Goal: Task Accomplishment & Management: Complete application form

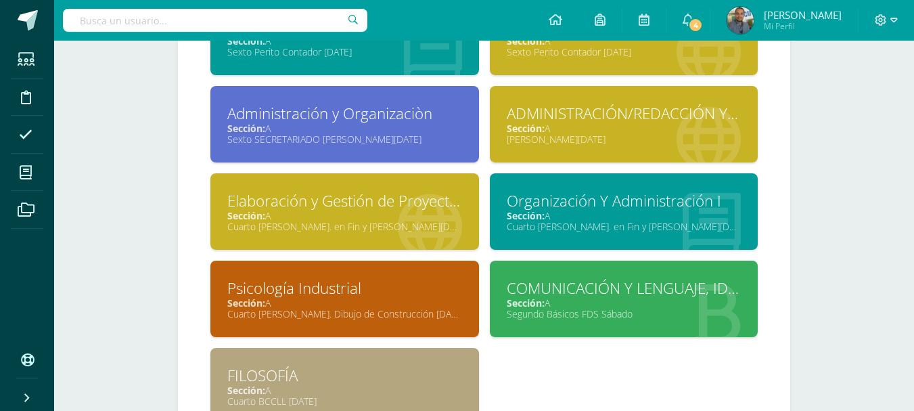
scroll to position [960, 0]
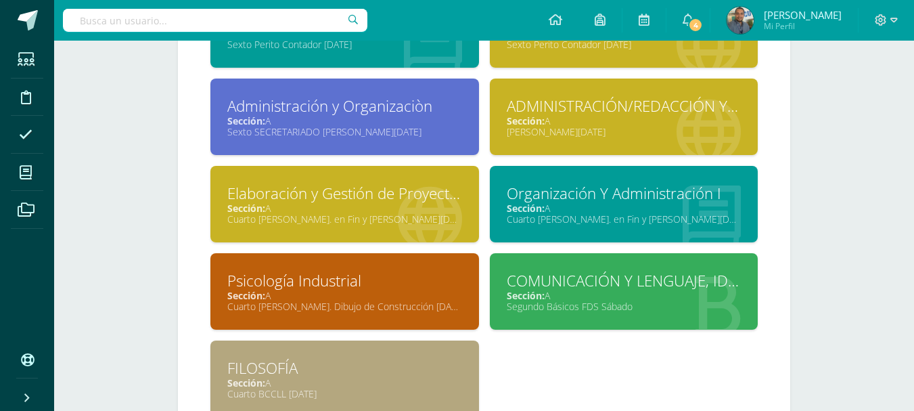
click at [635, 120] on div "Sección: A" at bounding box center [624, 120] width 235 height 13
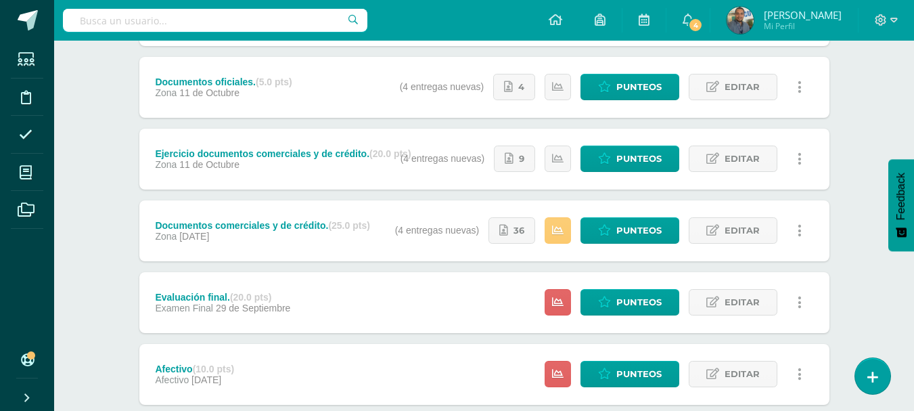
scroll to position [242, 0]
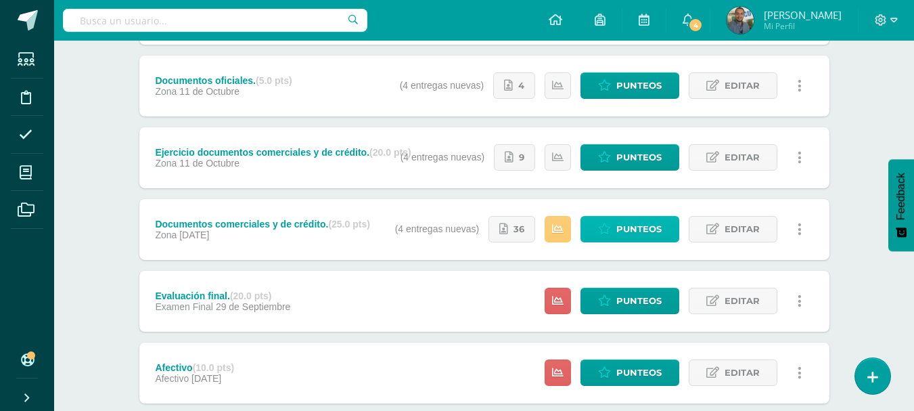
click at [633, 229] on span "Punteos" at bounding box center [638, 228] width 45 height 25
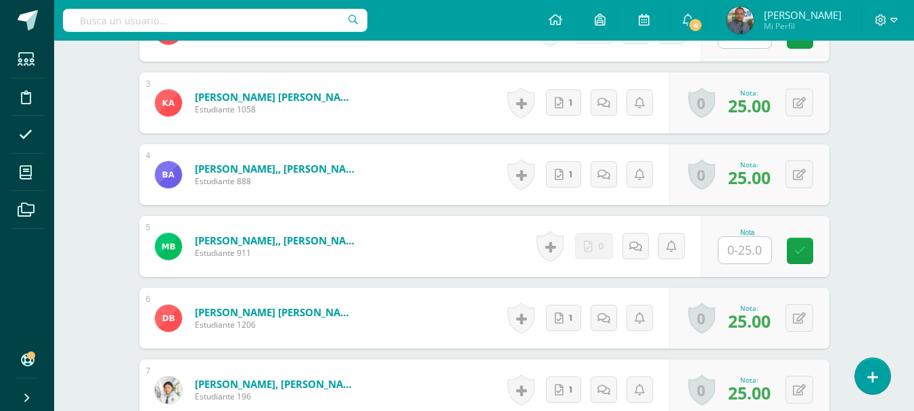
scroll to position [557, 0]
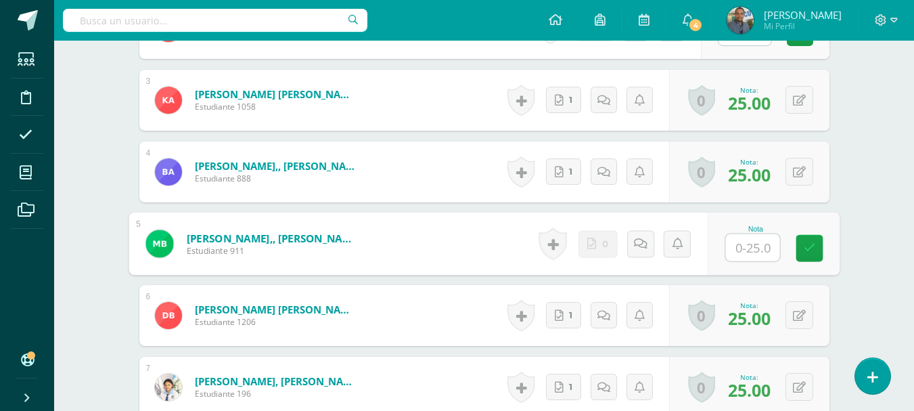
click at [746, 243] on input "text" at bounding box center [752, 247] width 54 height 27
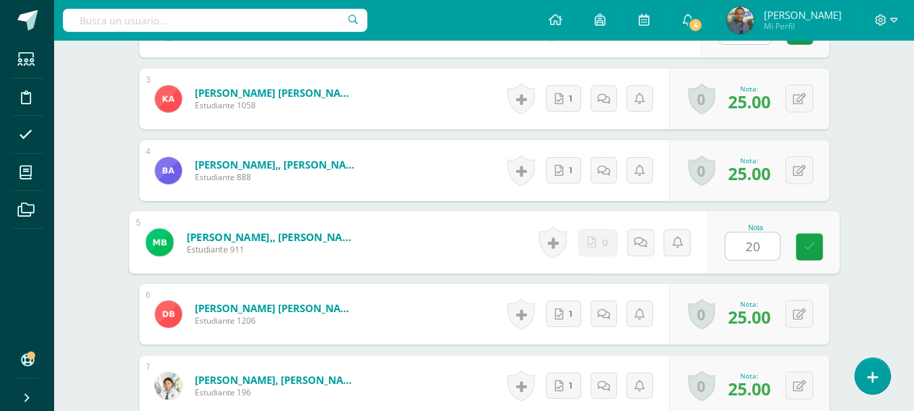
type input "20"
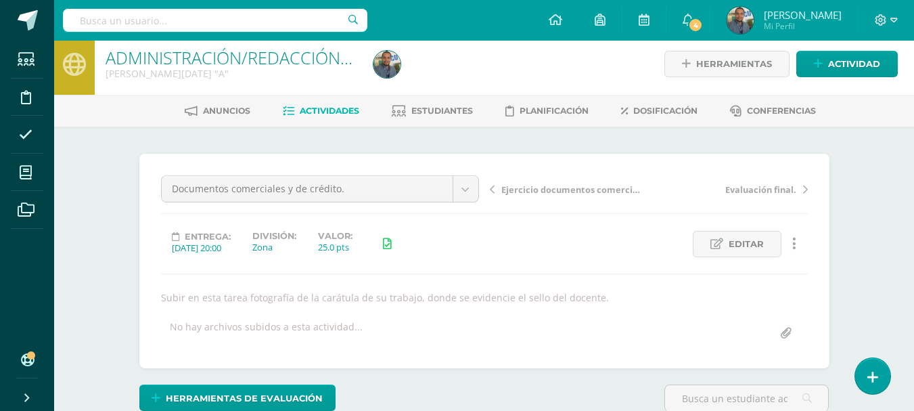
scroll to position [0, 0]
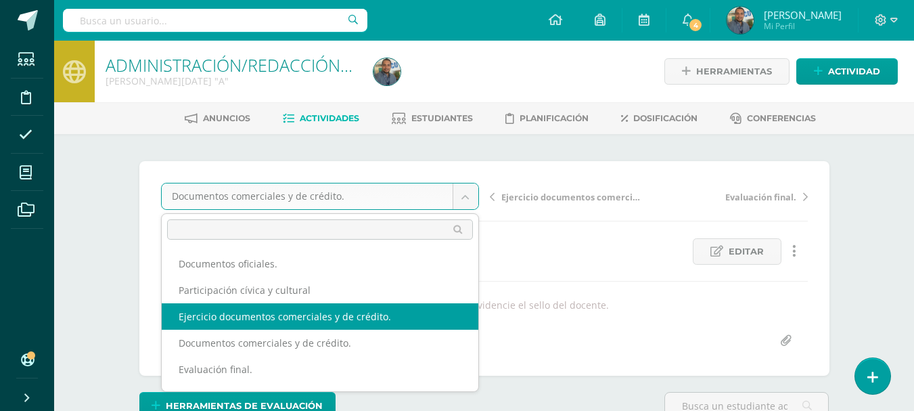
select select "/dashboard/teacher/grade-activity/84516/"
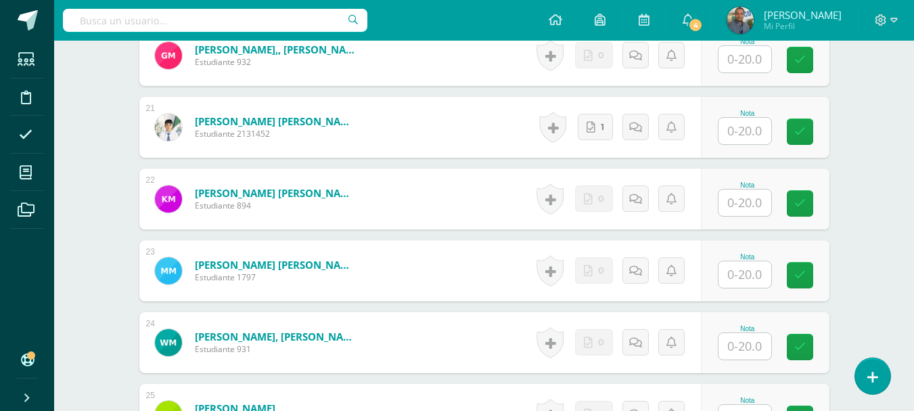
scroll to position [1820, 0]
click at [751, 275] on input "text" at bounding box center [744, 275] width 53 height 26
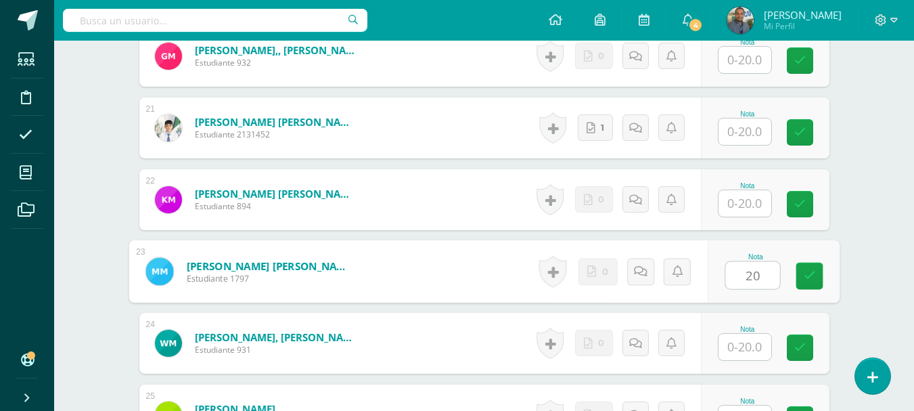
scroll to position [1821, 0]
type input "20"
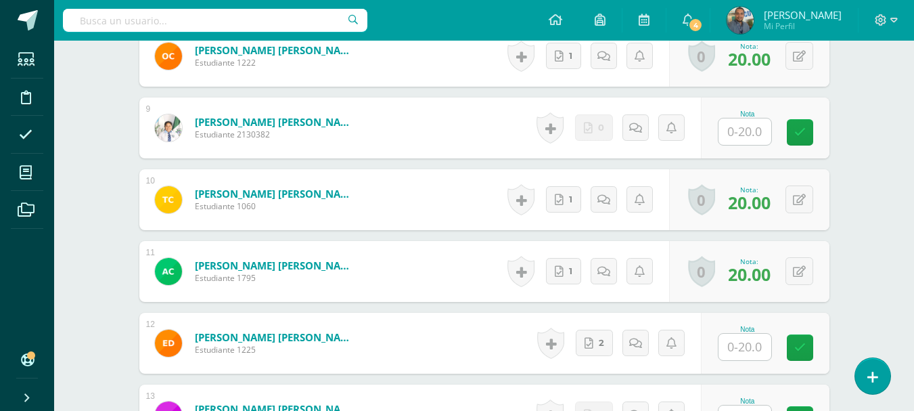
scroll to position [1273, 0]
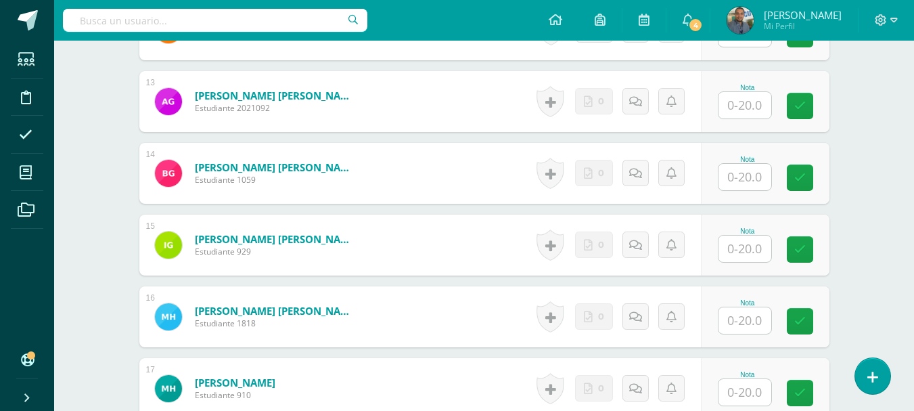
click at [743, 312] on input "text" at bounding box center [744, 320] width 53 height 26
type input "10"
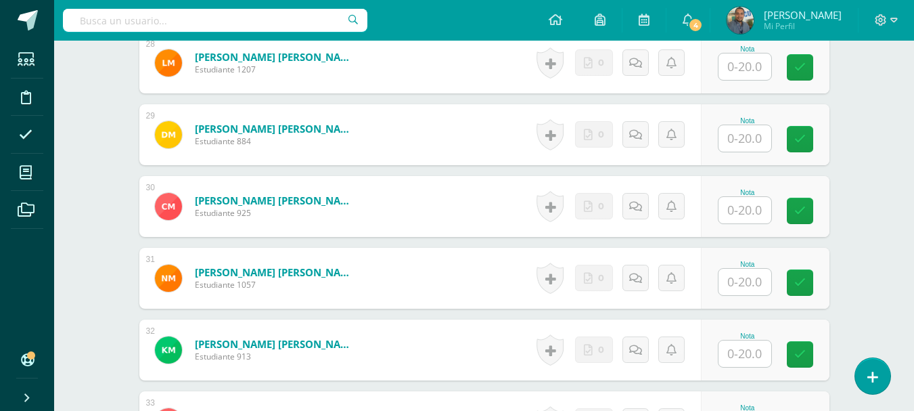
scroll to position [2394, 0]
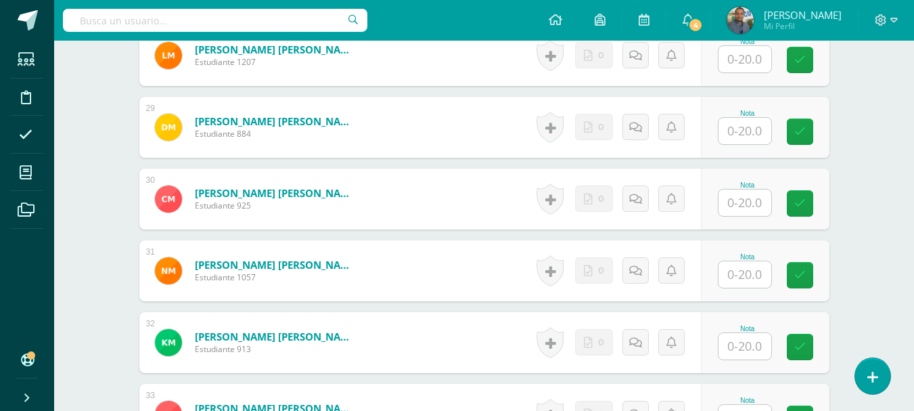
click at [742, 274] on input "text" at bounding box center [744, 274] width 53 height 26
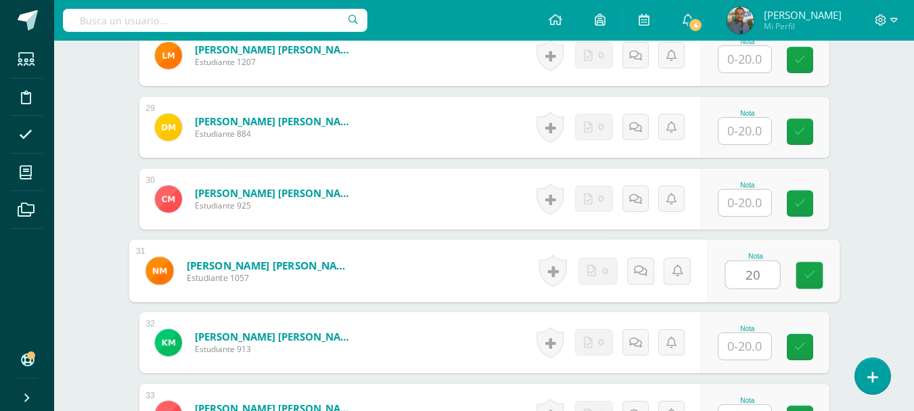
type input "20"
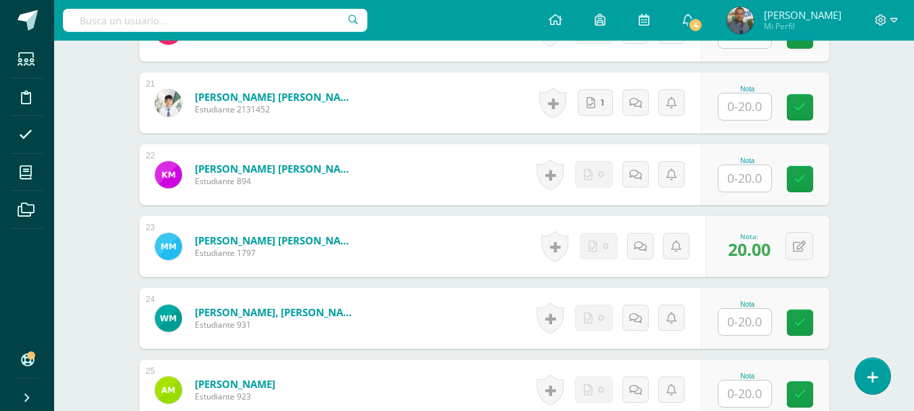
scroll to position [1532, 0]
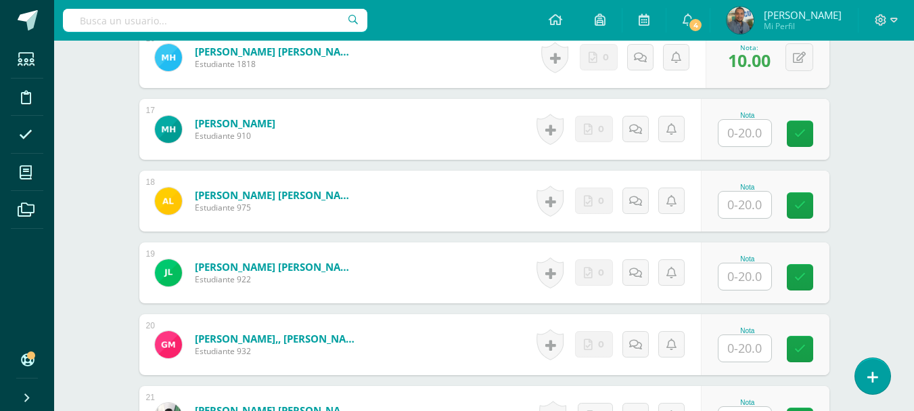
click at [749, 344] on input "text" at bounding box center [744, 348] width 53 height 26
type input "20"
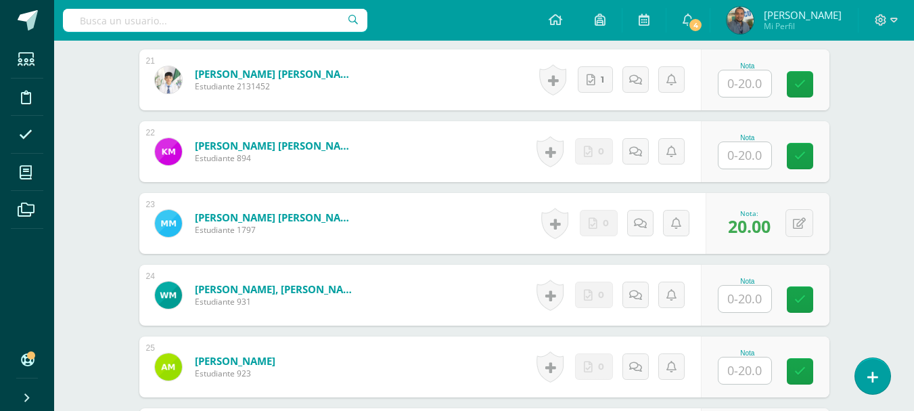
scroll to position [1875, 0]
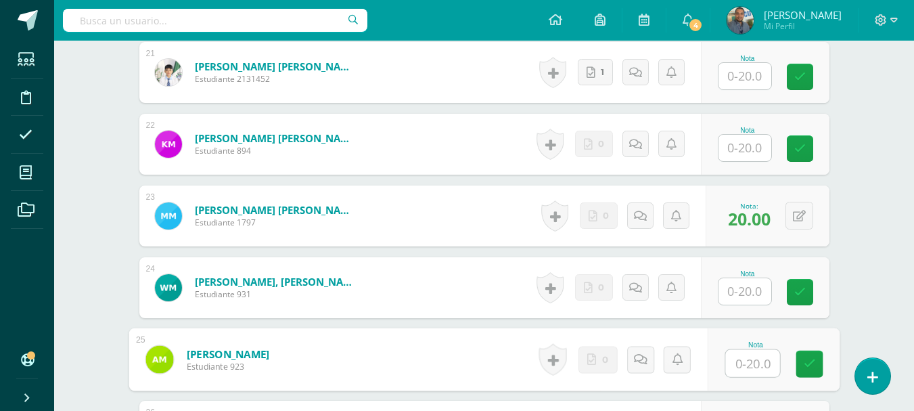
click at [741, 365] on input "text" at bounding box center [752, 363] width 54 height 27
type input "20"
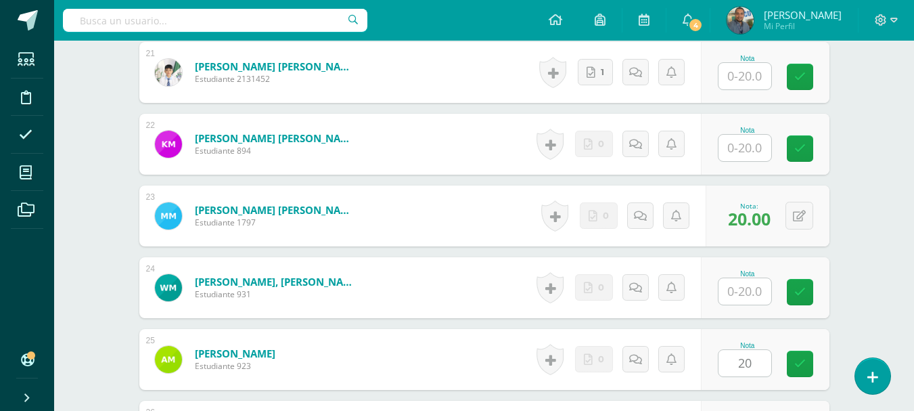
click at [894, 270] on div "ADMINISTRACIÓN/REDACCIÓN Y CORRESPONDENCIA Quinto BACO Sábado "A" Herramientas …" at bounding box center [484, 323] width 860 height 4316
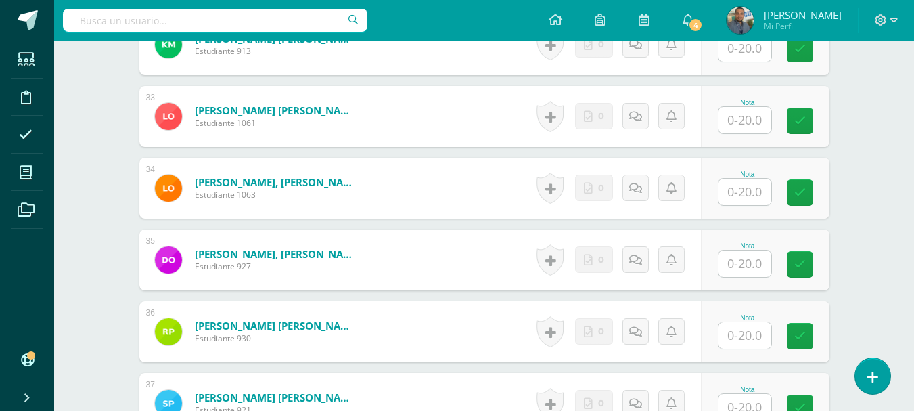
scroll to position [2684, 0]
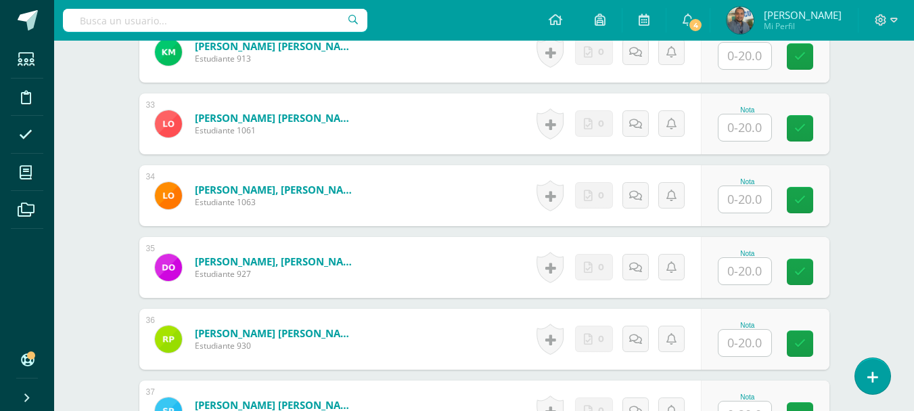
click at [755, 124] on input "text" at bounding box center [744, 127] width 53 height 26
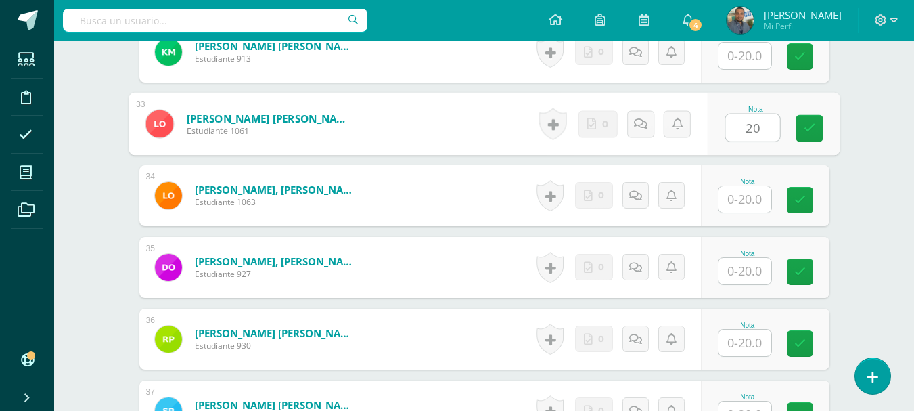
type input "20"
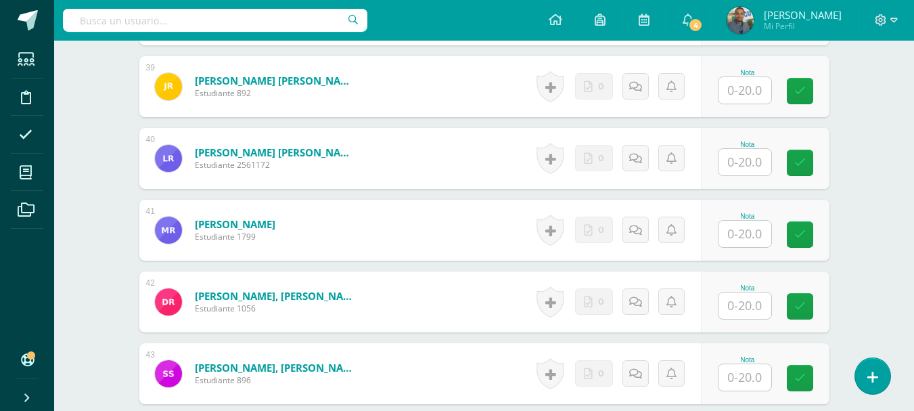
scroll to position [3159, 0]
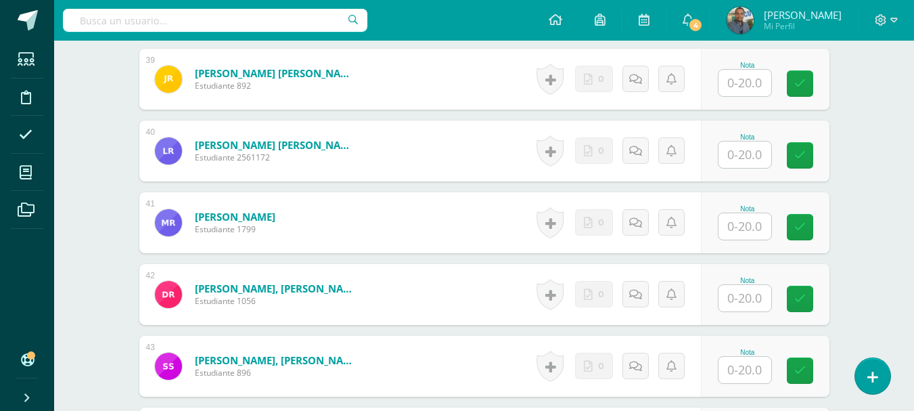
click at [758, 91] on input "text" at bounding box center [744, 83] width 53 height 26
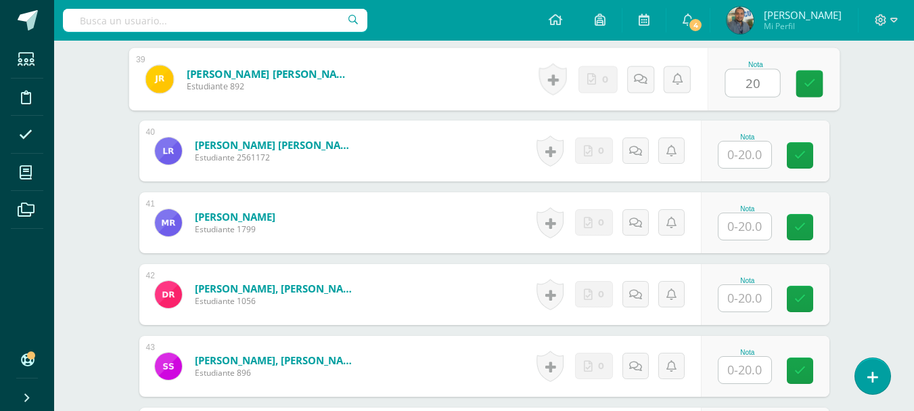
type input "20"
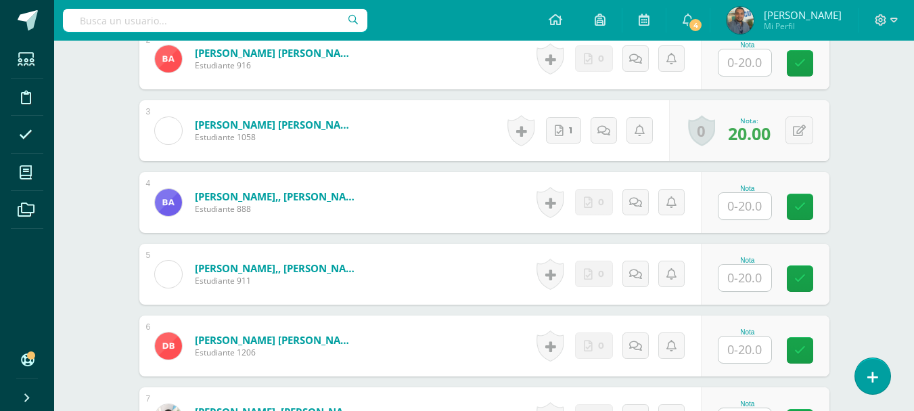
scroll to position [519, 0]
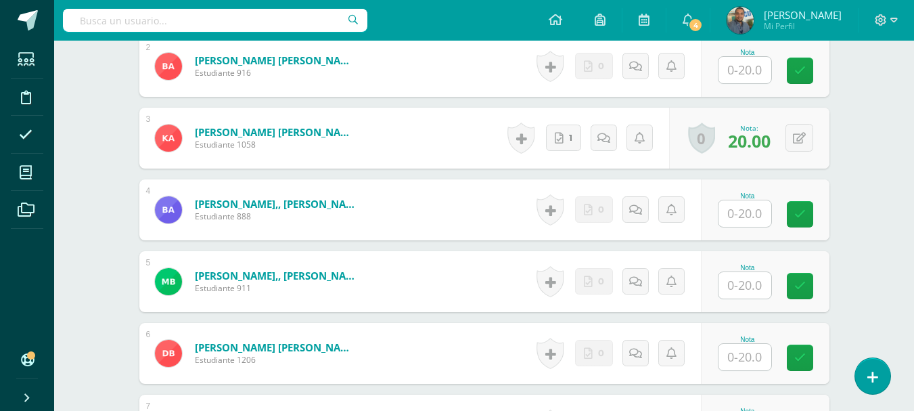
click at [750, 216] on input "text" at bounding box center [744, 213] width 53 height 26
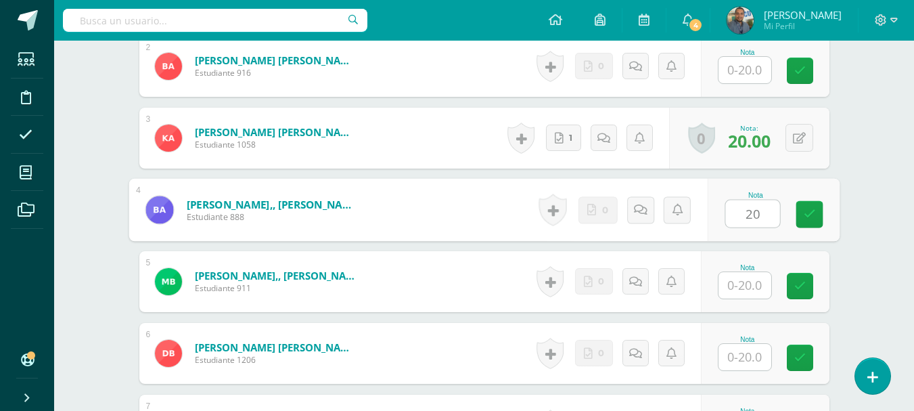
type input "20"
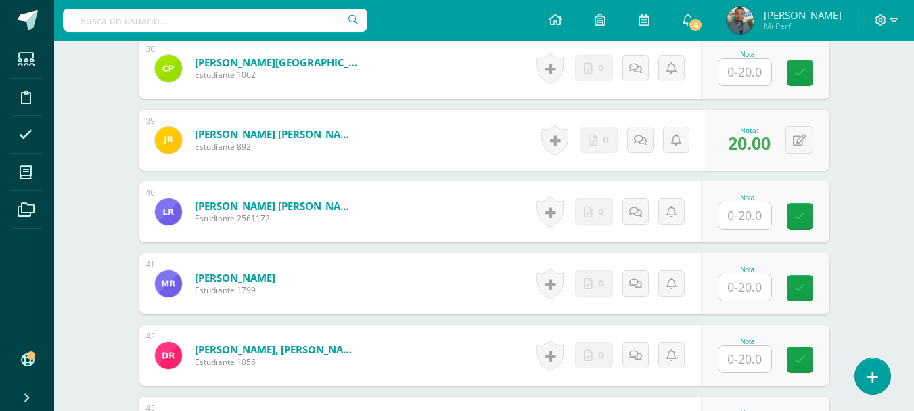
scroll to position [3106, 0]
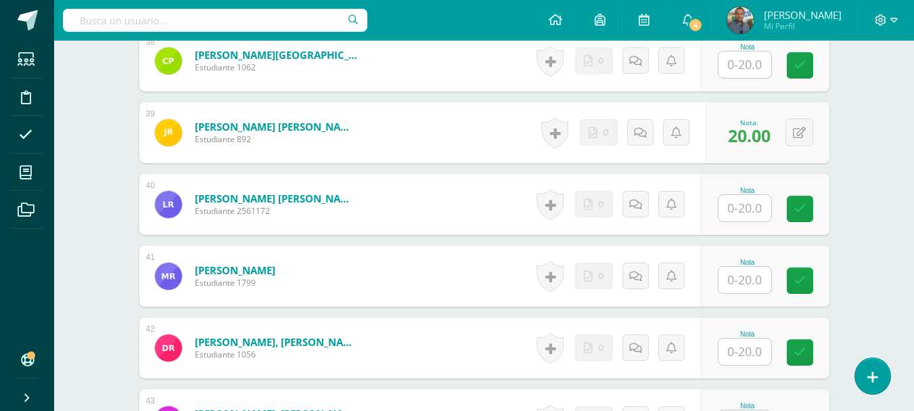
click at [754, 354] on input "text" at bounding box center [744, 351] width 53 height 26
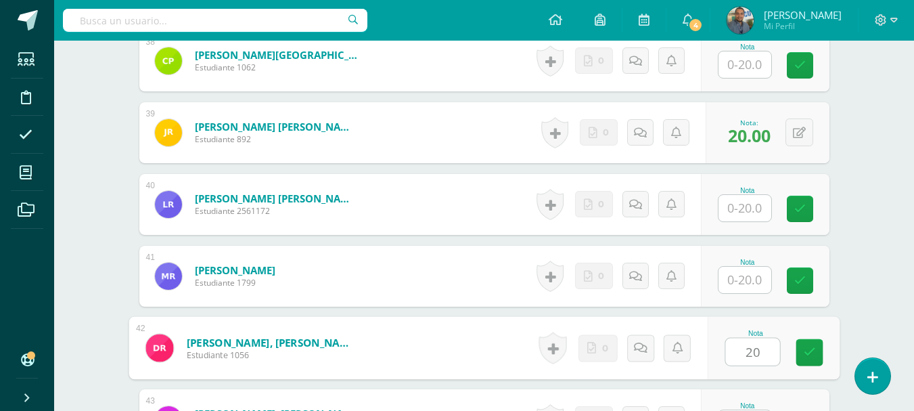
type input "20"
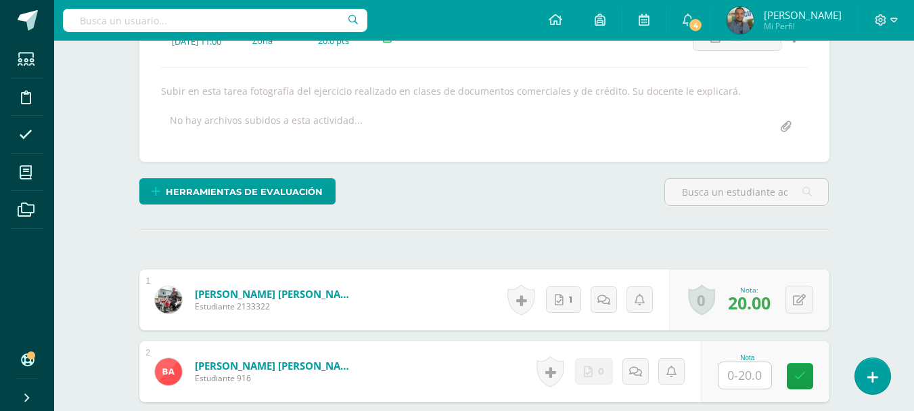
scroll to position [0, 0]
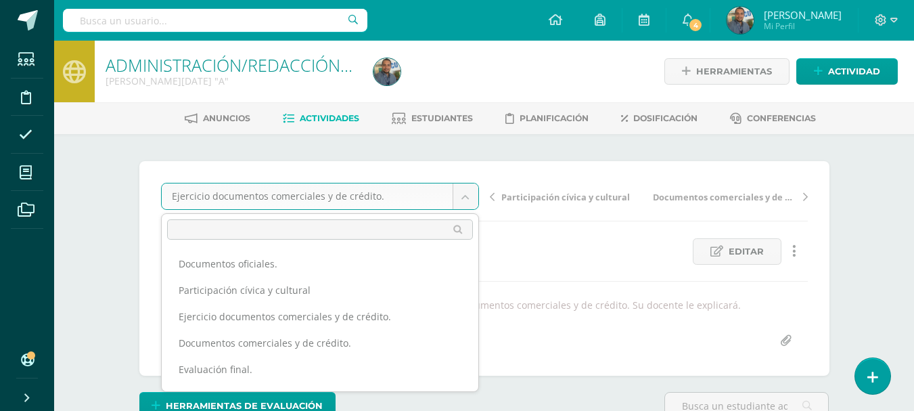
scroll to position [23, 0]
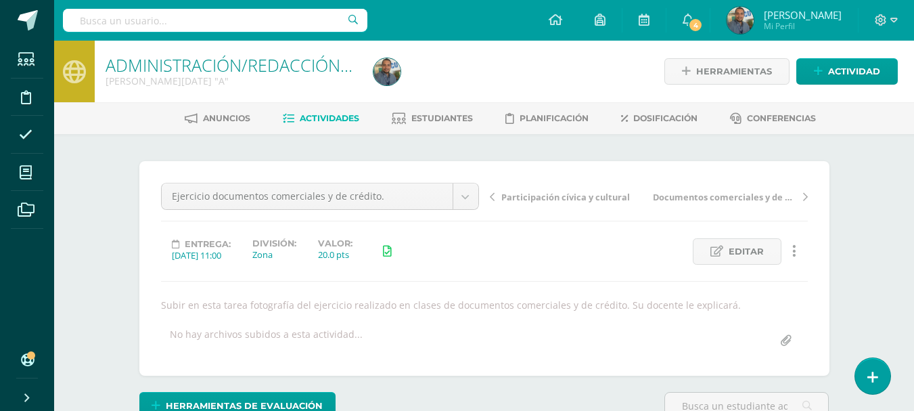
click at [811, 28] on span "Mi Perfil" at bounding box center [803, 26] width 78 height 12
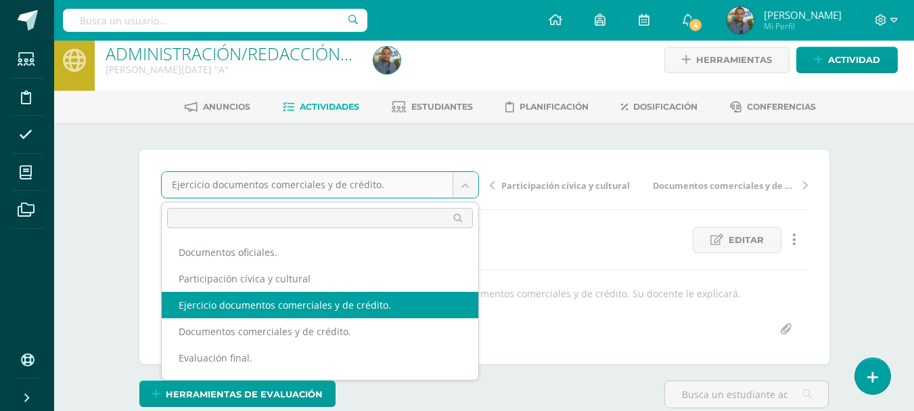
click at [465, 189] on body "Estudiantes Disciplina Asistencia Mis cursos Archivos Soporte Ayuda Reportar un…" at bounding box center [457, 262] width 914 height 549
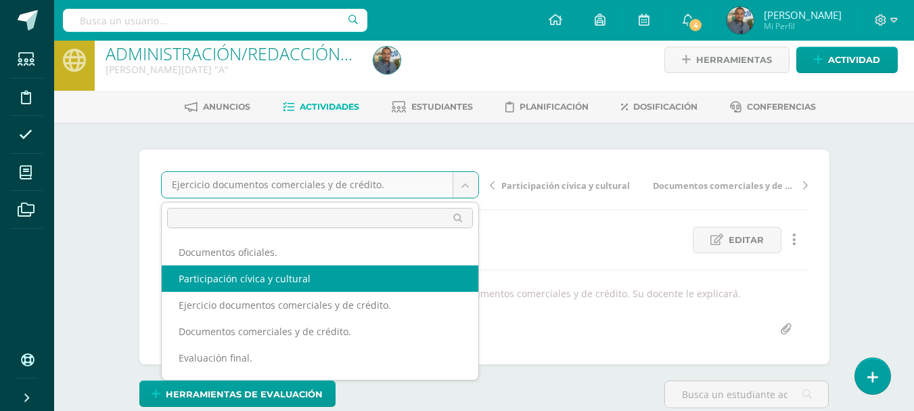
select select "/dashboard/teacher/grade-activity/84519/"
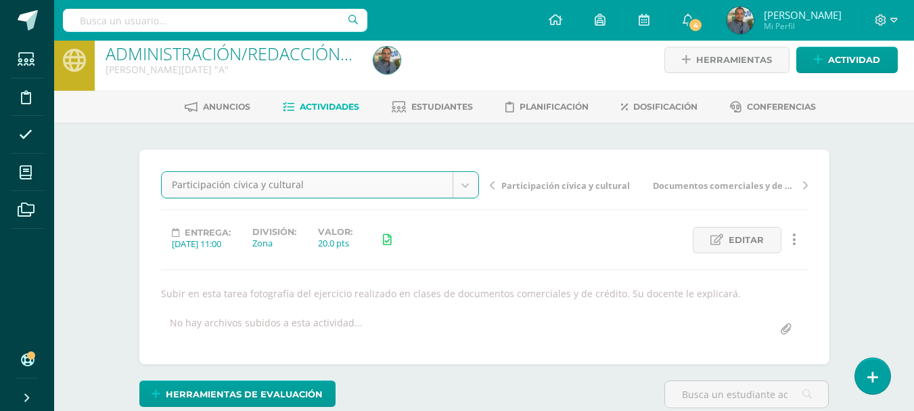
scroll to position [12, 0]
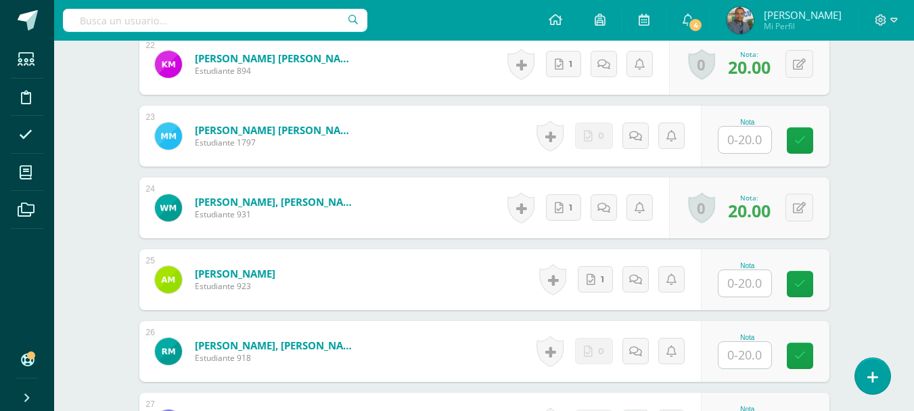
scroll to position [1947, 0]
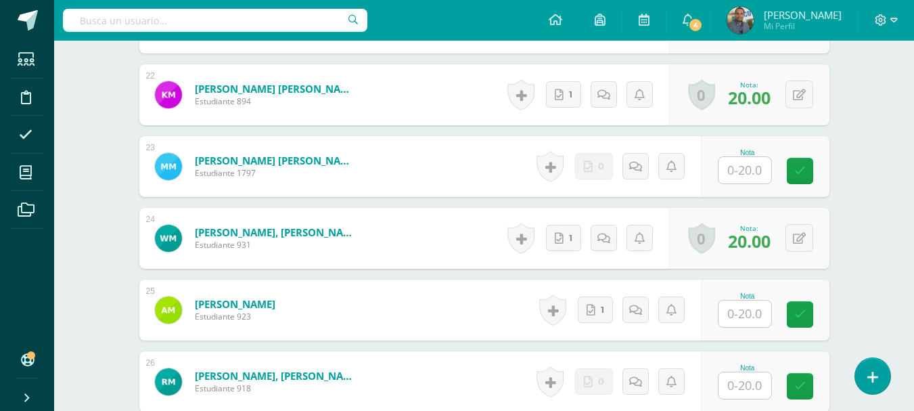
click at [750, 168] on input "text" at bounding box center [744, 170] width 53 height 26
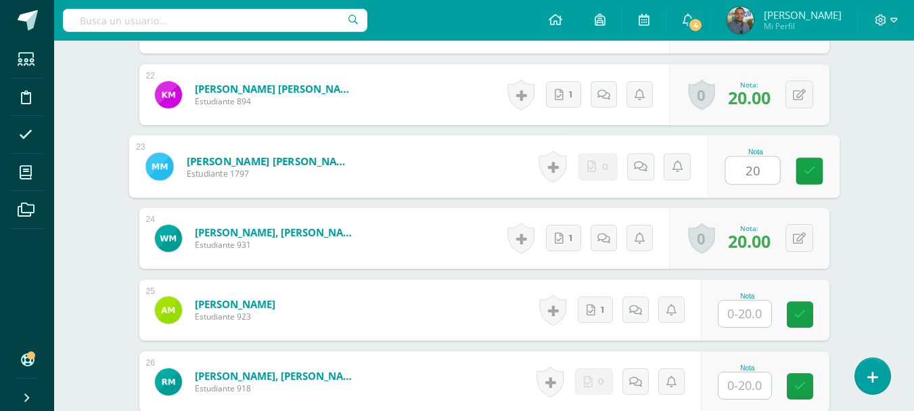
type input "20"
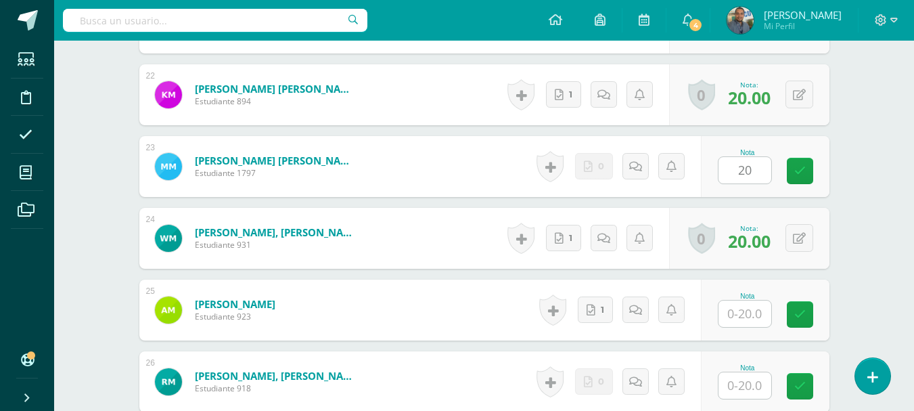
click at [893, 119] on div "ADMINISTRACIÓN/REDACCIÓN Y CORRESPONDENCIA Quinto BACO Sábado "A" Herramientas …" at bounding box center [484, 263] width 860 height 4338
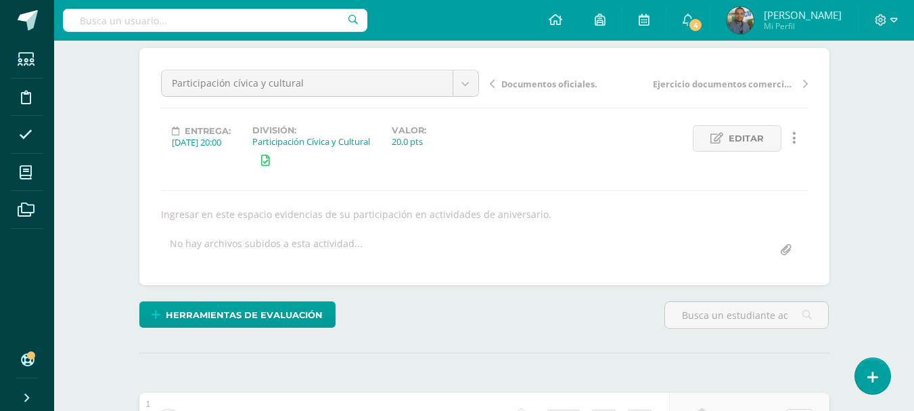
scroll to position [82, 0]
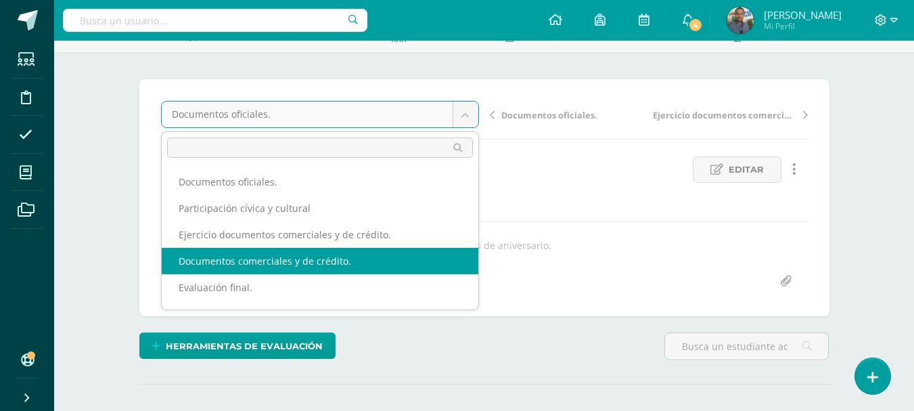
select select "/dashboard/teacher/grade-activity/84515/"
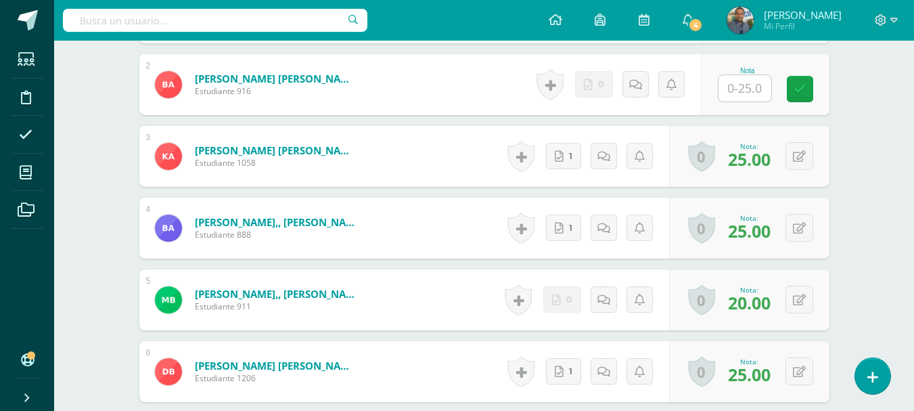
scroll to position [501, 0]
click at [804, 22] on span "Mi Perfil" at bounding box center [803, 26] width 78 height 12
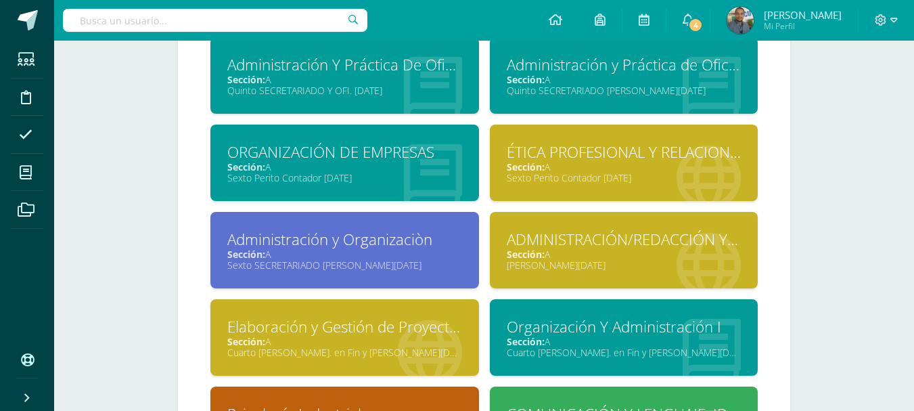
scroll to position [837, 0]
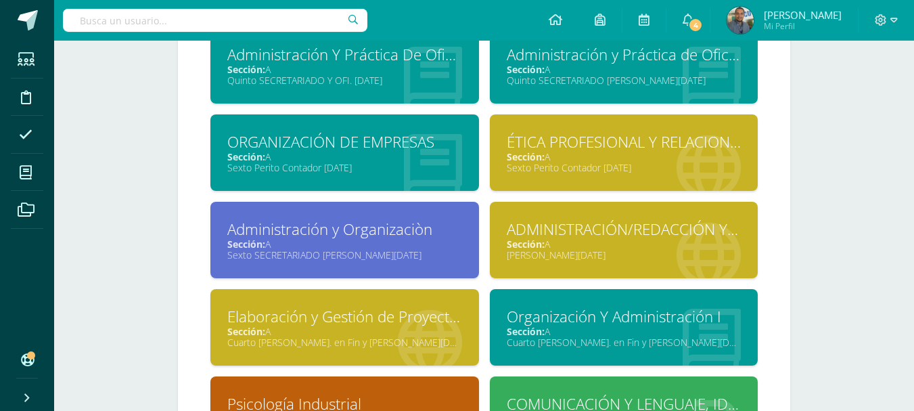
click at [684, 165] on div "Sexto Perito Contador [DATE]" at bounding box center [624, 167] width 235 height 13
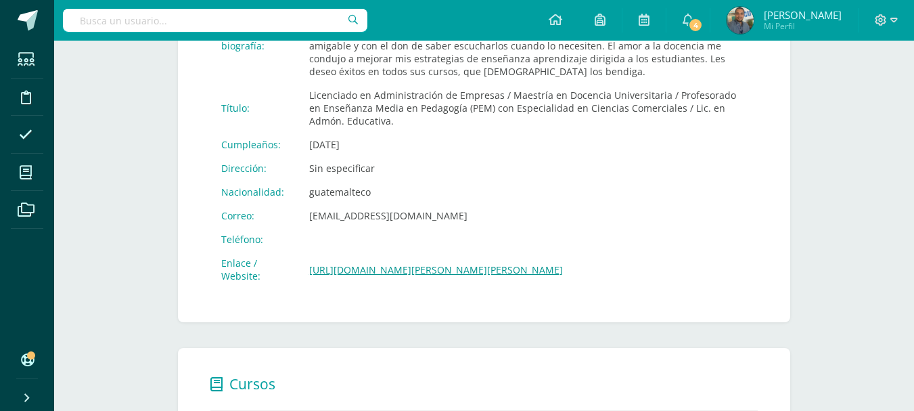
scroll to position [394, 0]
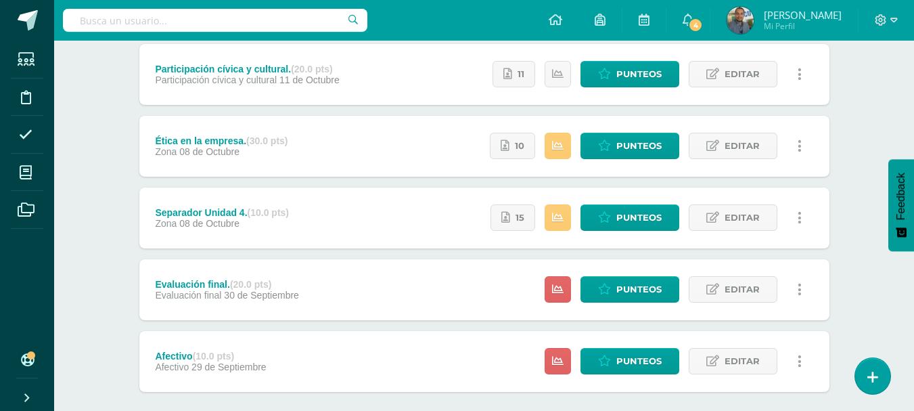
scroll to position [177, 0]
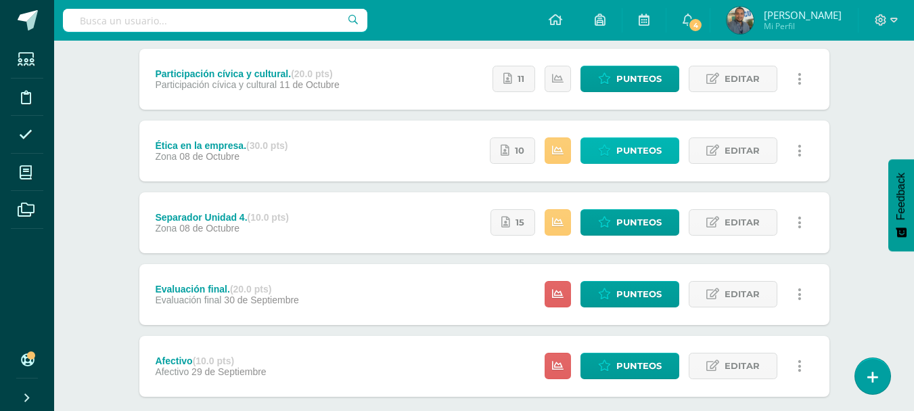
click at [658, 150] on span "Punteos" at bounding box center [638, 150] width 45 height 25
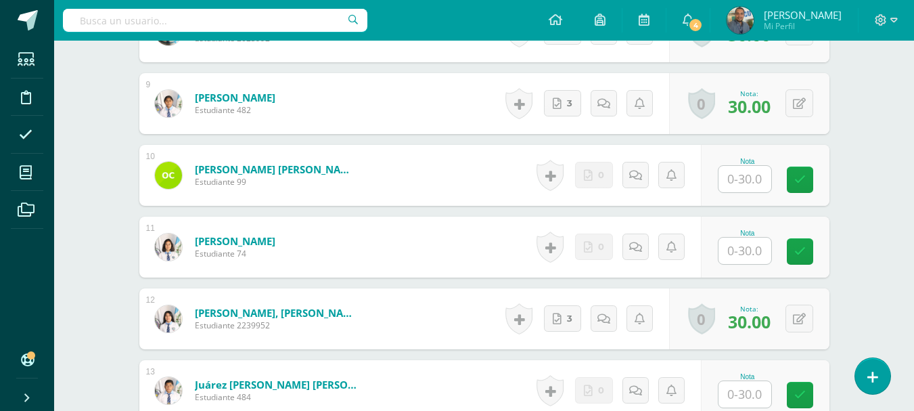
click at [909, 390] on div "ÉTICA PROFESIONAL Y RELACIONES HUMANAS Sexto Perito Contador [DATE] "A" Herrami…" at bounding box center [484, 58] width 860 height 2029
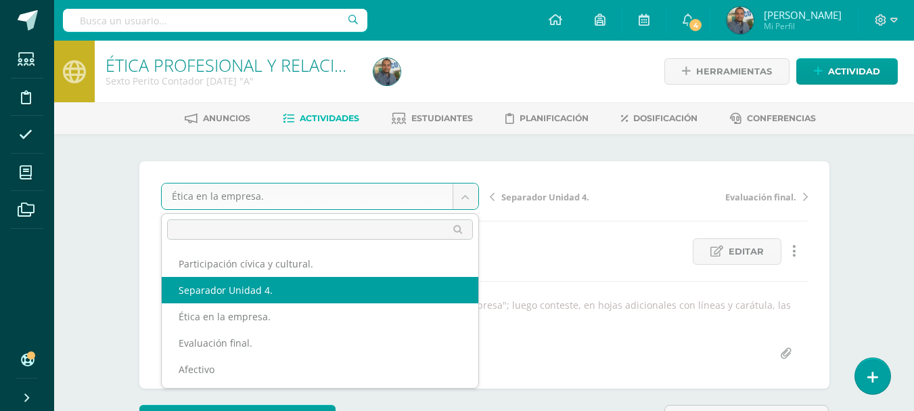
select select "/dashboard/teacher/grade-activity/84586/"
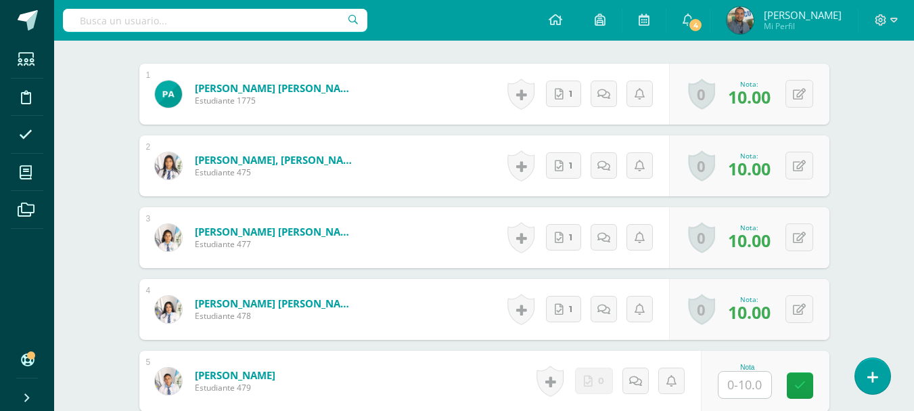
scroll to position [423, 0]
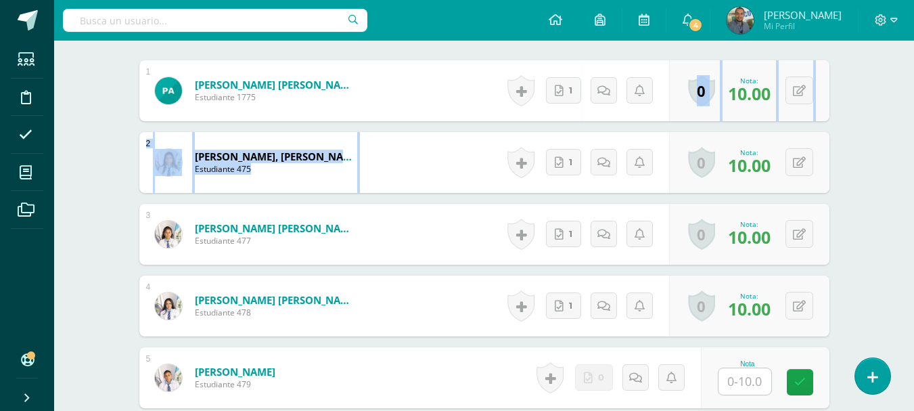
drag, startPoint x: 907, startPoint y: 107, endPoint x: 902, endPoint y: 157, distance: 50.3
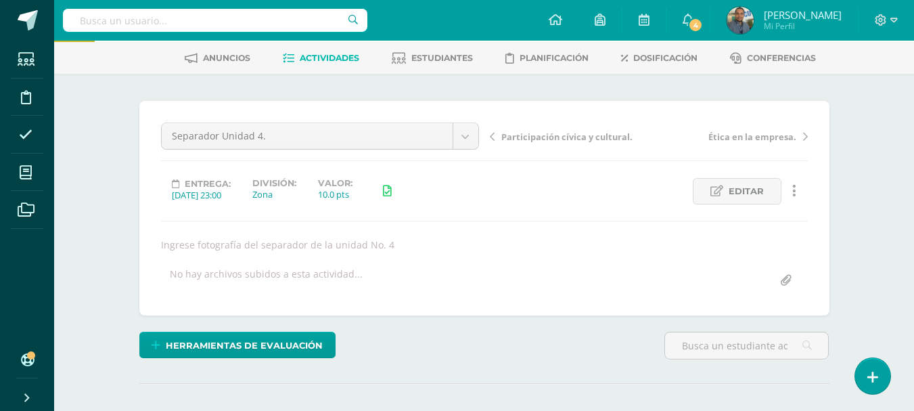
scroll to position [38, 0]
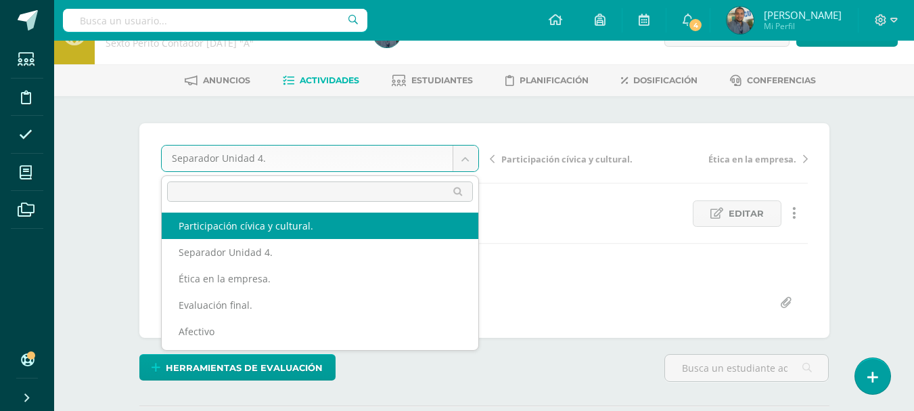
select select "/dashboard/teacher/grade-activity/84583/"
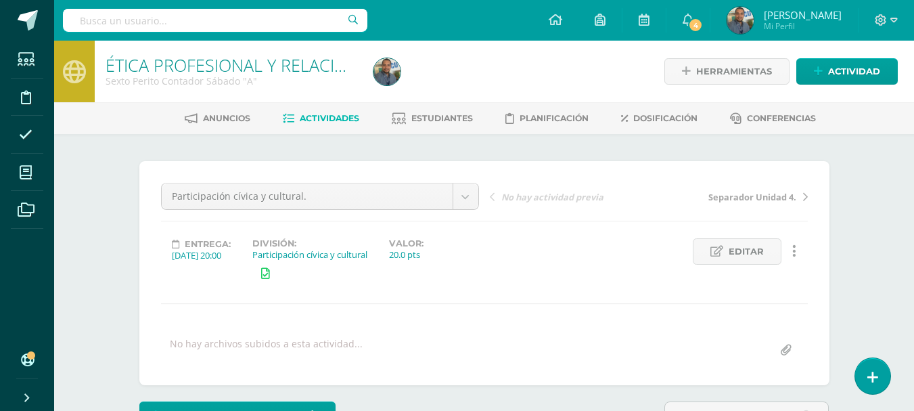
click at [803, 24] on span "Mi Perfil" at bounding box center [803, 26] width 78 height 12
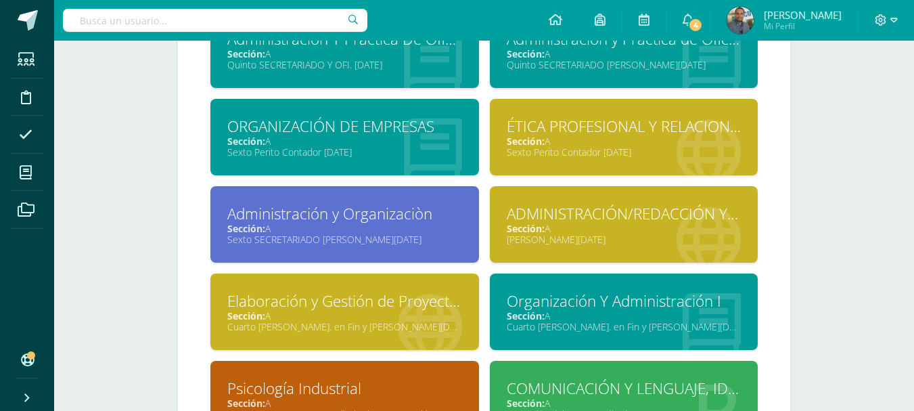
scroll to position [877, 0]
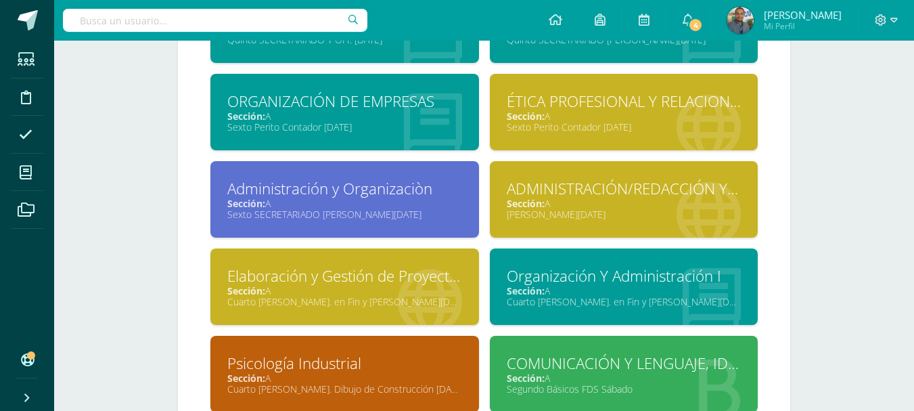
drag, startPoint x: 913, startPoint y: 274, endPoint x: 919, endPoint y: 287, distance: 13.9
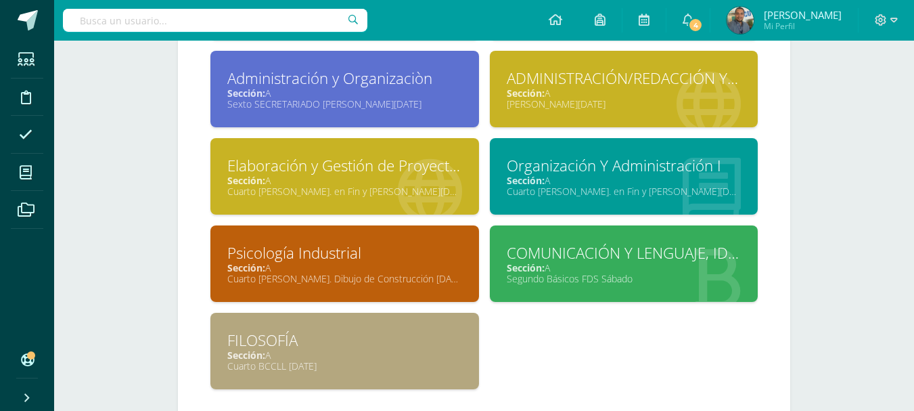
scroll to position [1026, 0]
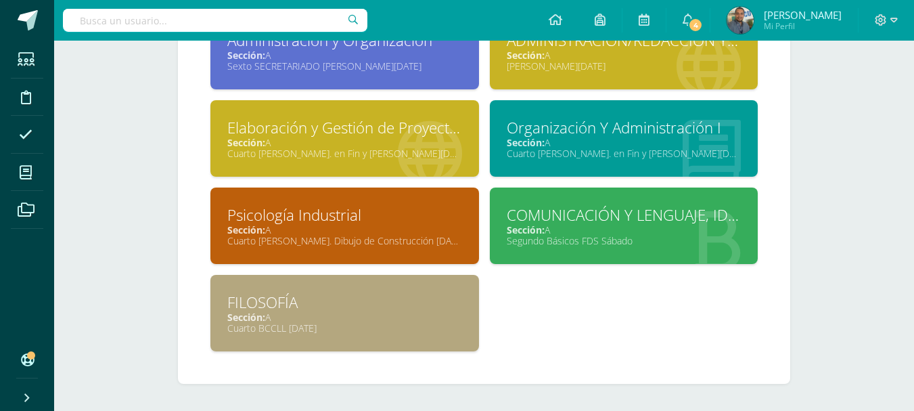
click at [413, 238] on div "Cuarto [PERSON_NAME]. Dibujo de Construcción [DATE]" at bounding box center [344, 240] width 235 height 13
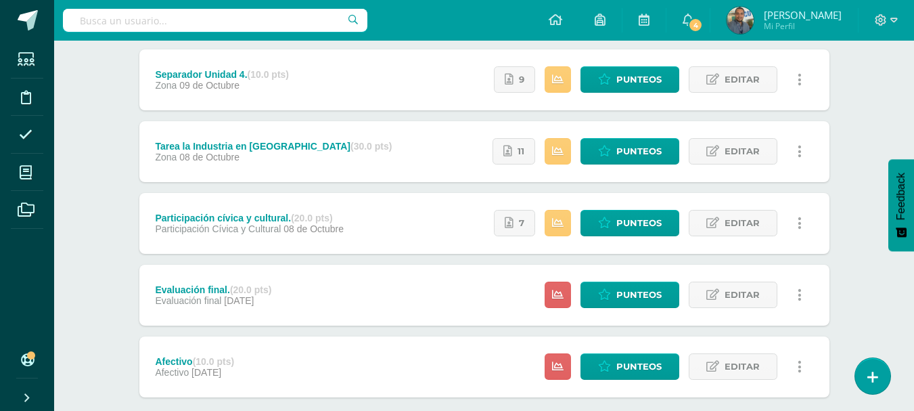
scroll to position [168, 0]
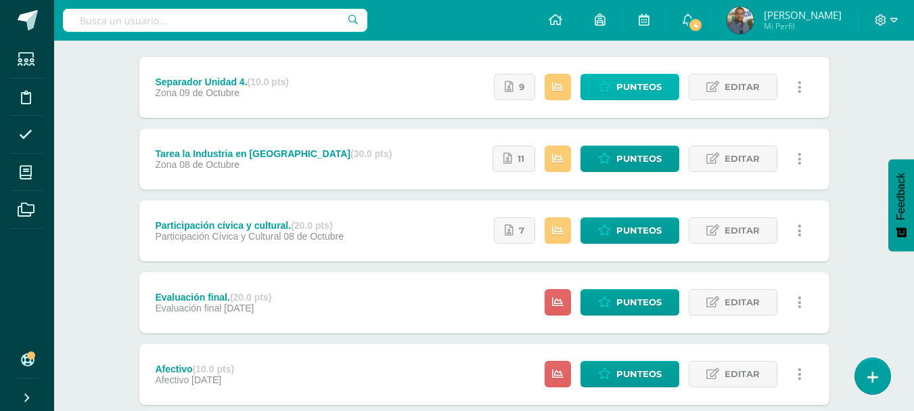
click at [633, 89] on span "Punteos" at bounding box center [638, 86] width 45 height 25
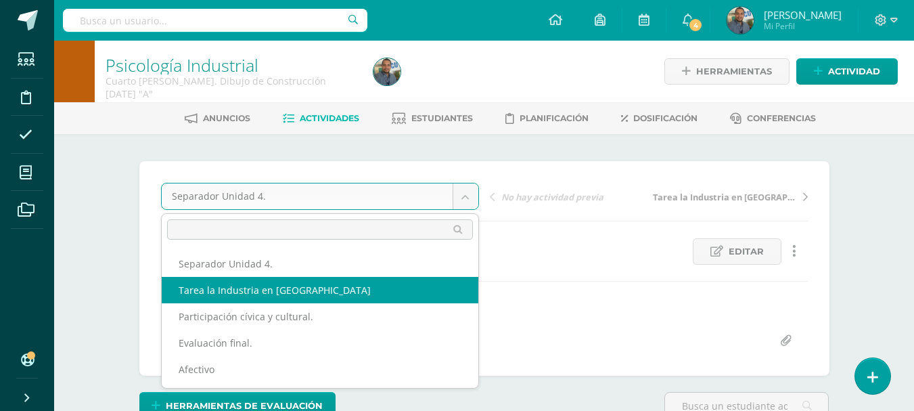
select select "/dashboard/teacher/grade-activity/84887/"
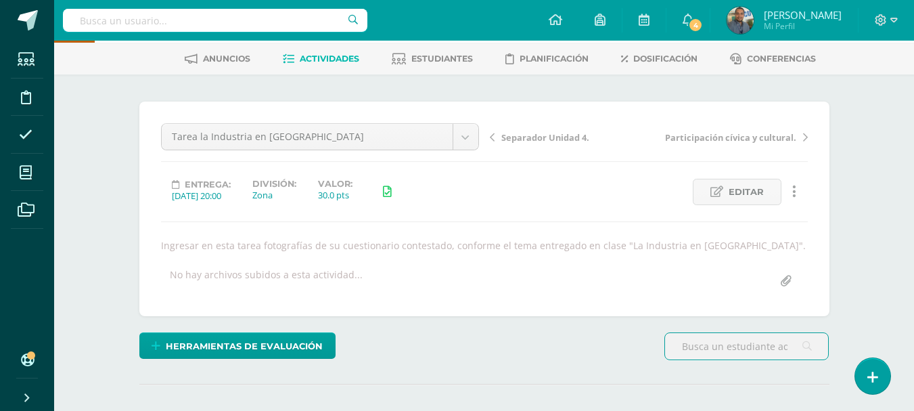
scroll to position [57, 0]
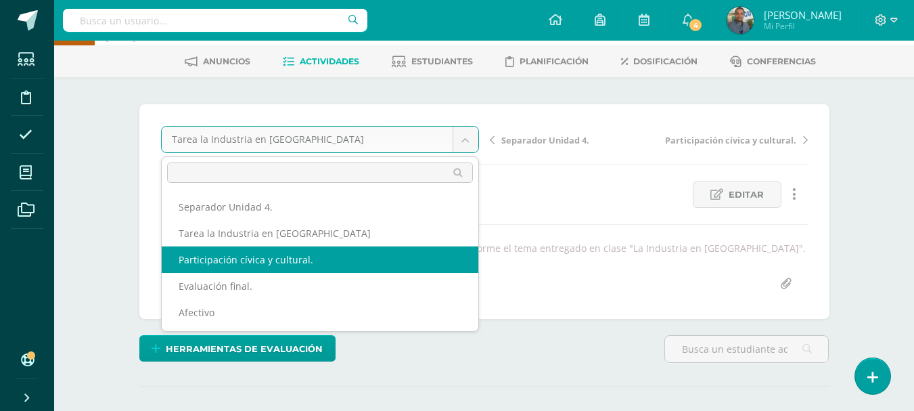
select select "/dashboard/teacher/grade-activity/84888/"
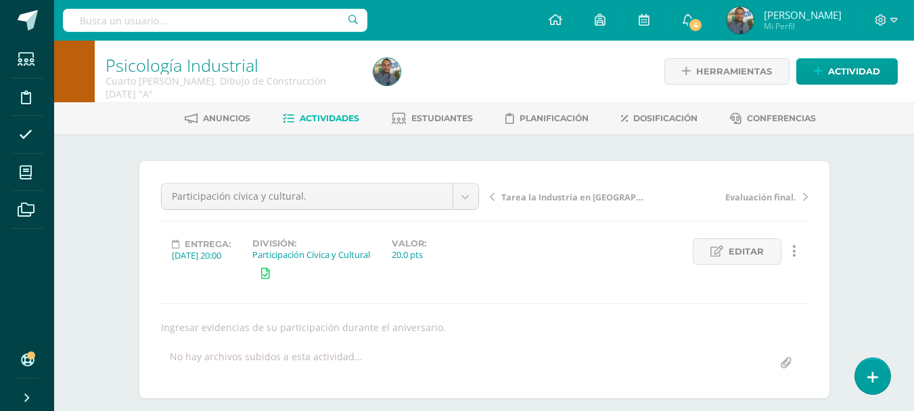
click at [813, 24] on span "Mi Perfil" at bounding box center [803, 26] width 78 height 12
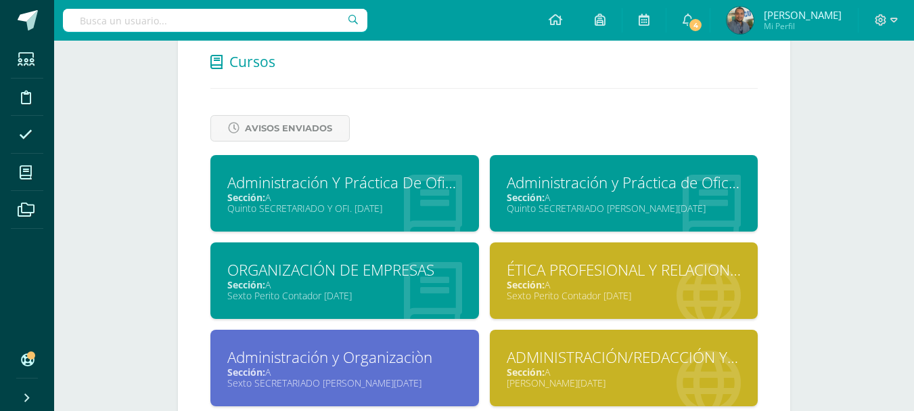
scroll to position [1026, 0]
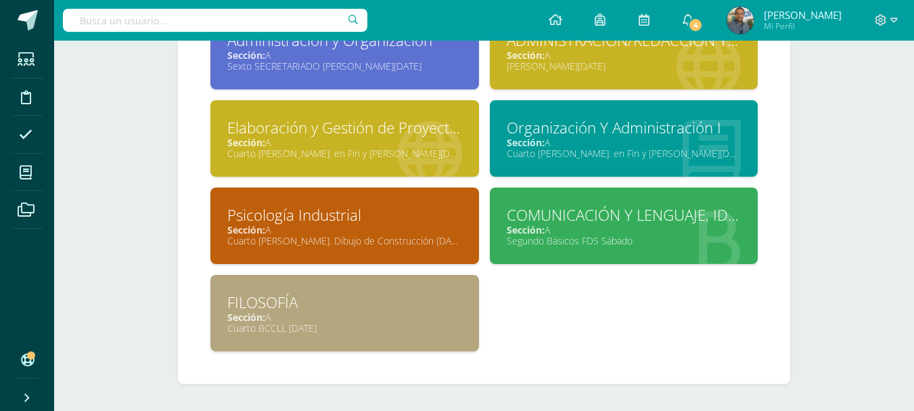
click at [571, 244] on div "Segundo Básicos FDS Sábado" at bounding box center [624, 240] width 235 height 13
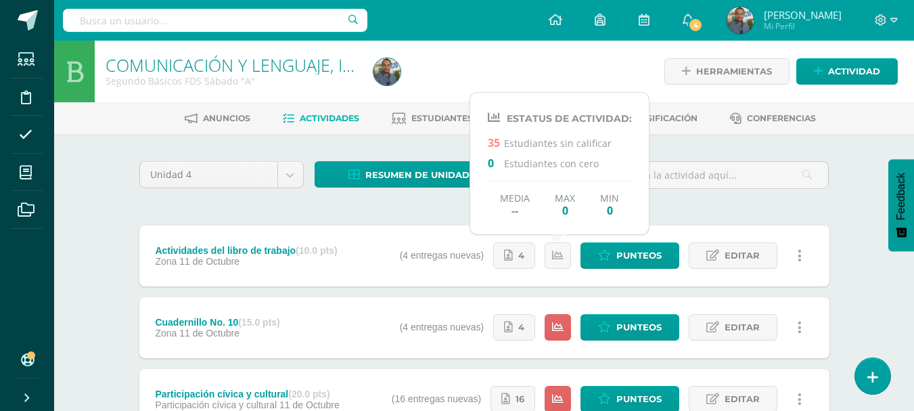
click at [571, 244] on link at bounding box center [558, 255] width 26 height 26
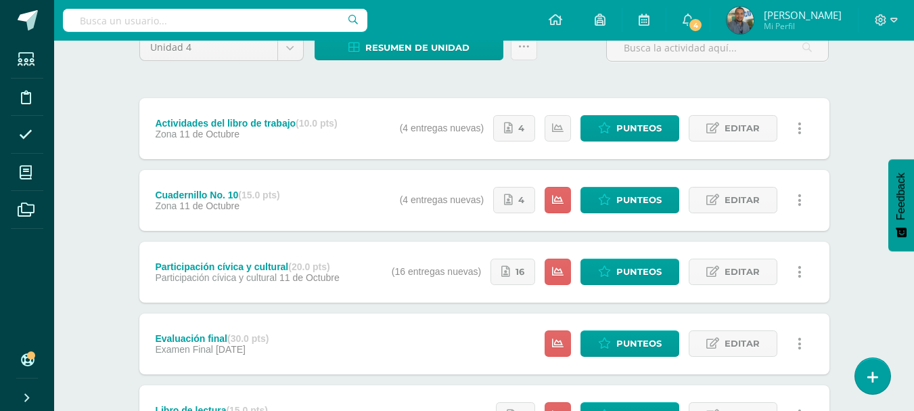
scroll to position [113, 0]
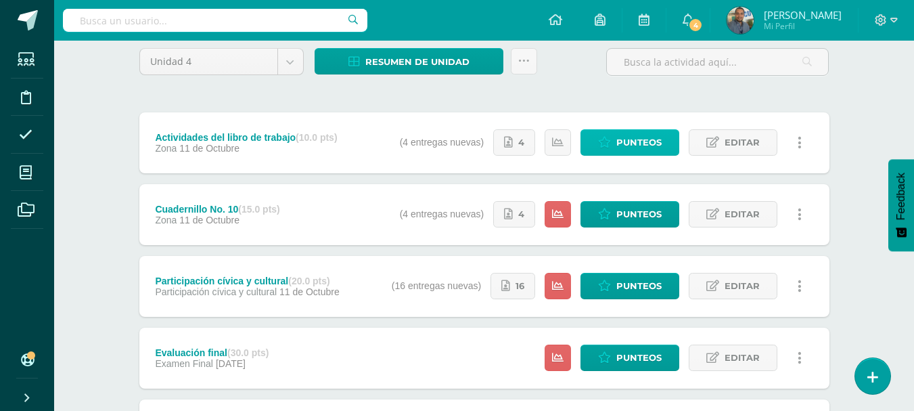
click at [631, 144] on span "Punteos" at bounding box center [638, 142] width 45 height 25
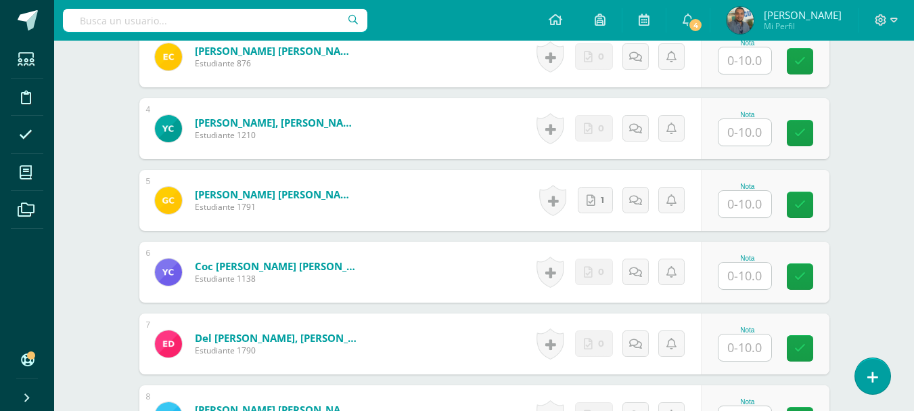
scroll to position [588, 0]
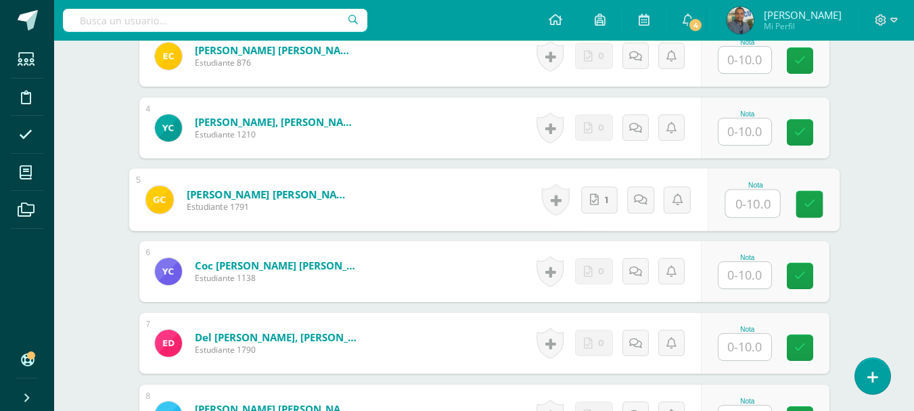
click at [750, 198] on input "text" at bounding box center [752, 203] width 54 height 27
drag, startPoint x: 750, startPoint y: 198, endPoint x: 771, endPoint y: 206, distance: 23.1
click at [771, 206] on input "10" at bounding box center [752, 202] width 54 height 27
drag, startPoint x: 745, startPoint y: 198, endPoint x: 772, endPoint y: 207, distance: 28.5
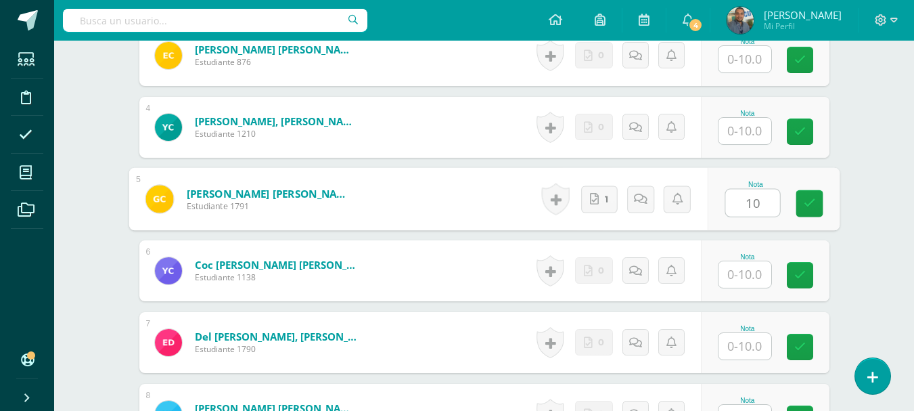
click at [772, 207] on input "10" at bounding box center [752, 202] width 54 height 27
type input "10"
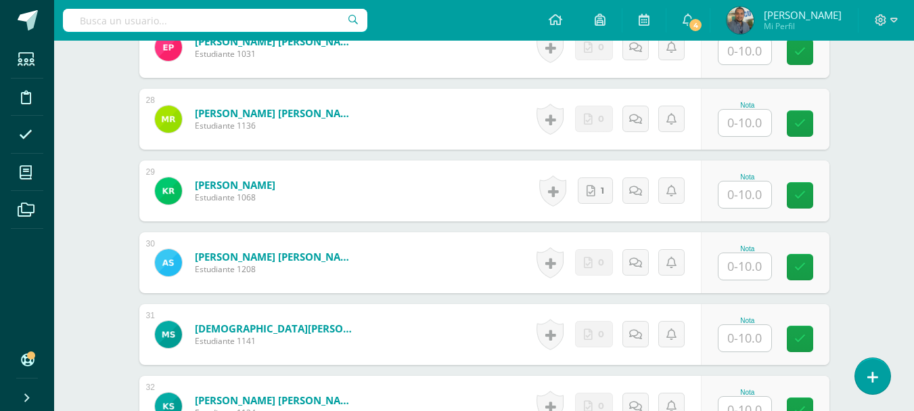
scroll to position [2351, 0]
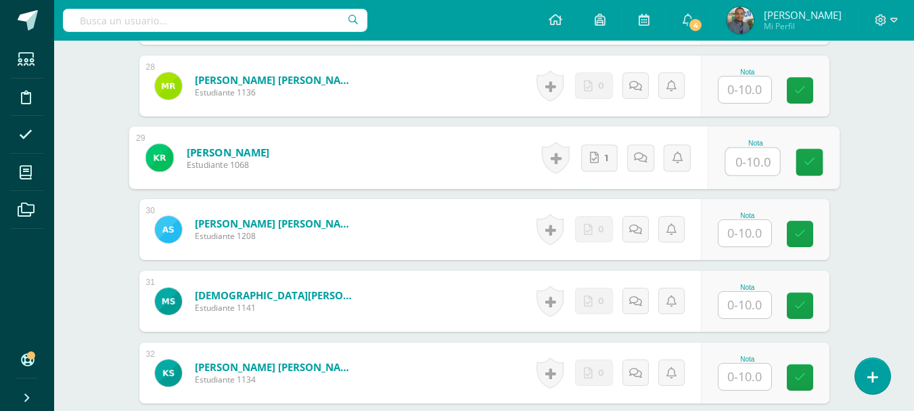
click at [734, 161] on input "text" at bounding box center [752, 161] width 54 height 27
paste input "10"
type input "10"
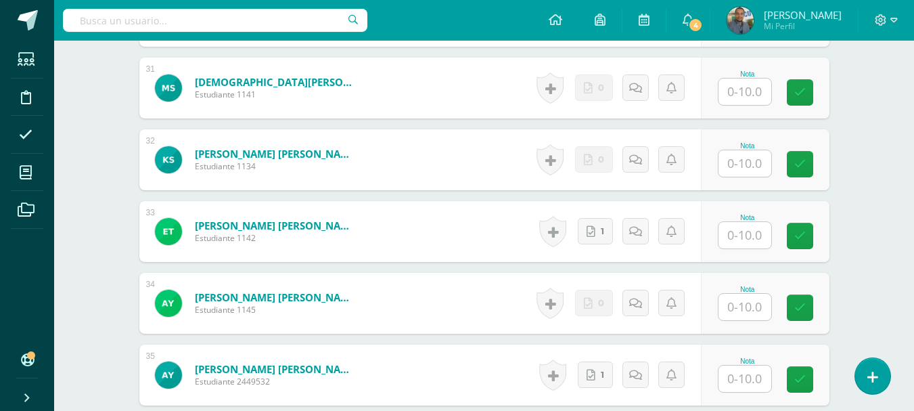
scroll to position [2619, 0]
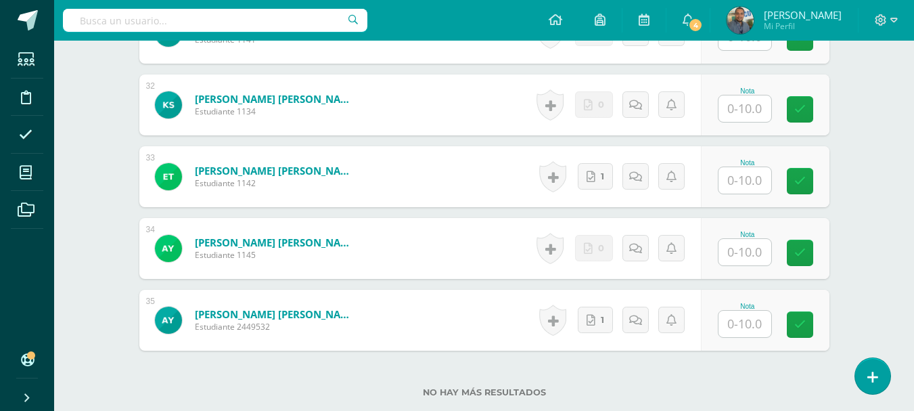
click at [746, 181] on input "text" at bounding box center [744, 180] width 53 height 26
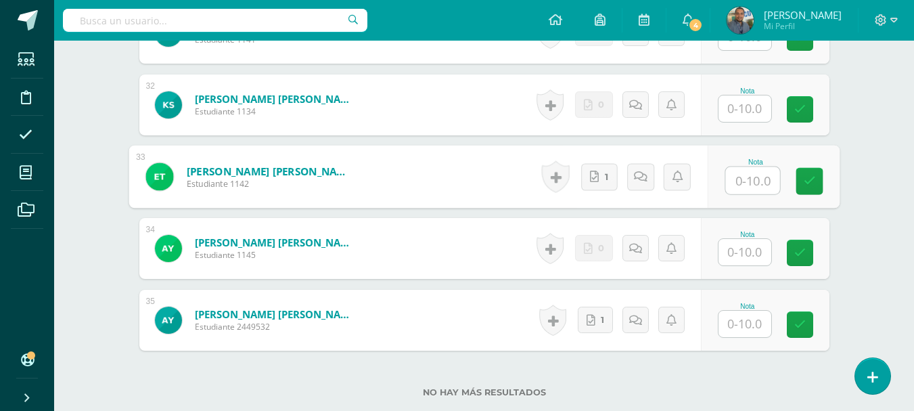
paste input "10"
type input "10"
click at [734, 322] on input "text" at bounding box center [744, 324] width 53 height 26
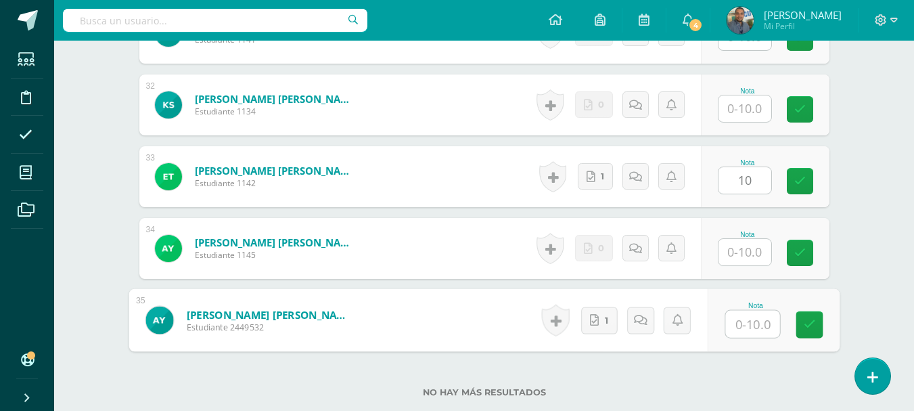
paste input "10"
type input "10"
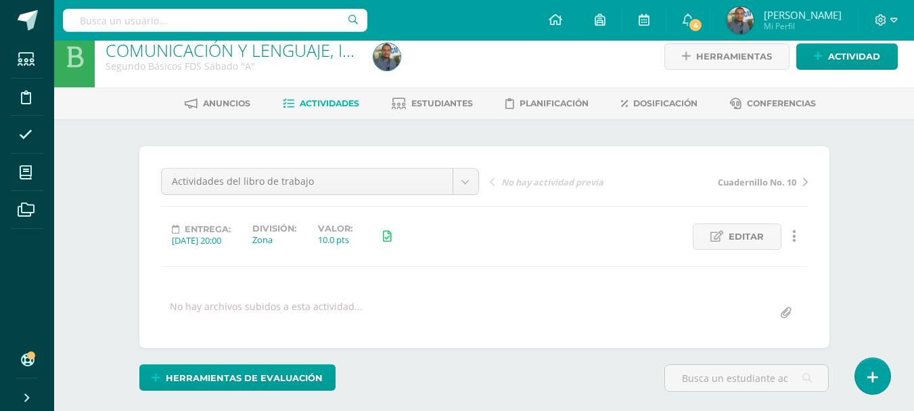
scroll to position [0, 0]
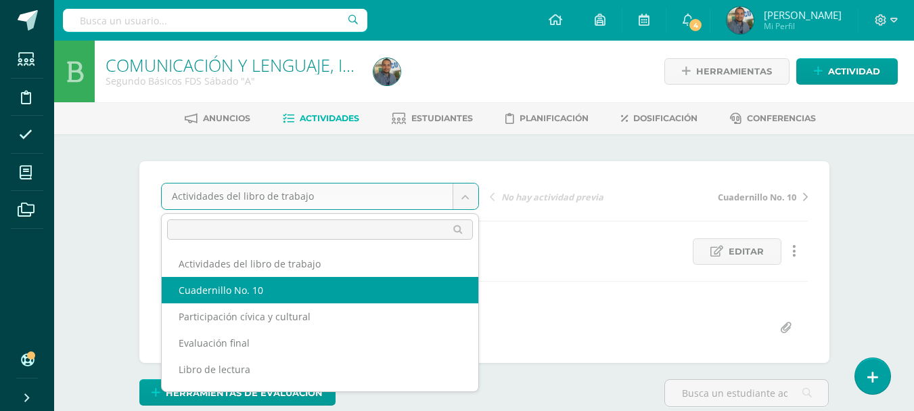
select select "/dashboard/teacher/grade-activity/84922/"
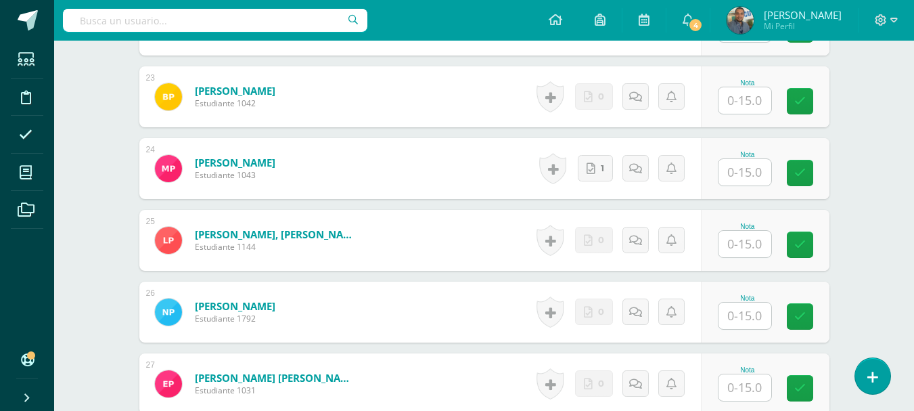
scroll to position [1991, 0]
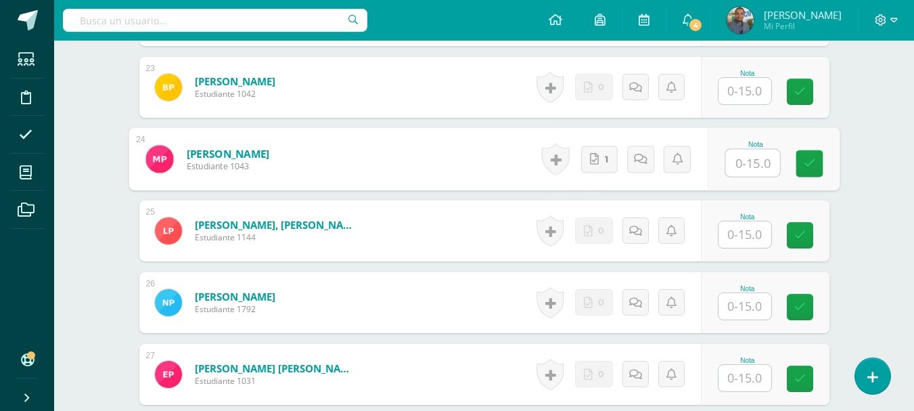
click at [749, 165] on input "text" at bounding box center [752, 163] width 54 height 27
type input "15"
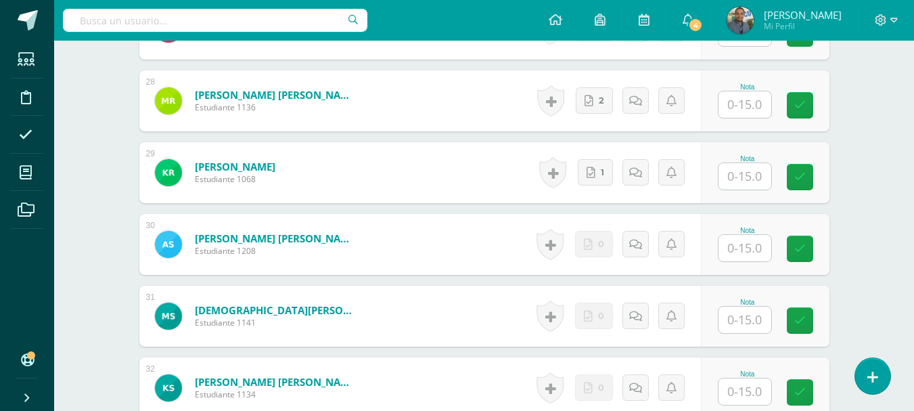
scroll to position [2353, 0]
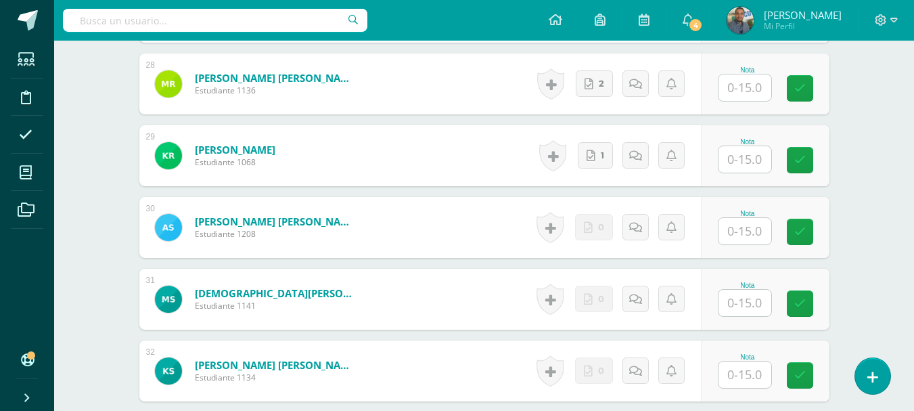
click at [757, 159] on input "text" at bounding box center [744, 159] width 53 height 26
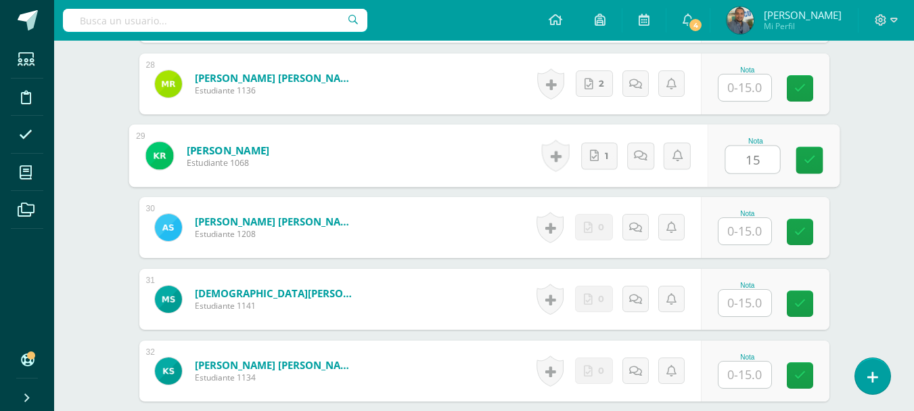
type input "15"
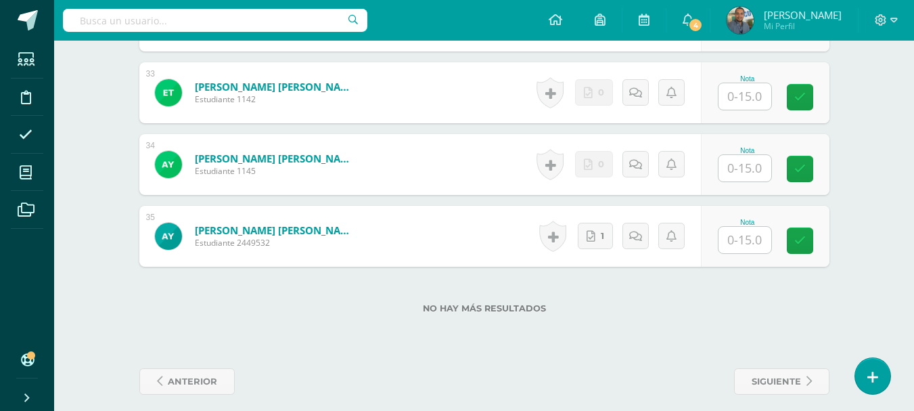
scroll to position [2714, 0]
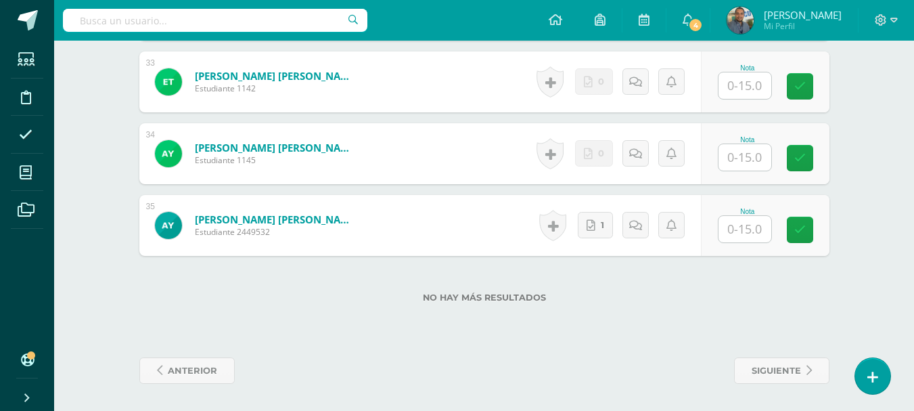
click at [738, 236] on input "text" at bounding box center [744, 229] width 53 height 26
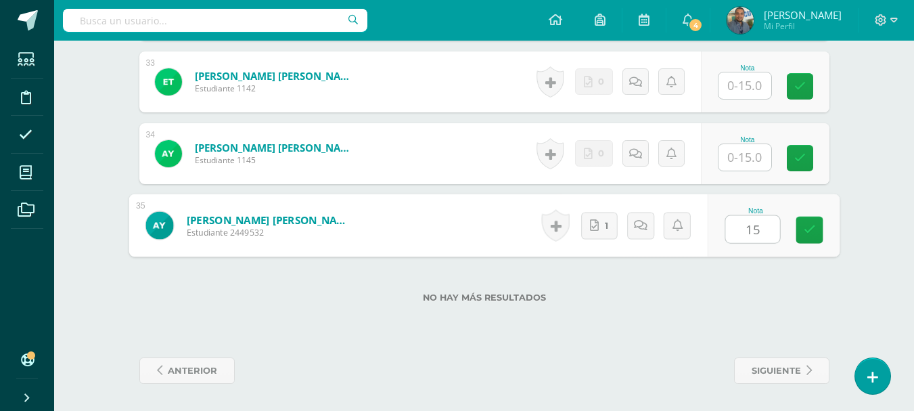
type input "15"
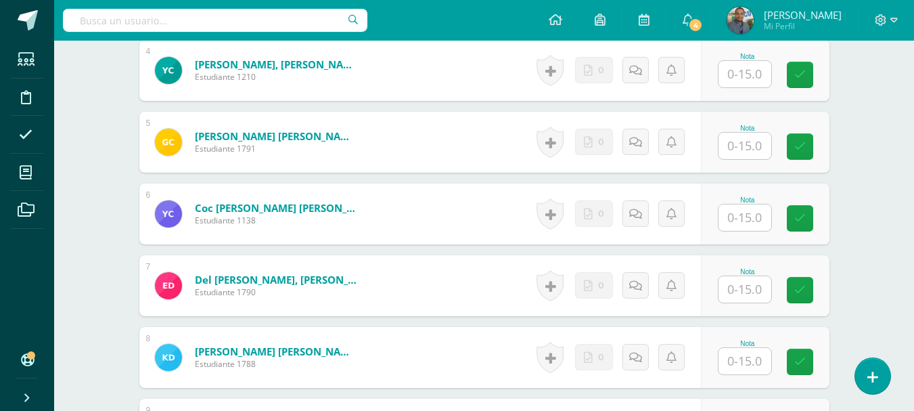
scroll to position [0, 0]
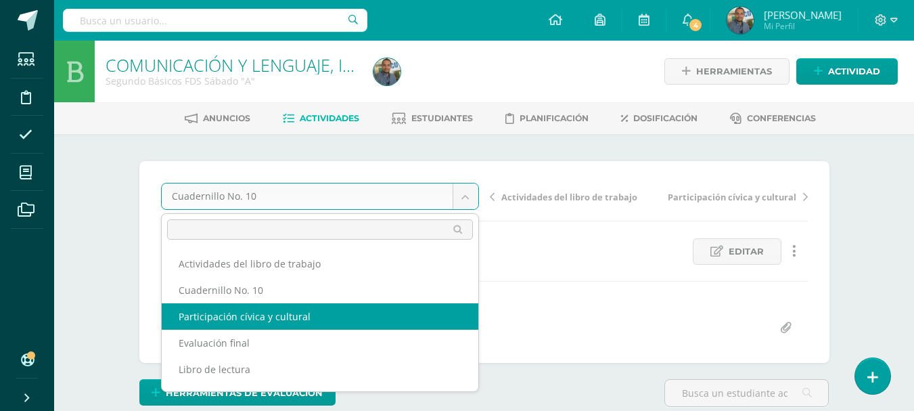
select select "/dashboard/teacher/grade-activity/84927/"
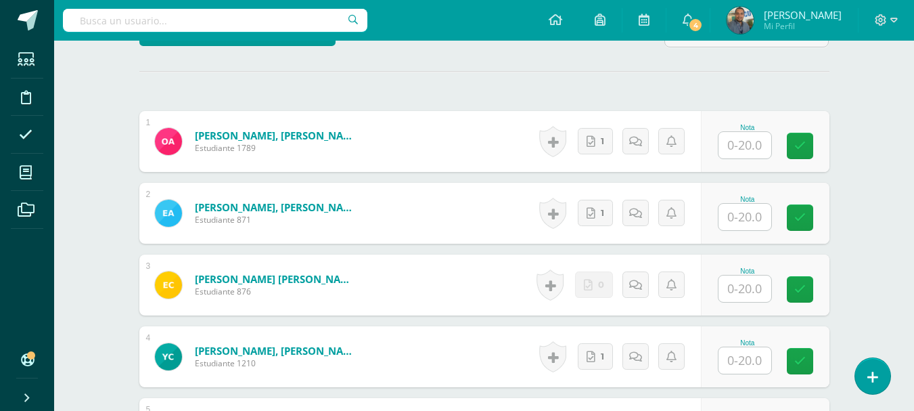
scroll to position [398, 0]
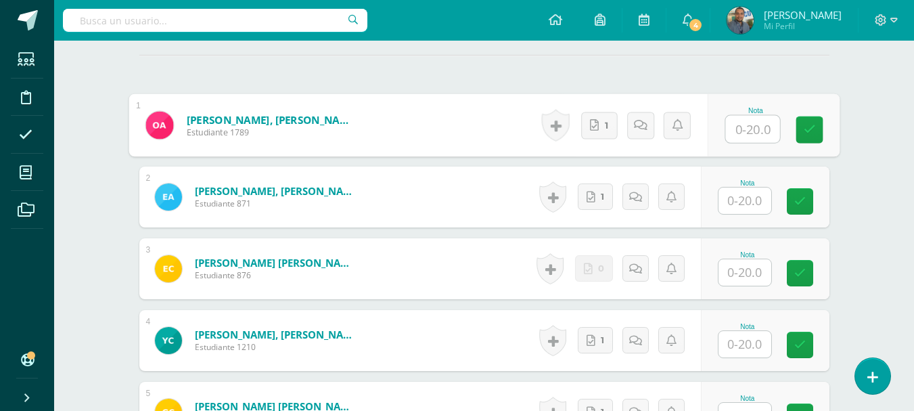
click at [752, 122] on input "text" at bounding box center [752, 129] width 54 height 27
type input "20"
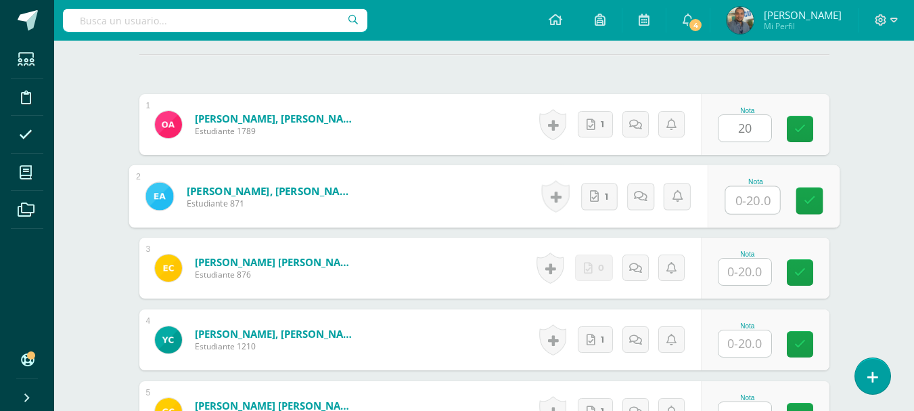
click at [739, 208] on input "text" at bounding box center [752, 200] width 54 height 27
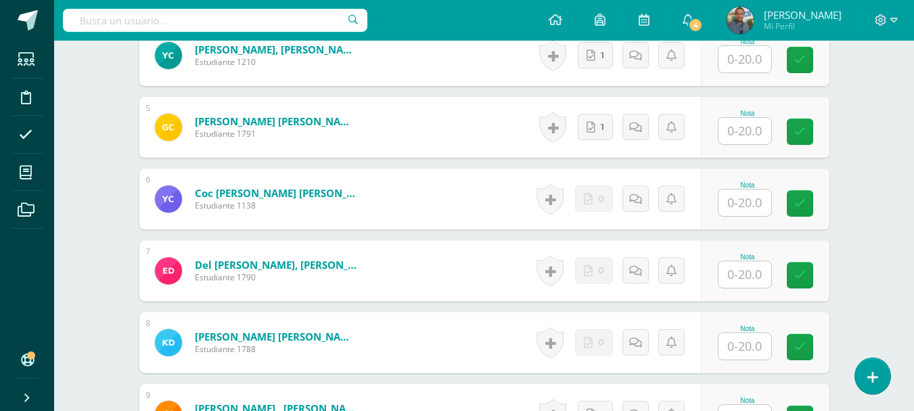
scroll to position [683, 0]
type input "20"
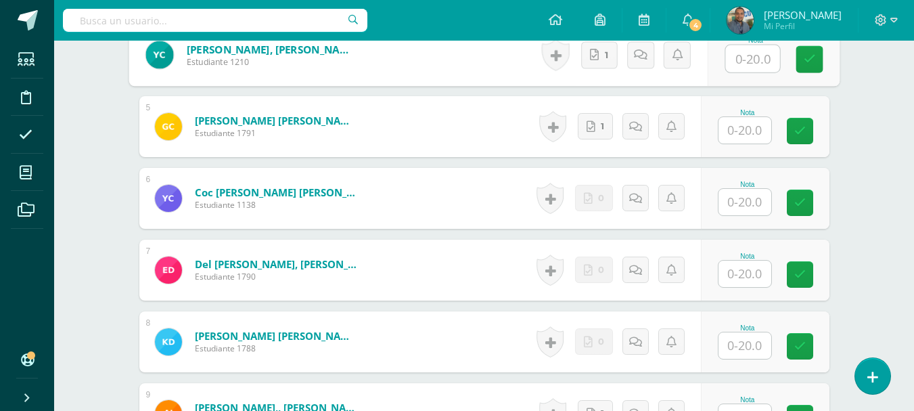
click at [755, 63] on input "text" at bounding box center [752, 58] width 54 height 27
type input "20"
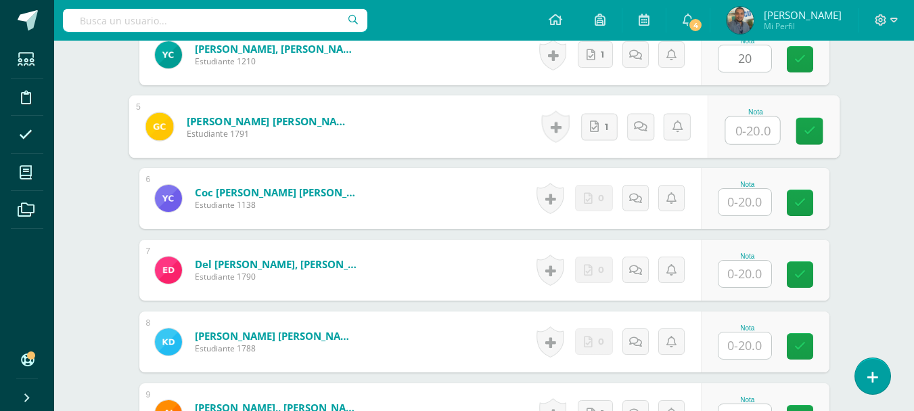
click at [739, 135] on input "text" at bounding box center [752, 130] width 54 height 27
type input "20"
drag, startPoint x: 922, startPoint y: 108, endPoint x: 893, endPoint y: 65, distance: 52.2
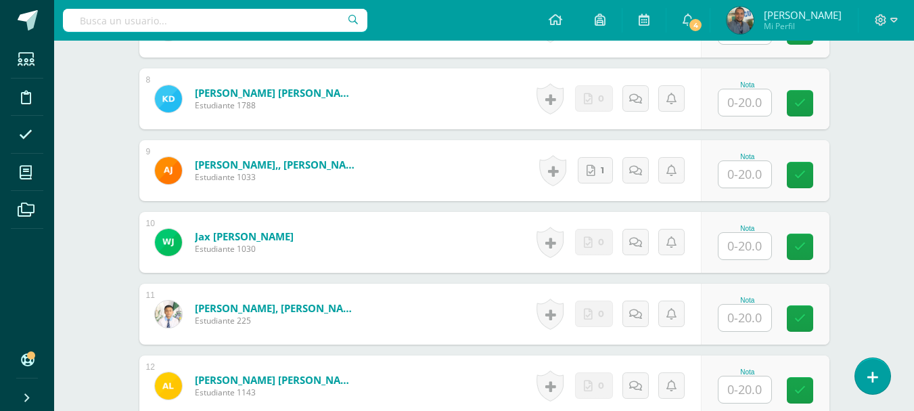
scroll to position [937, 0]
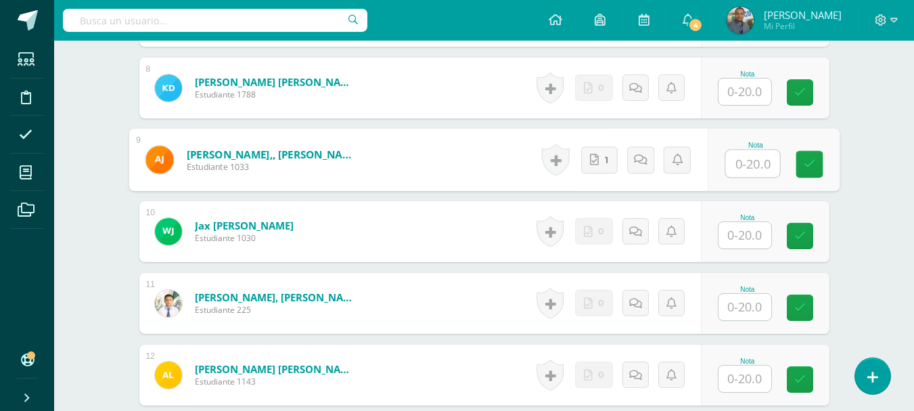
click at [748, 169] on input "text" at bounding box center [752, 163] width 54 height 27
type input "20"
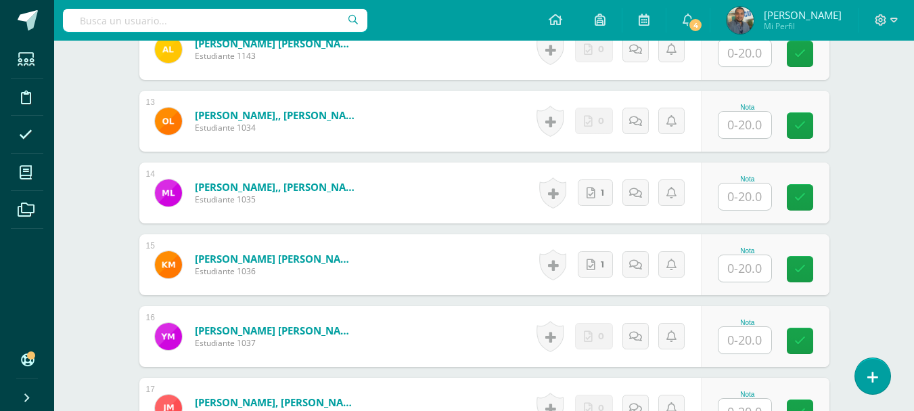
scroll to position [1268, 0]
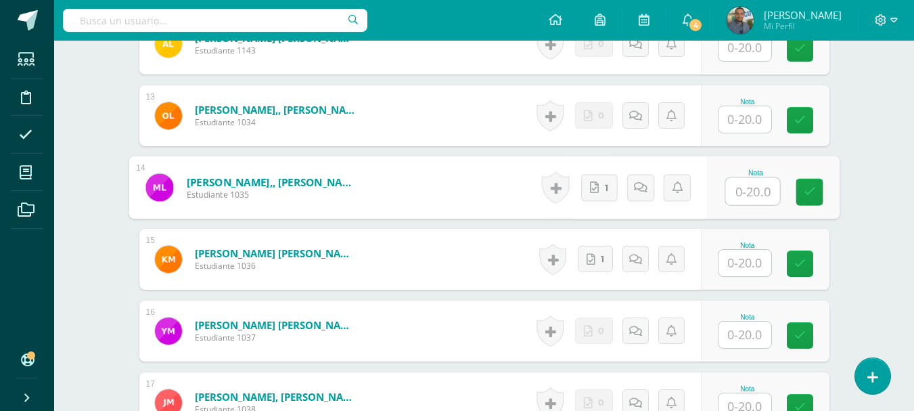
click at [744, 183] on input "text" at bounding box center [752, 191] width 54 height 27
type input "20"
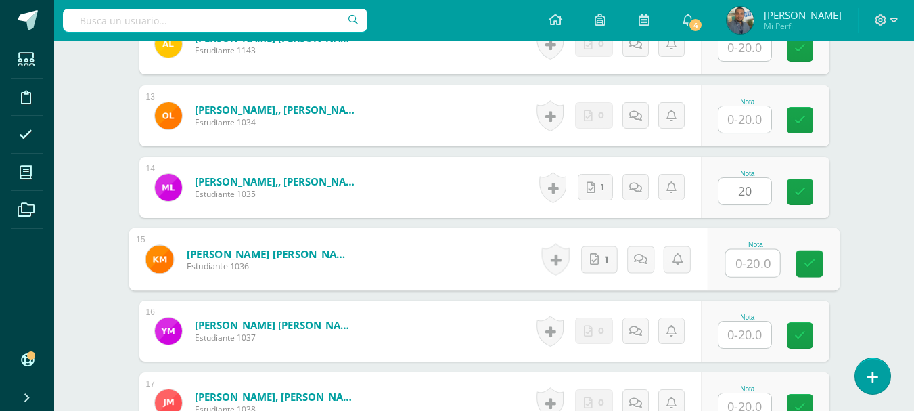
click at [732, 260] on input "text" at bounding box center [752, 263] width 54 height 27
type input "20"
click at [883, 235] on div "COMUNICACIÓN Y LENGUAJE, IDIOMA ESPAÑOL Segundo Básicos FDS Sábado "A" Herramie…" at bounding box center [484, 326] width 860 height 3106
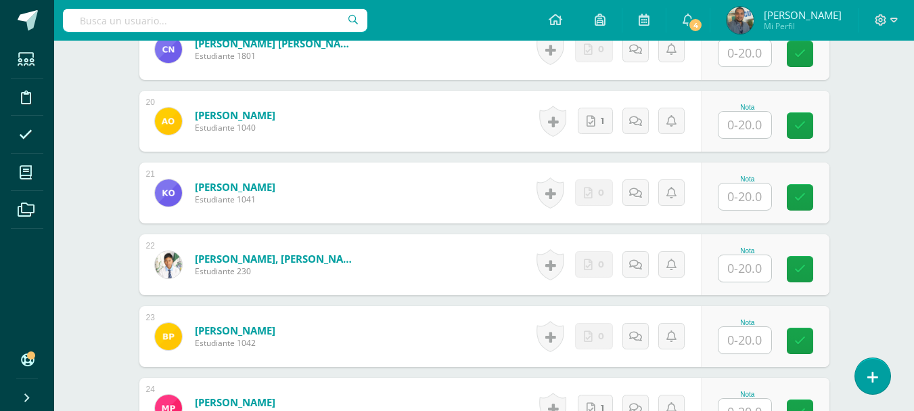
scroll to position [1781, 0]
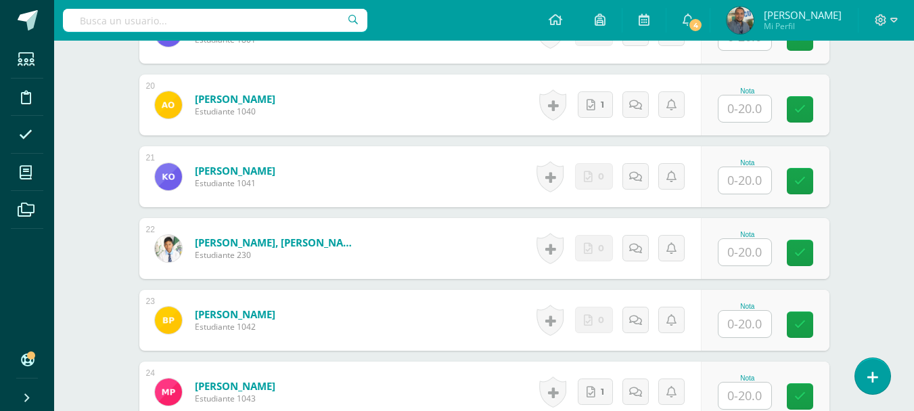
click at [738, 116] on input "text" at bounding box center [744, 108] width 53 height 26
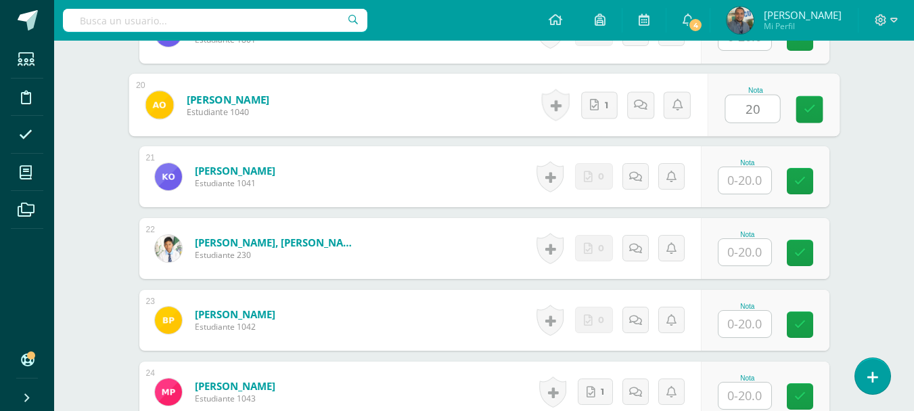
type input "20"
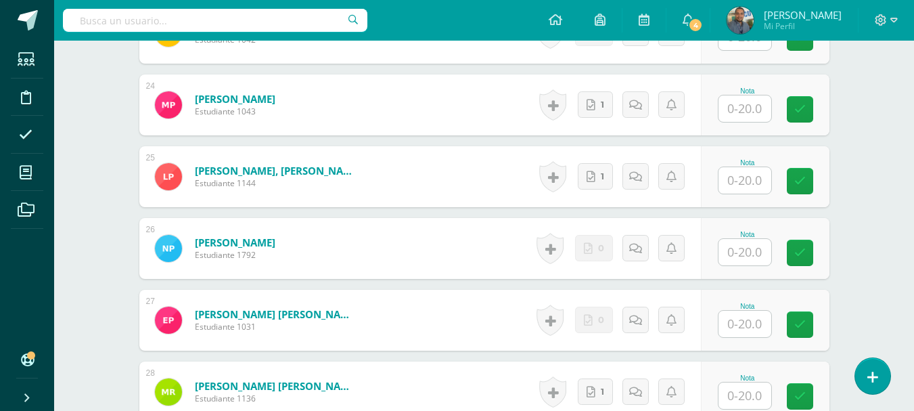
scroll to position [2074, 0]
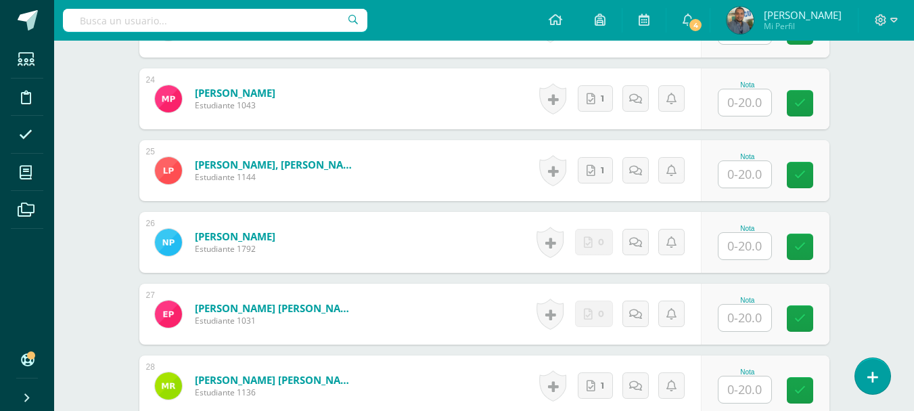
click at [744, 98] on input "text" at bounding box center [744, 102] width 53 height 26
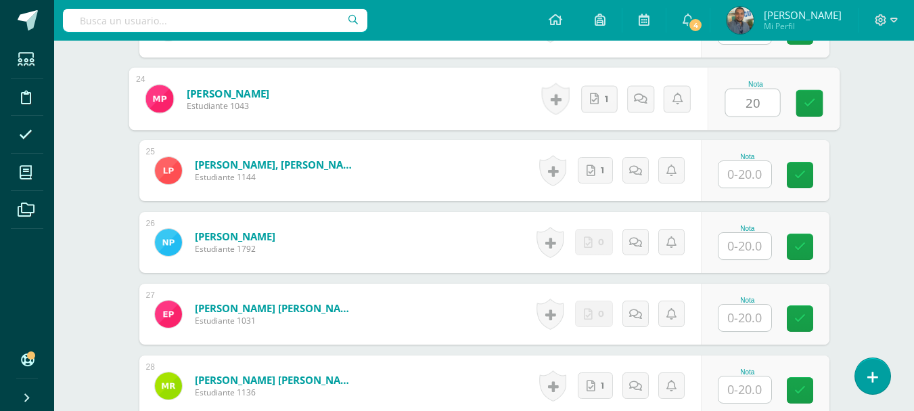
type input "20"
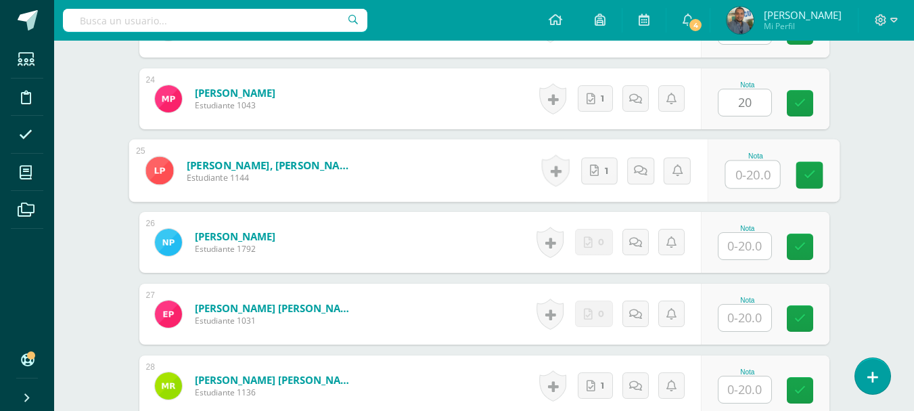
click at [746, 181] on input "text" at bounding box center [752, 174] width 54 height 27
type input "20"
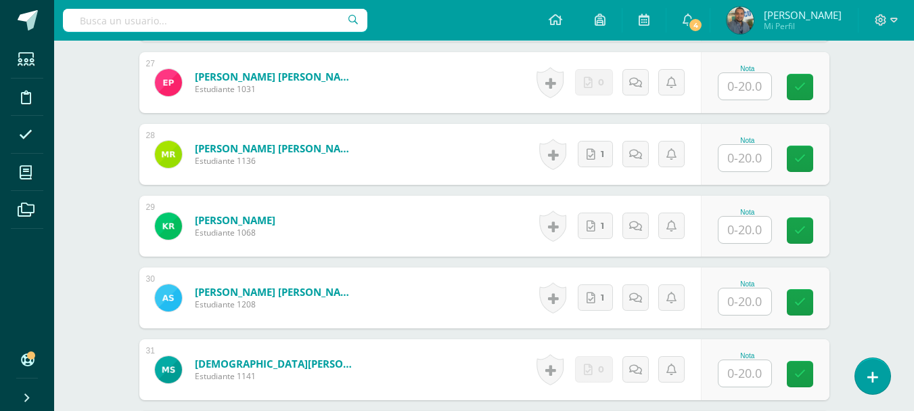
scroll to position [2299, 0]
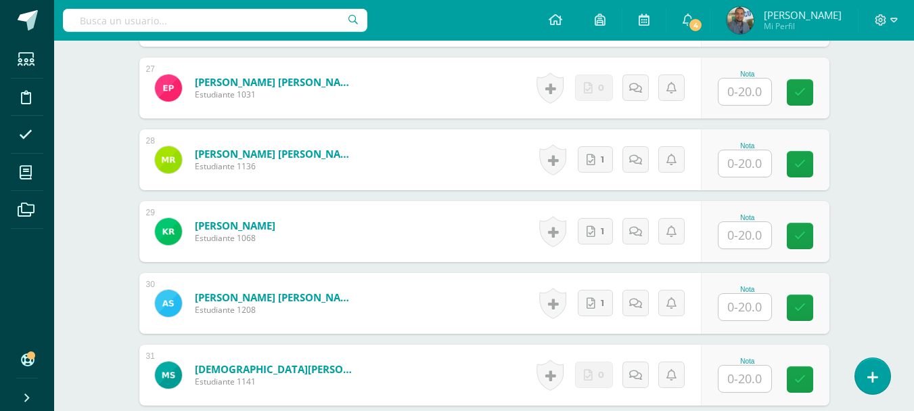
click at [739, 160] on input "text" at bounding box center [744, 163] width 53 height 26
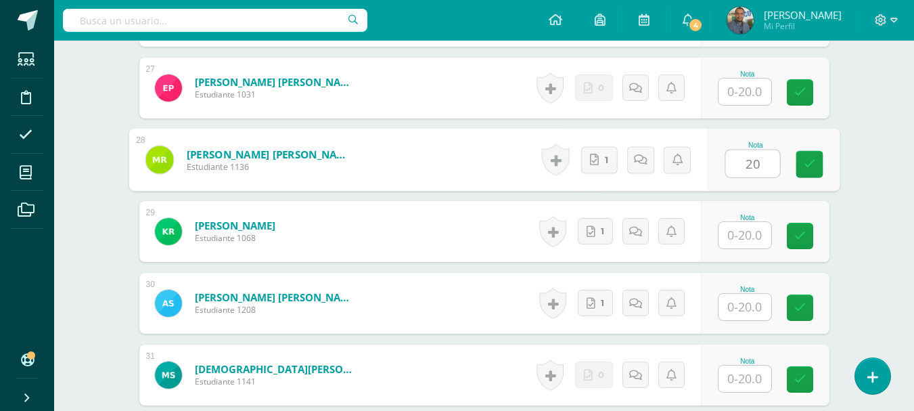
type input "20"
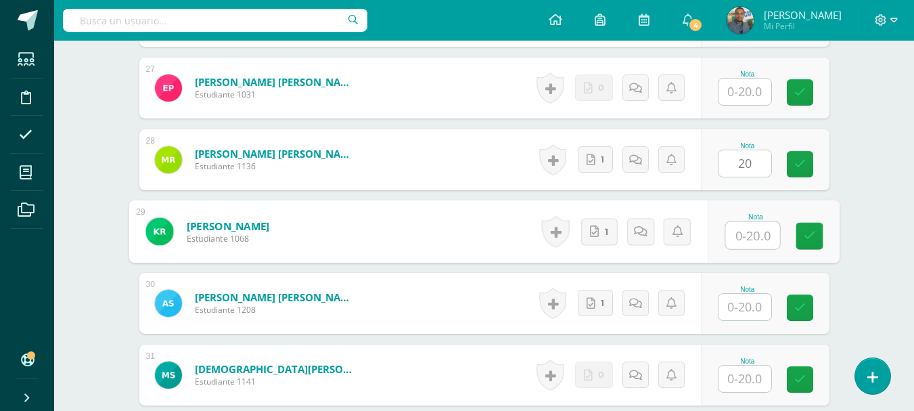
click at [743, 229] on input "text" at bounding box center [752, 235] width 54 height 27
type input "20"
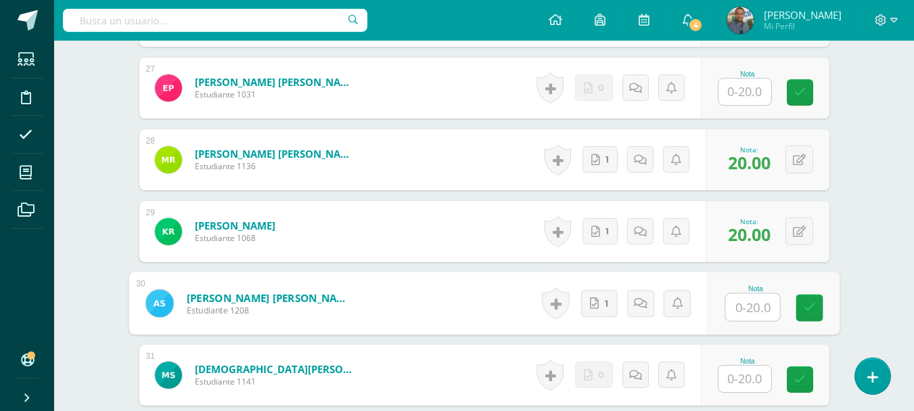
click at [739, 310] on input "text" at bounding box center [752, 307] width 54 height 27
type input "20"
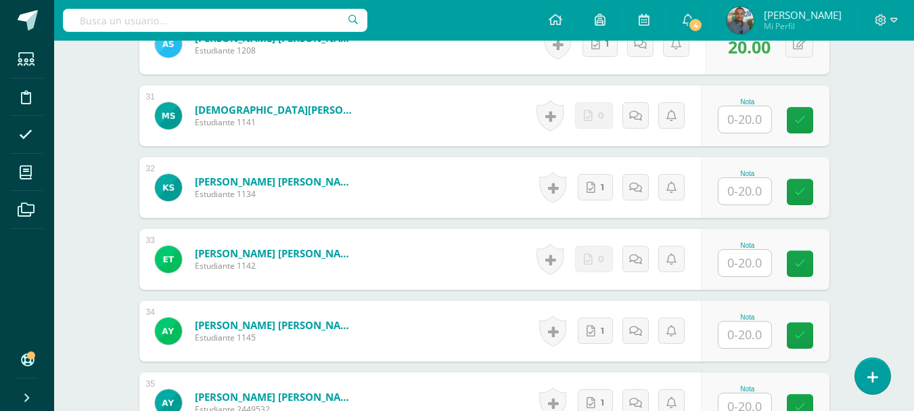
scroll to position [2569, 0]
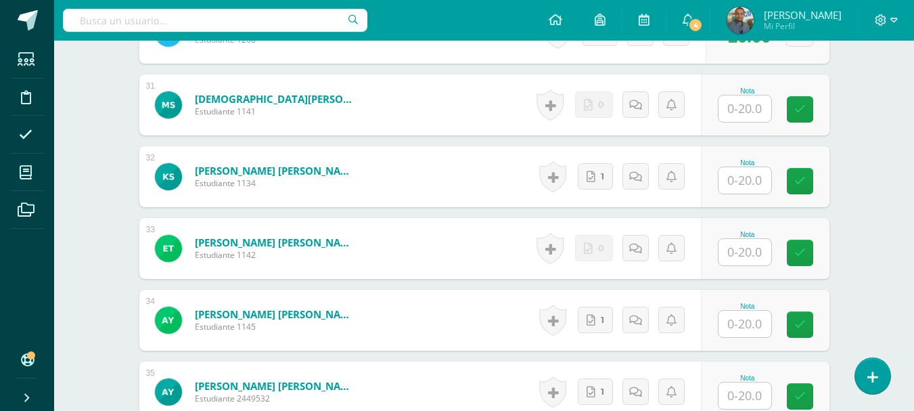
click at [751, 179] on input "text" at bounding box center [744, 180] width 53 height 26
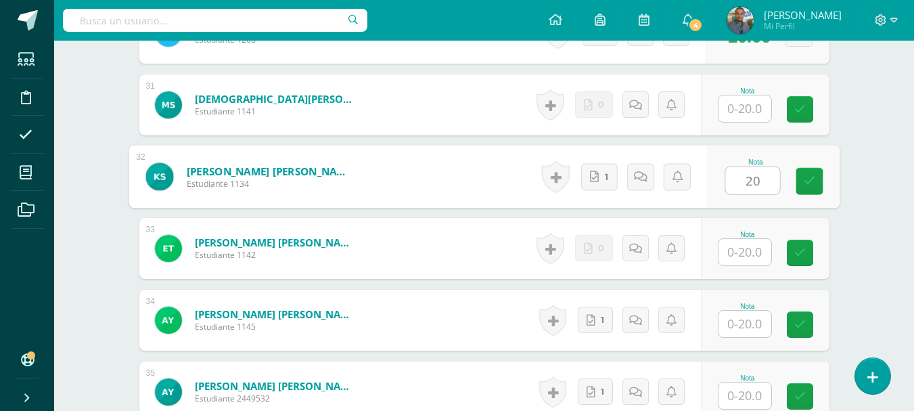
type input "20"
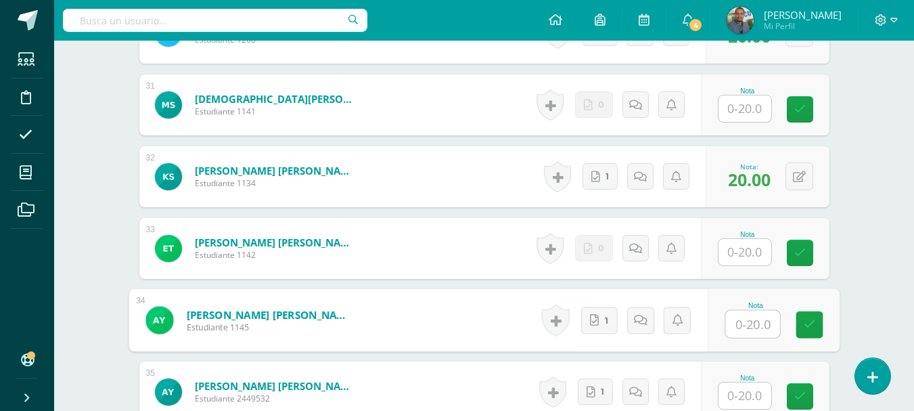
click at [739, 319] on input "text" at bounding box center [752, 324] width 54 height 27
type input "20"
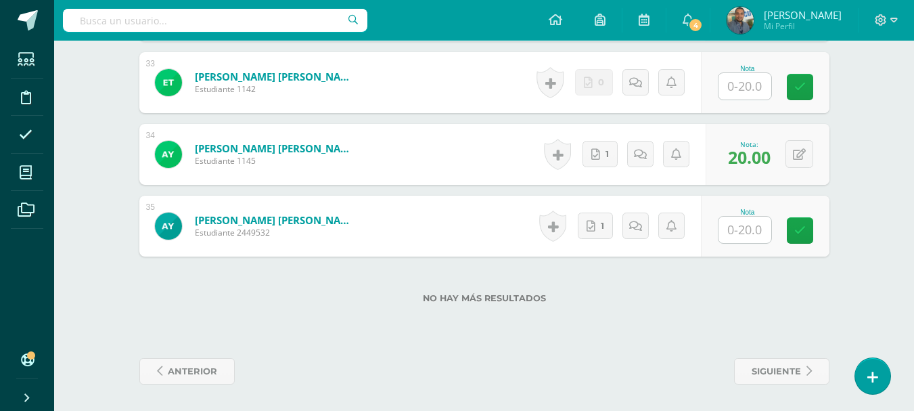
scroll to position [2736, 0]
click at [752, 237] on input "text" at bounding box center [744, 229] width 53 height 26
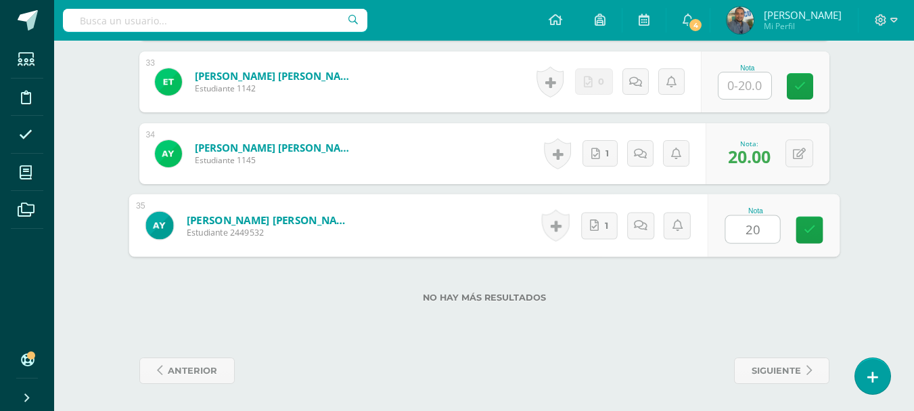
type input "20"
click at [748, 313] on div "No hay más resultados" at bounding box center [484, 287] width 690 height 63
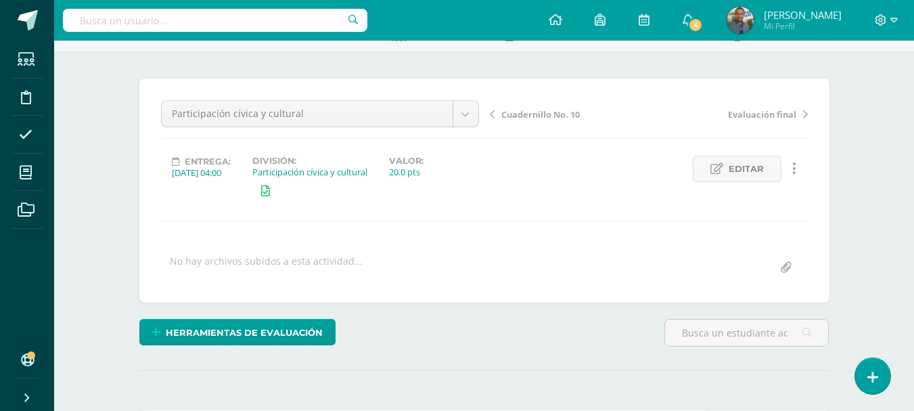
scroll to position [77, 0]
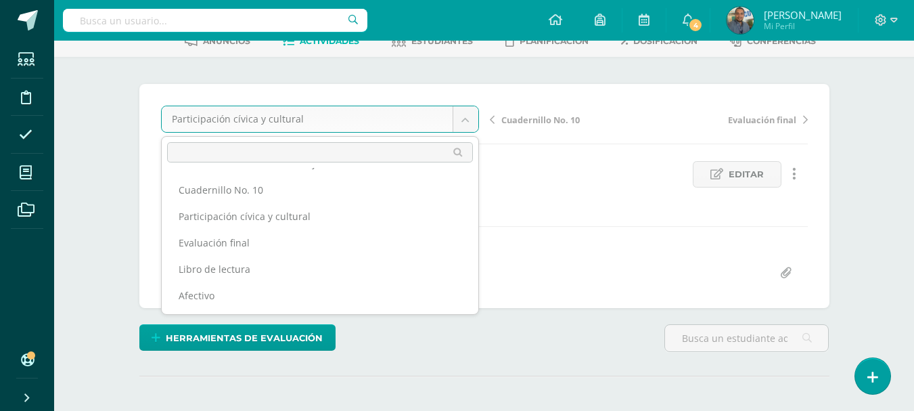
scroll to position [0, 0]
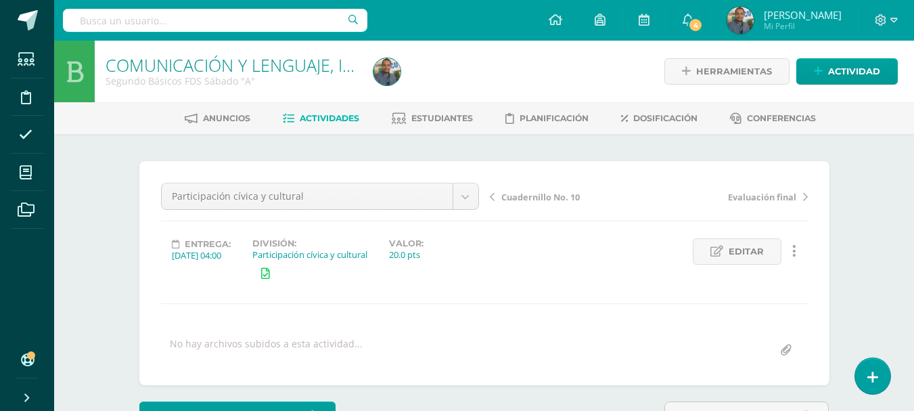
click at [811, 25] on span "Mi Perfil" at bounding box center [803, 26] width 78 height 12
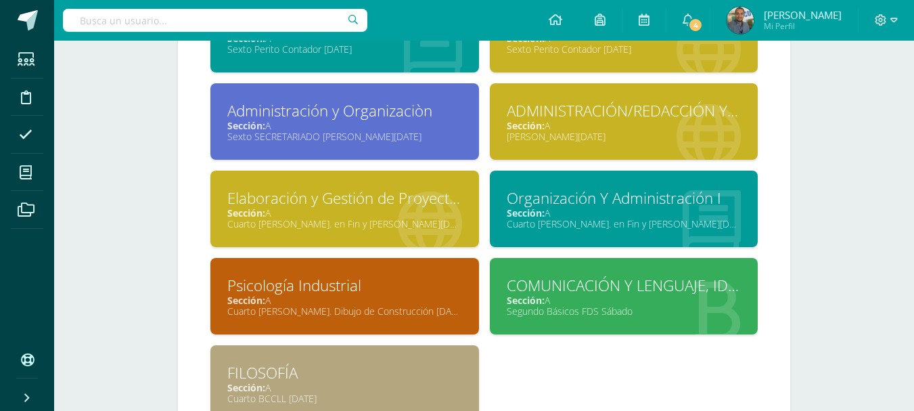
scroll to position [1026, 0]
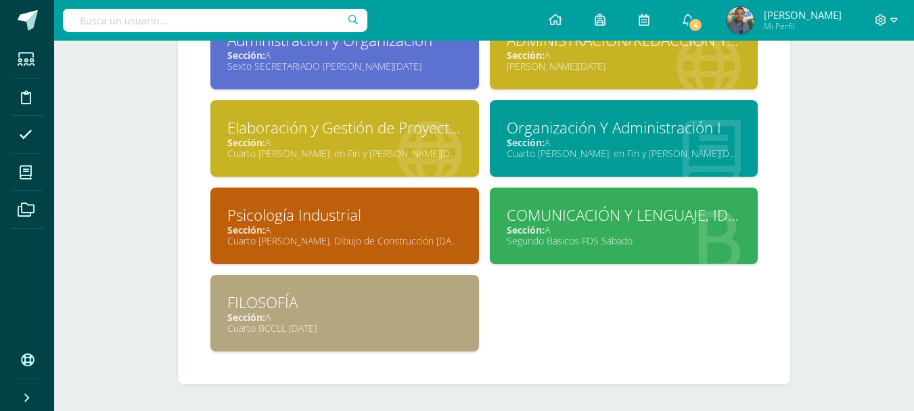
click at [443, 219] on div "Psicología Industrial" at bounding box center [344, 214] width 235 height 21
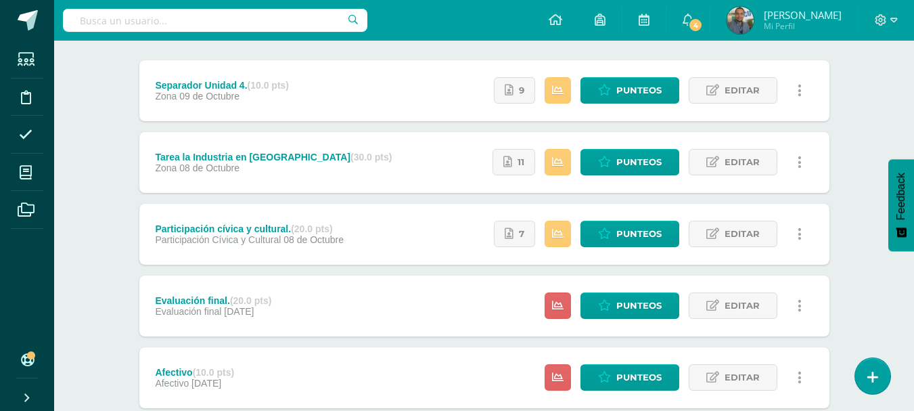
scroll to position [173, 0]
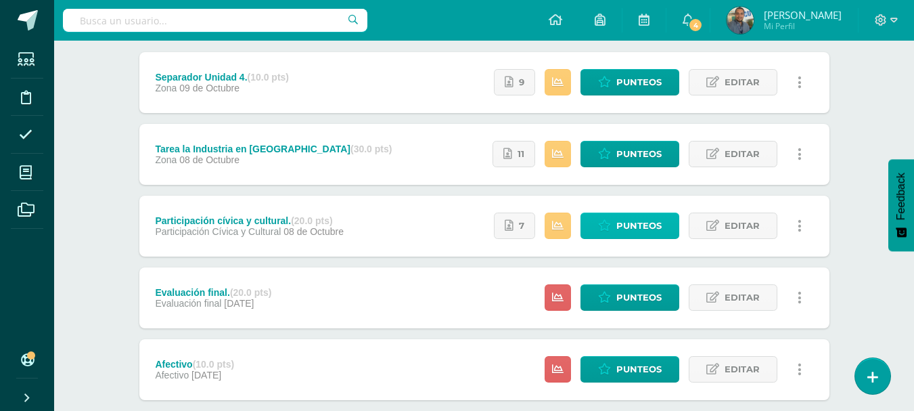
click at [642, 230] on span "Punteos" at bounding box center [638, 225] width 45 height 25
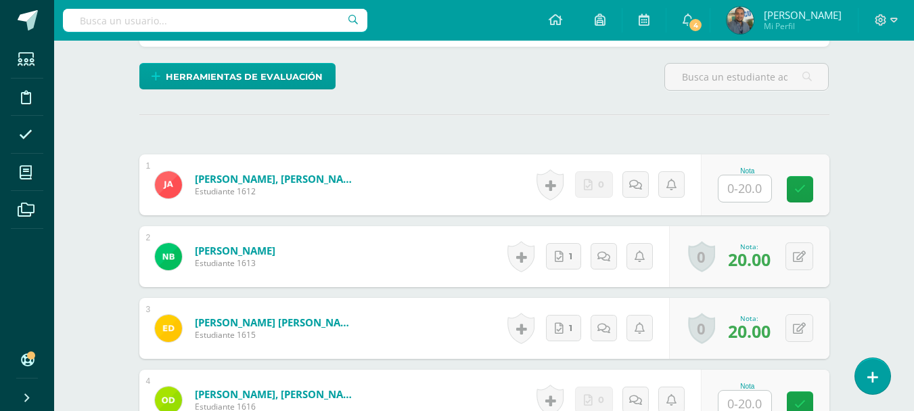
scroll to position [352, 0]
click at [736, 181] on input "text" at bounding box center [744, 188] width 53 height 26
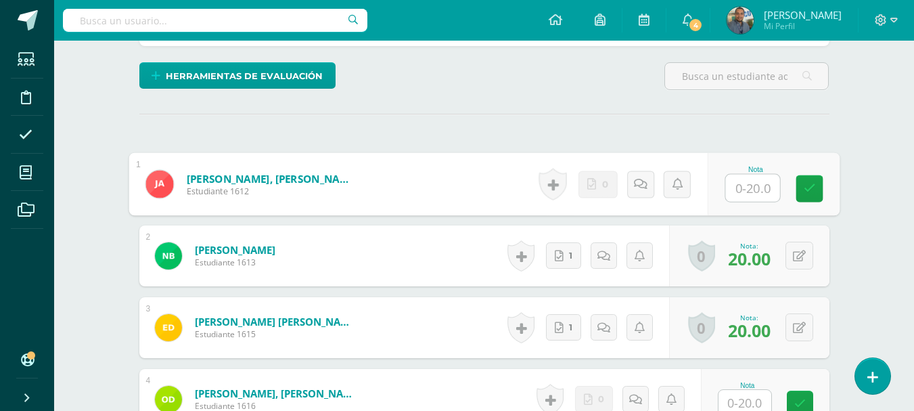
scroll to position [352, 0]
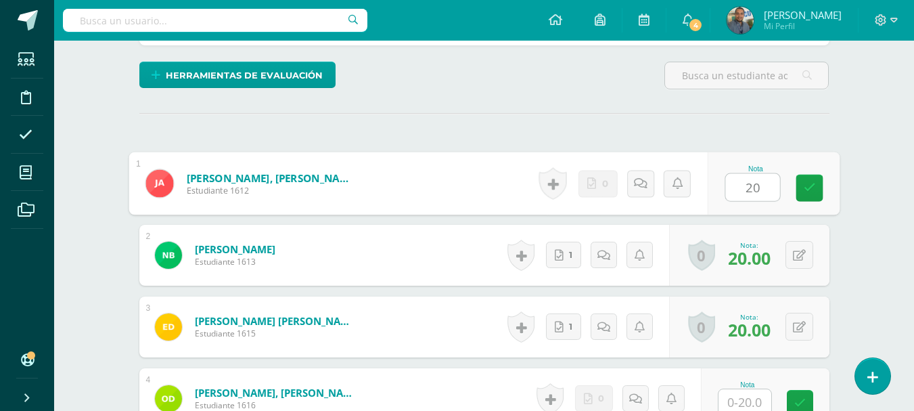
type input "20"
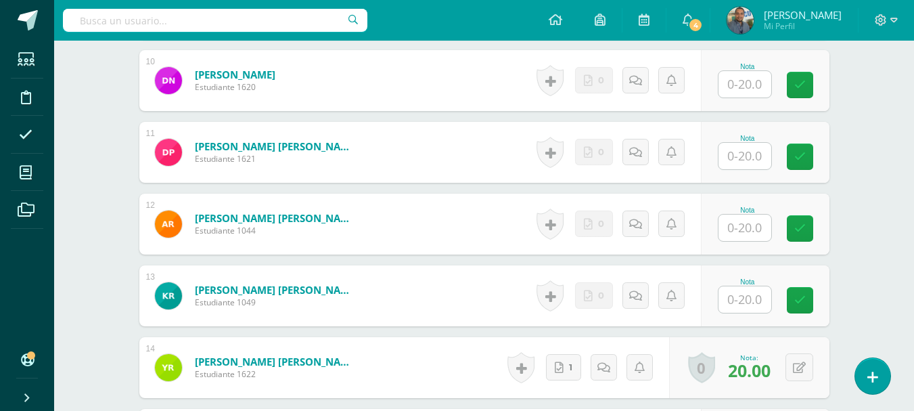
scroll to position [1104, 0]
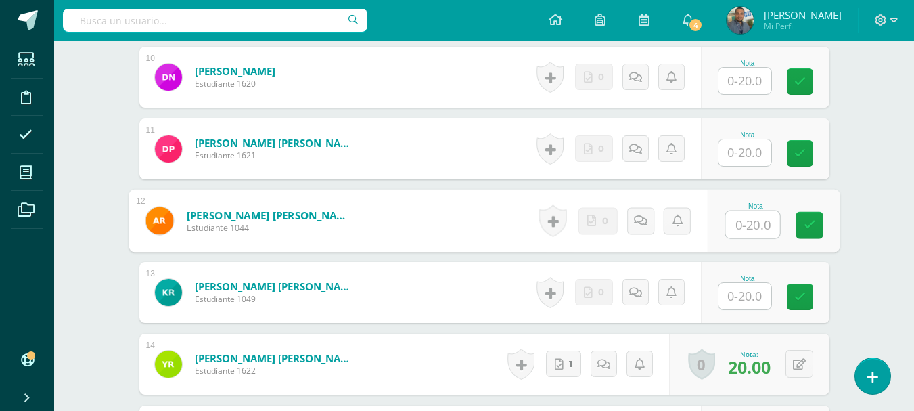
click at [751, 225] on input "text" at bounding box center [752, 224] width 54 height 27
type input "20"
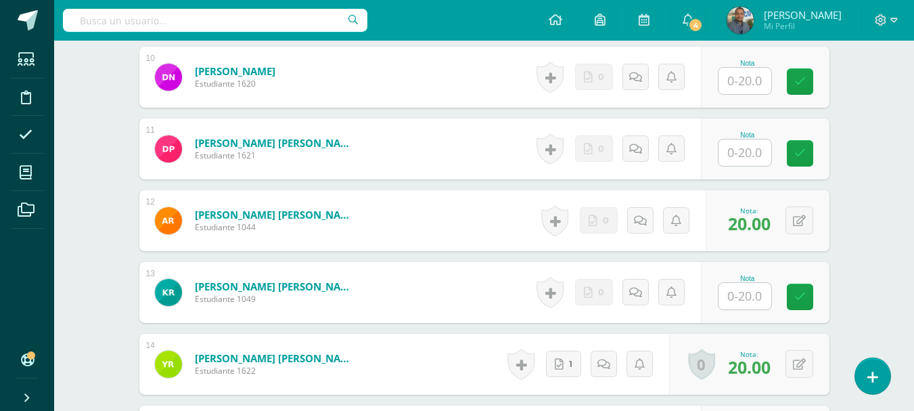
drag, startPoint x: 739, startPoint y: 309, endPoint x: 756, endPoint y: 292, distance: 24.4
click at [756, 292] on div at bounding box center [745, 296] width 54 height 28
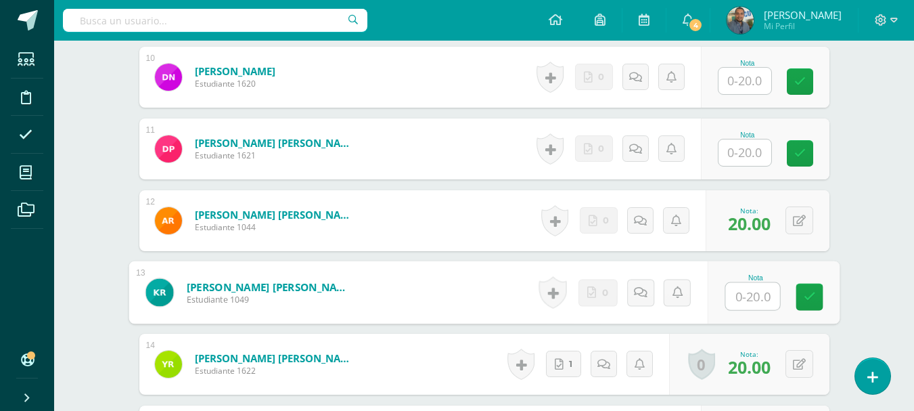
click at [756, 292] on input "text" at bounding box center [752, 296] width 54 height 27
type input "20"
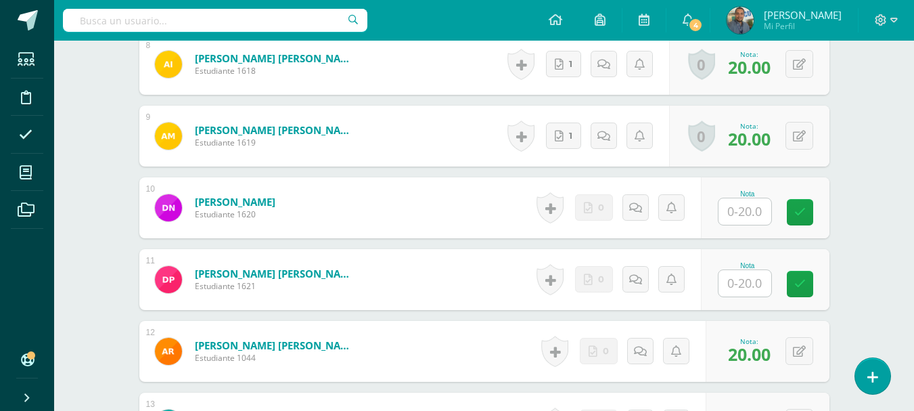
scroll to position [1458, 0]
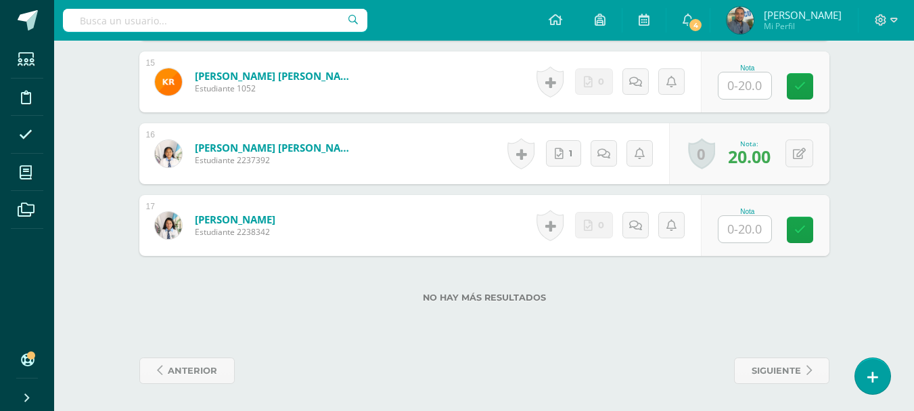
click at [751, 226] on input "text" at bounding box center [744, 229] width 53 height 26
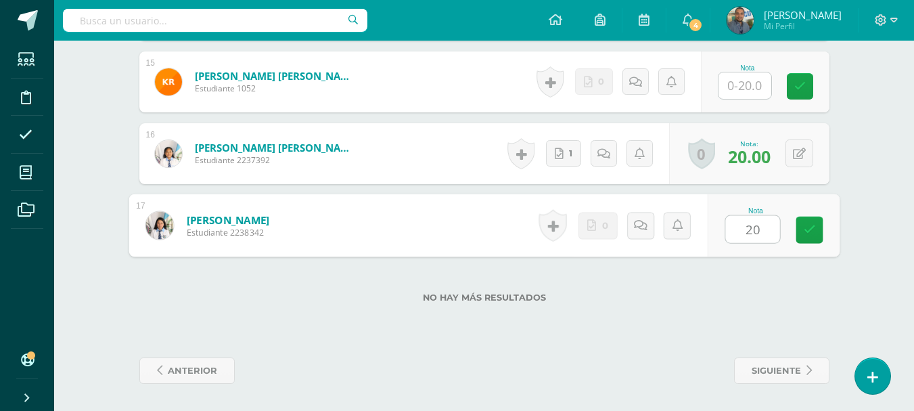
type input "20"
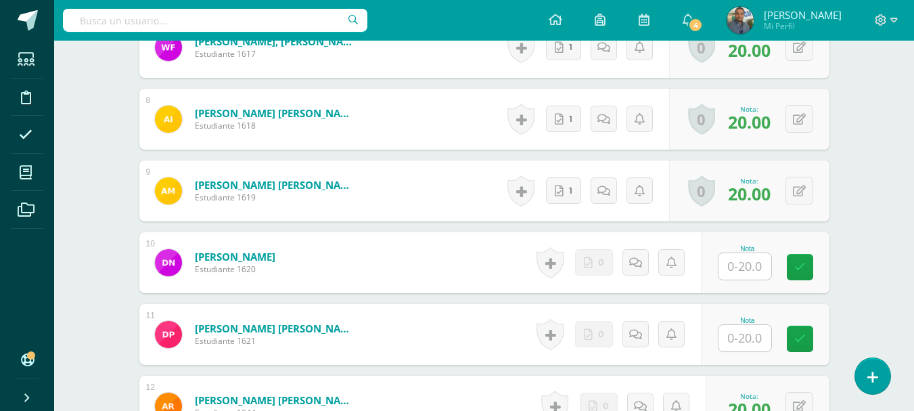
scroll to position [922, 0]
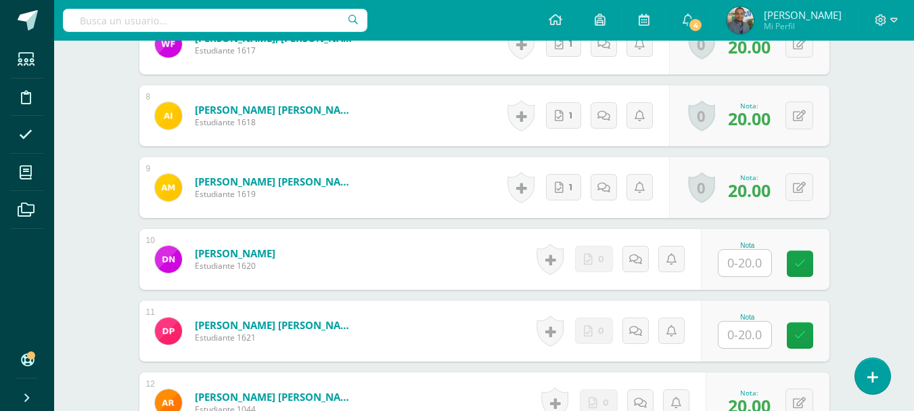
click at [748, 253] on input "text" at bounding box center [744, 263] width 53 height 26
type input "20"
click at [879, 217] on div "Psicología Industrial Cuarto [PERSON_NAME]. Dibujo de Construcción [DATE] "A" H…" at bounding box center [484, 32] width 860 height 1828
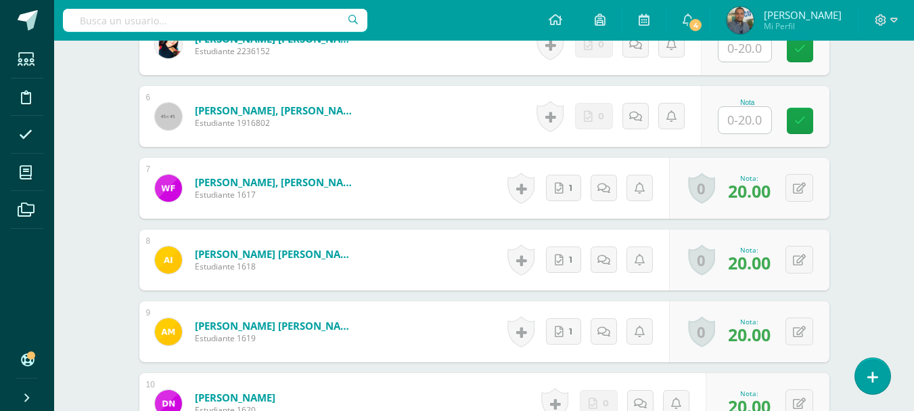
scroll to position [768, 0]
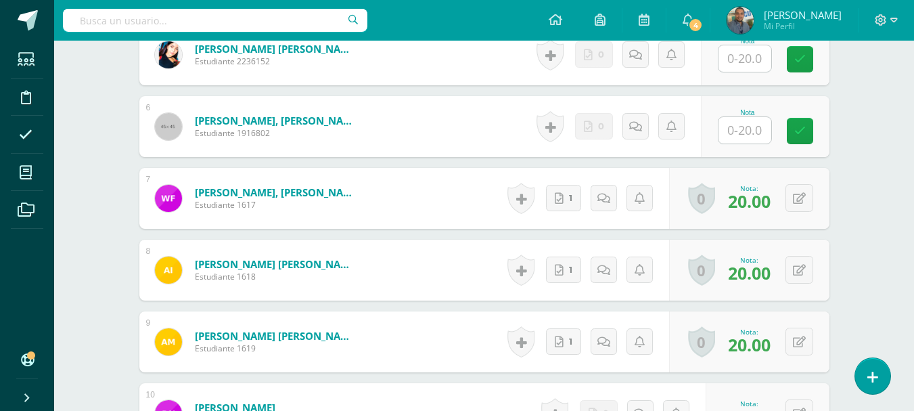
click at [744, 126] on input "text" at bounding box center [744, 130] width 53 height 26
type input "20"
click at [875, 155] on div "Psicología Industrial Cuarto [PERSON_NAME]. Dibujo de Construcción [DATE] "A" H…" at bounding box center [484, 187] width 860 height 1828
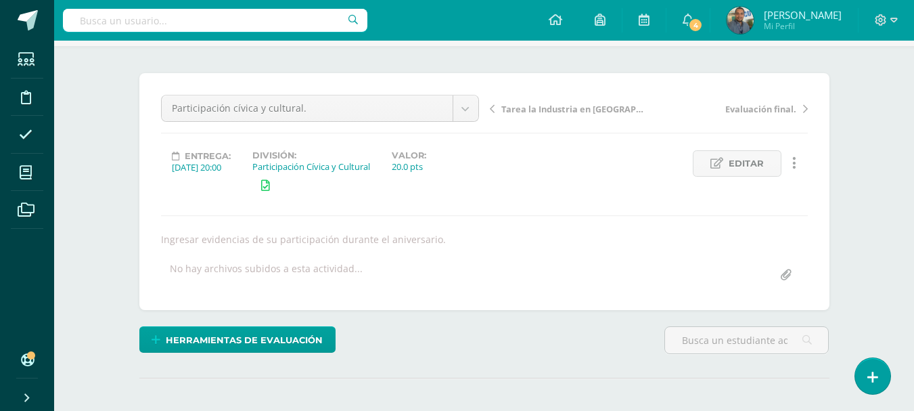
scroll to position [0, 0]
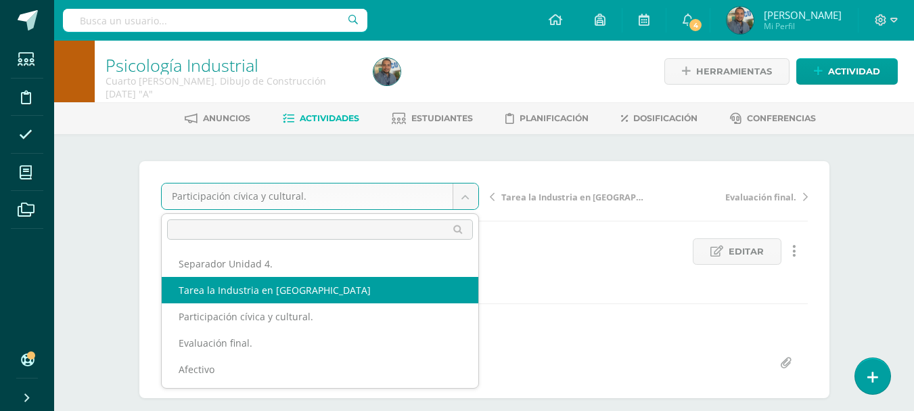
drag, startPoint x: 462, startPoint y: 196, endPoint x: 299, endPoint y: 288, distance: 186.9
select select "/dashboard/teacher/grade-activity/84887/"
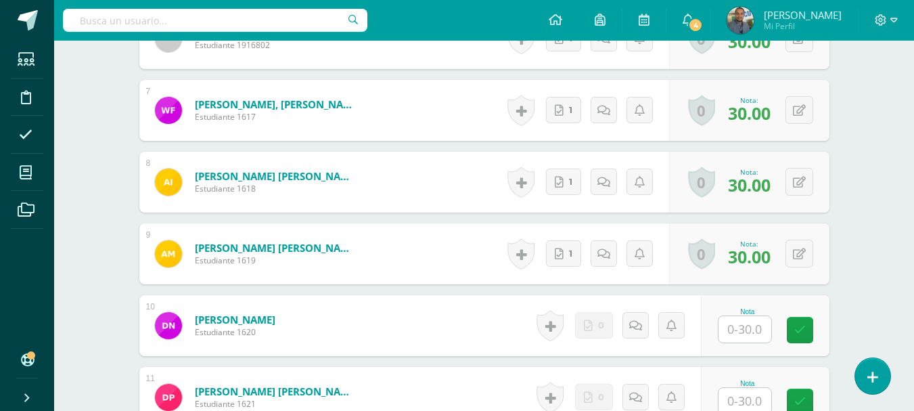
scroll to position [837, 0]
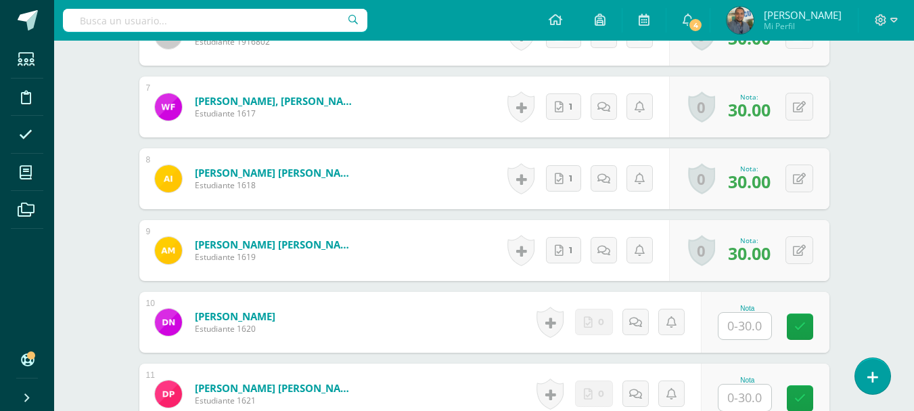
click at [745, 320] on input "text" at bounding box center [744, 326] width 53 height 26
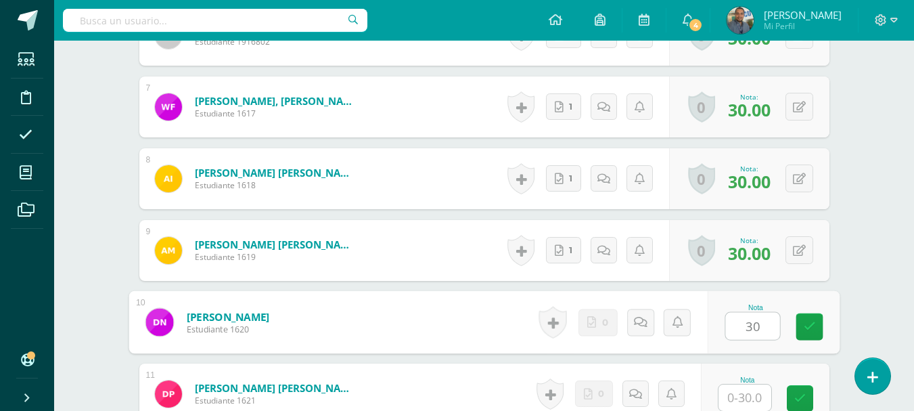
type input "30"
click at [880, 240] on div "Psicología Industrial Cuarto [PERSON_NAME]. Dibujo de Construcción [DATE] "A" H…" at bounding box center [484, 107] width 860 height 1806
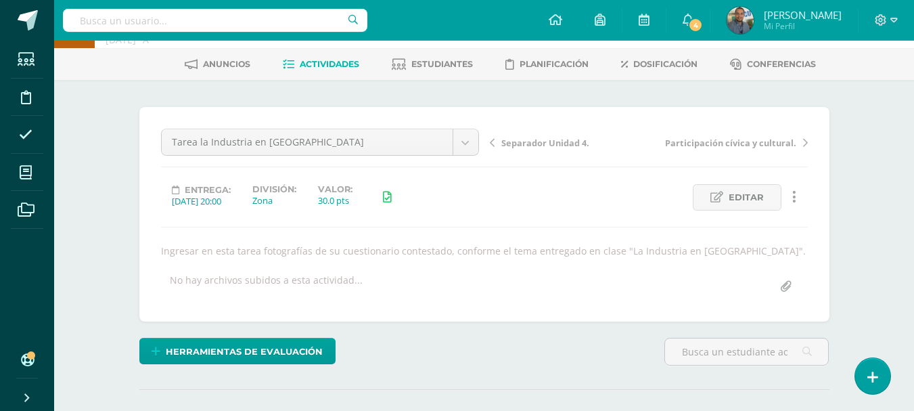
scroll to position [51, 0]
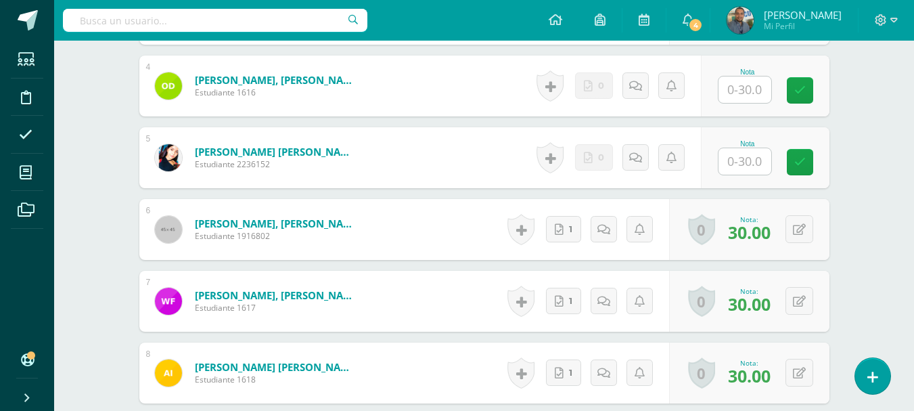
scroll to position [649, 0]
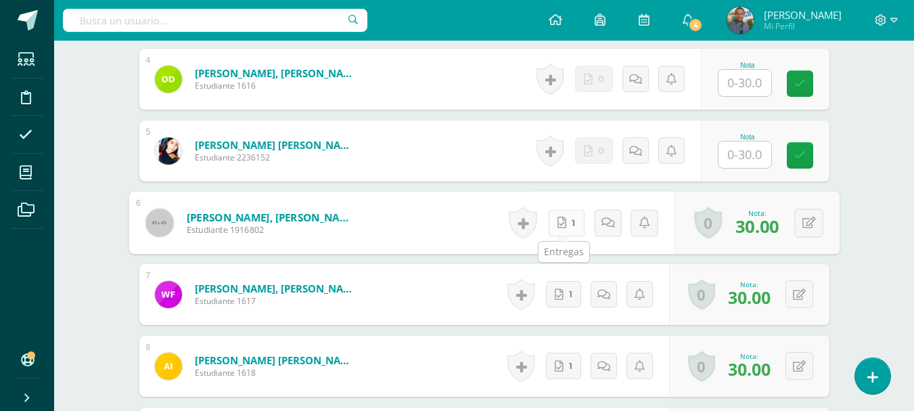
click at [572, 226] on span "1" at bounding box center [573, 223] width 3 height 26
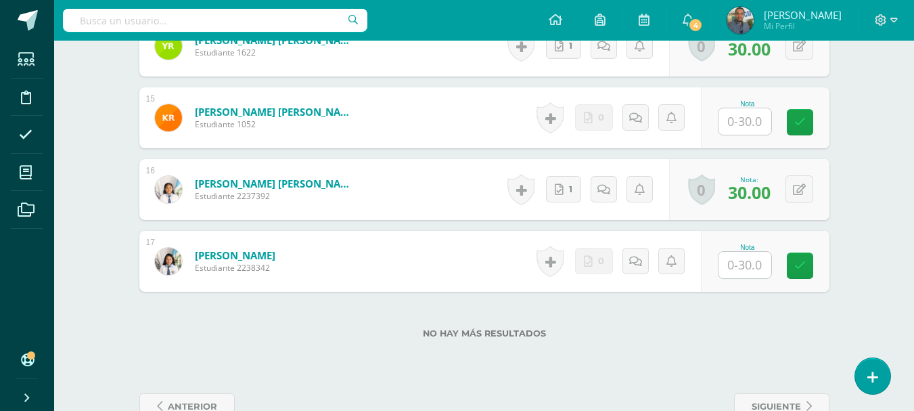
scroll to position [1402, 0]
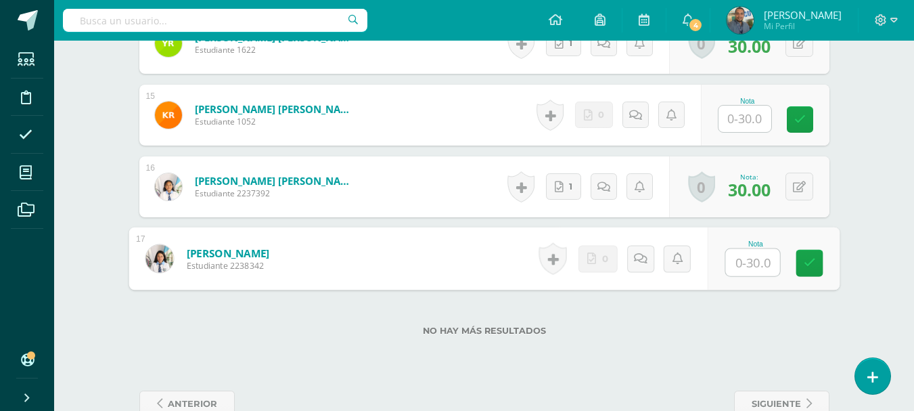
click at [750, 267] on input "text" at bounding box center [752, 262] width 54 height 27
type input "30"
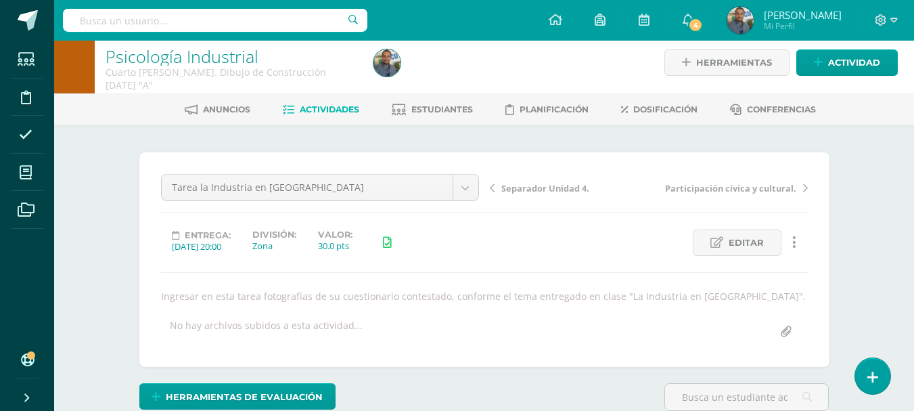
scroll to position [0, 0]
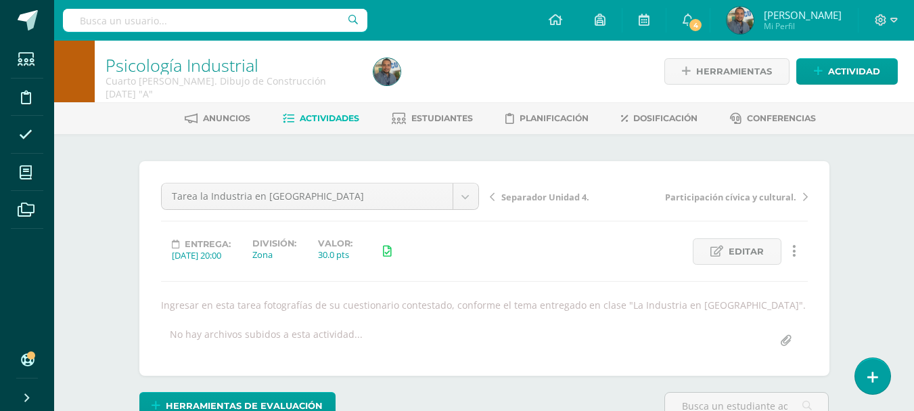
click at [840, 14] on span "[PERSON_NAME]" at bounding box center [803, 15] width 78 height 14
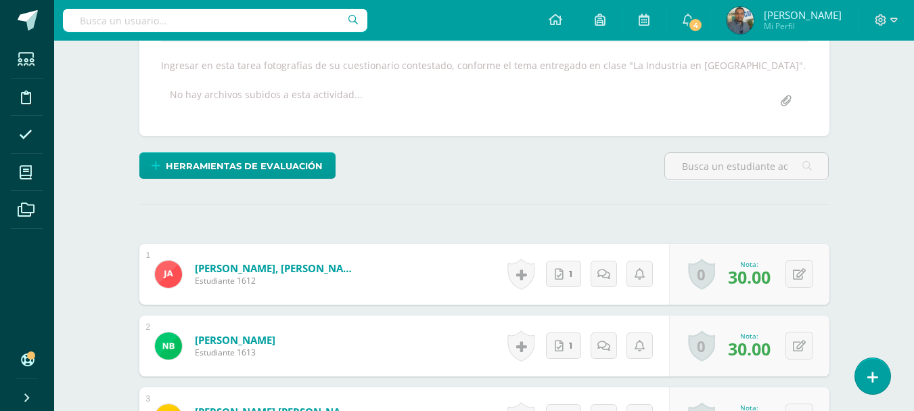
scroll to position [242, 0]
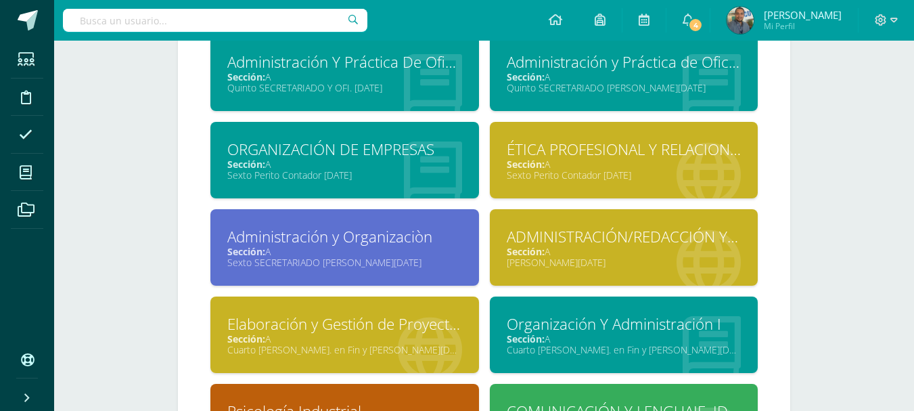
scroll to position [1026, 0]
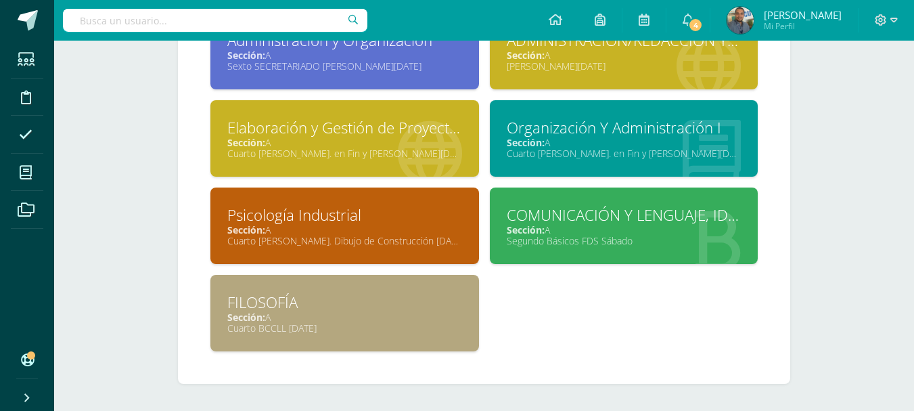
click at [411, 237] on div "Cuarto [PERSON_NAME]. Dibujo de Construcción [DATE]" at bounding box center [344, 240] width 235 height 13
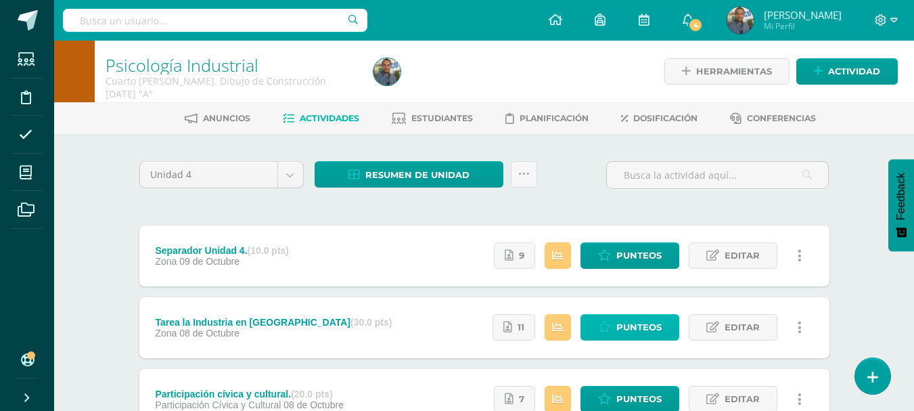
click at [649, 325] on span "Punteos" at bounding box center [638, 327] width 45 height 25
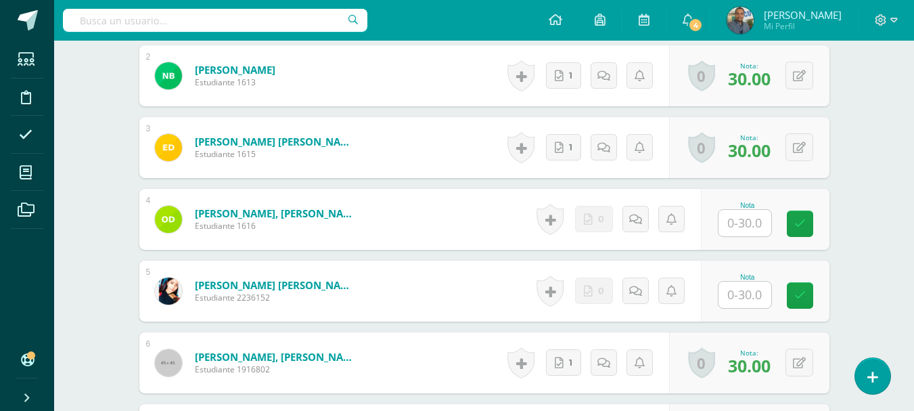
scroll to position [521, 0]
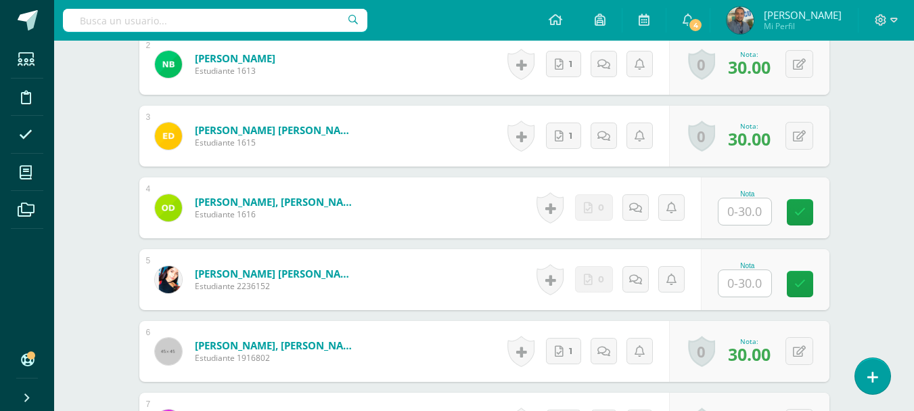
click at [750, 299] on div "Nota" at bounding box center [765, 279] width 129 height 61
click at [750, 299] on div "Nota" at bounding box center [765, 278] width 129 height 61
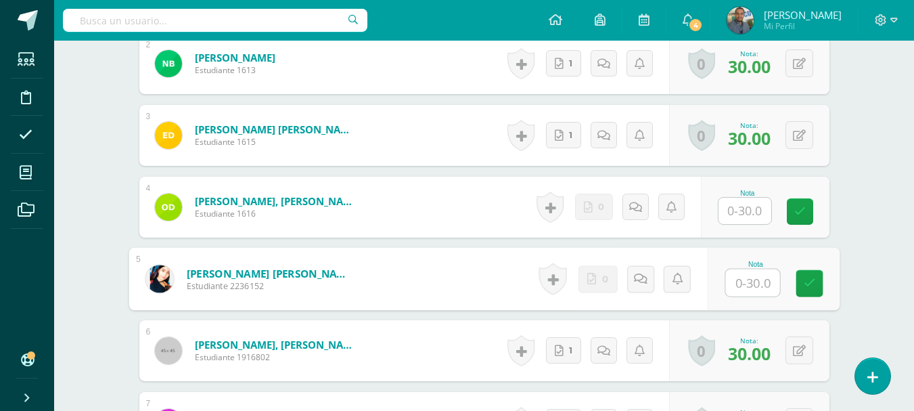
click at [760, 278] on input "text" at bounding box center [752, 282] width 54 height 27
type input "30"
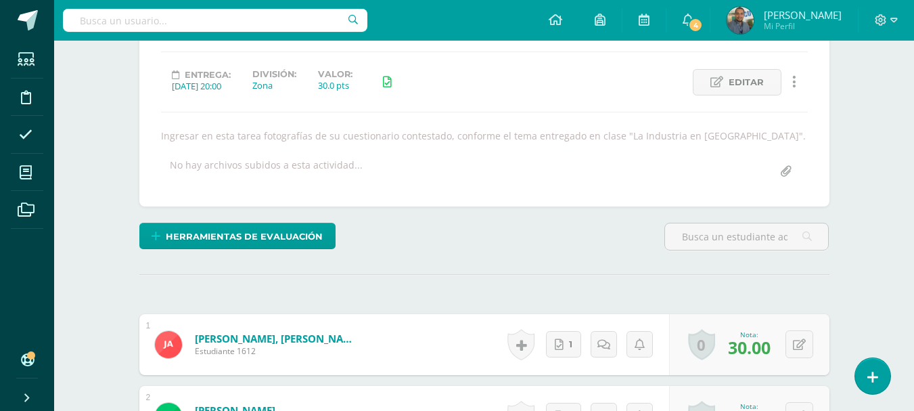
scroll to position [0, 0]
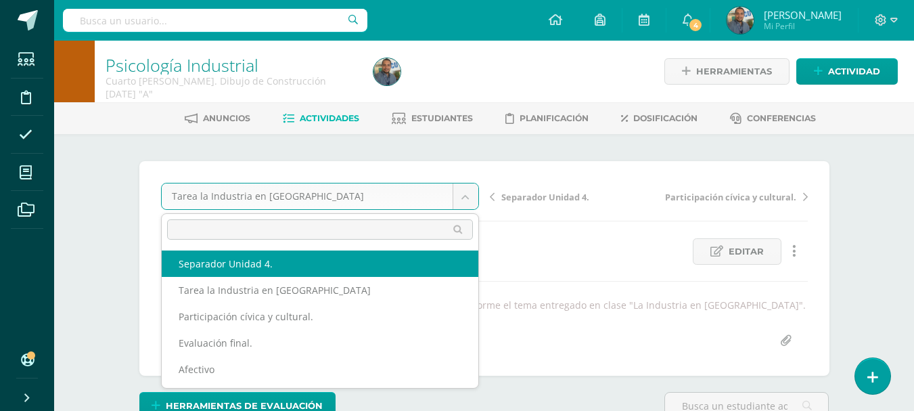
select select "/dashboard/teacher/grade-activity/84917/"
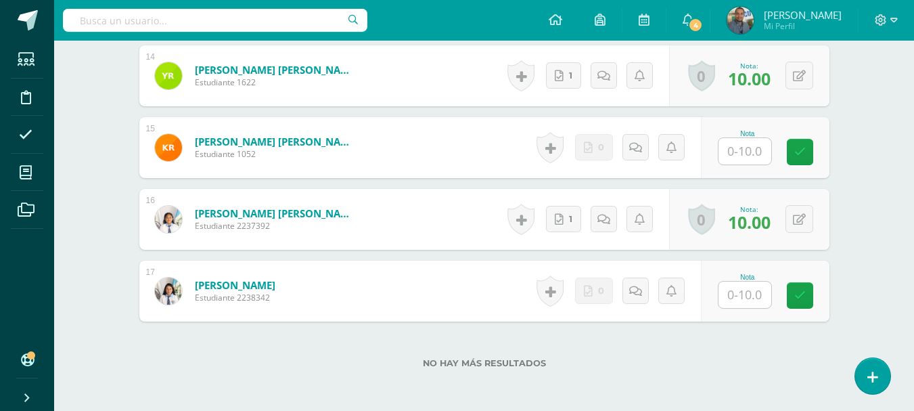
scroll to position [1436, 0]
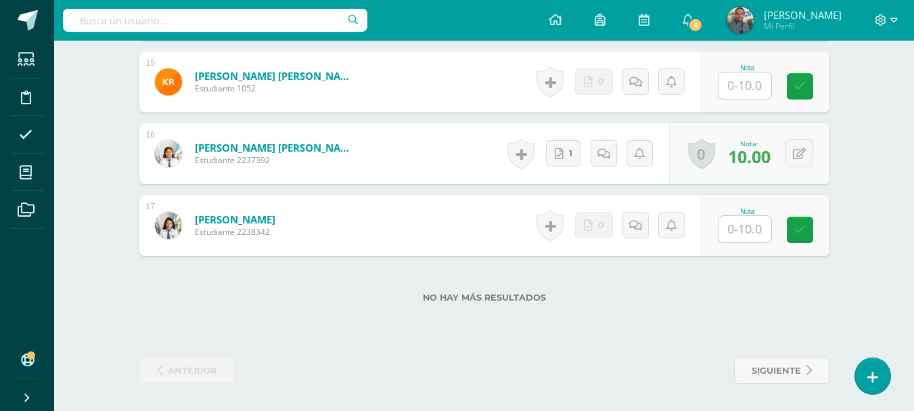
click at [754, 233] on input "text" at bounding box center [744, 229] width 53 height 26
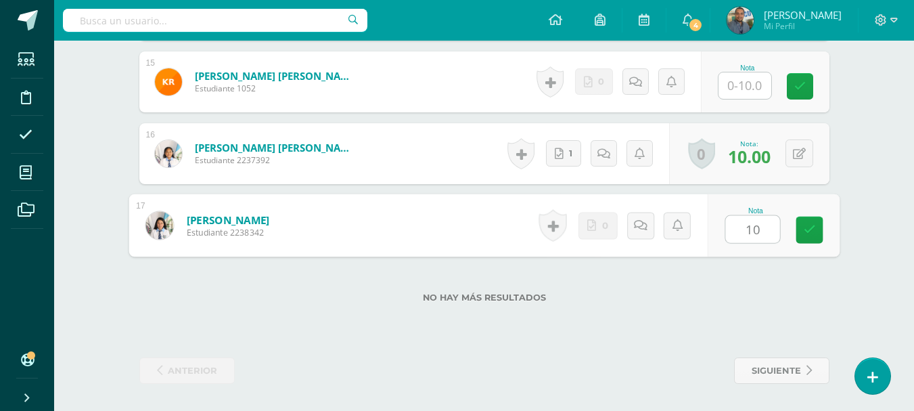
type input "10"
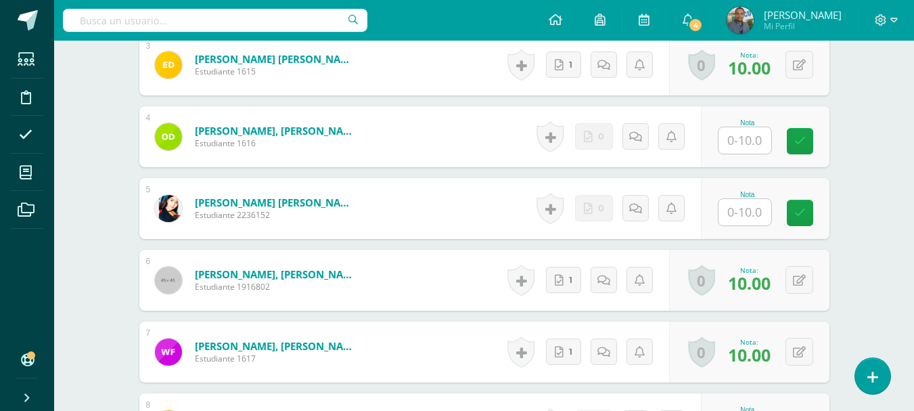
click at [740, 216] on input "text" at bounding box center [744, 212] width 53 height 26
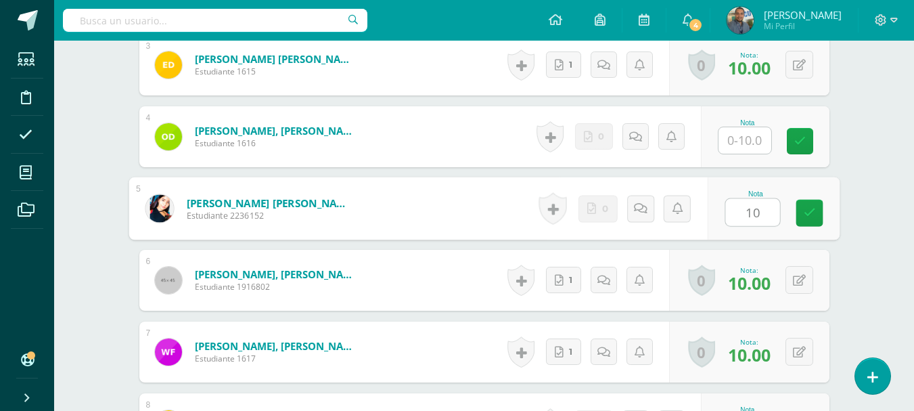
type input "10"
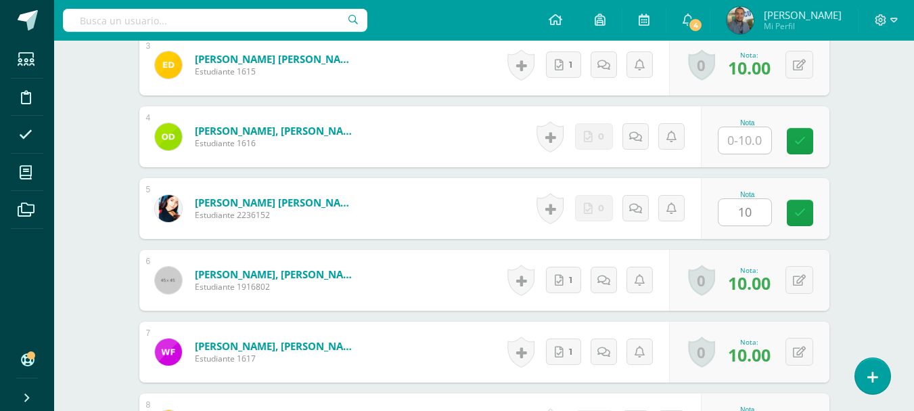
click at [886, 187] on div "Psicología Industrial Cuarto Bach. Dibujo de Construcción Sábado "A" Herramient…" at bounding box center [484, 352] width 860 height 1806
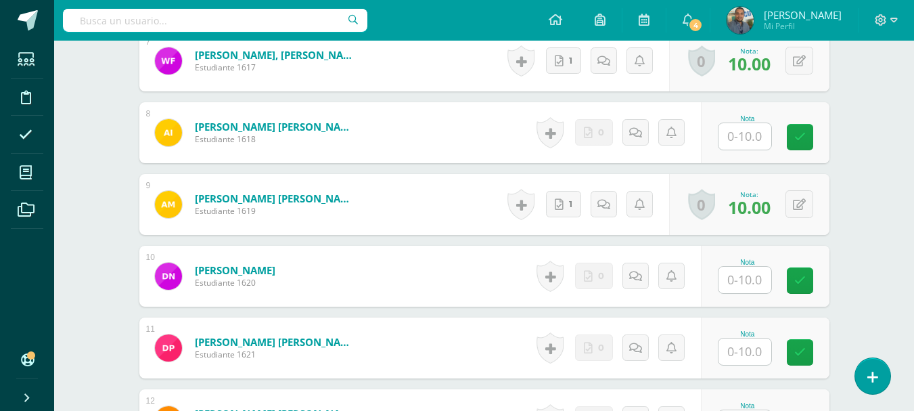
scroll to position [892, 0]
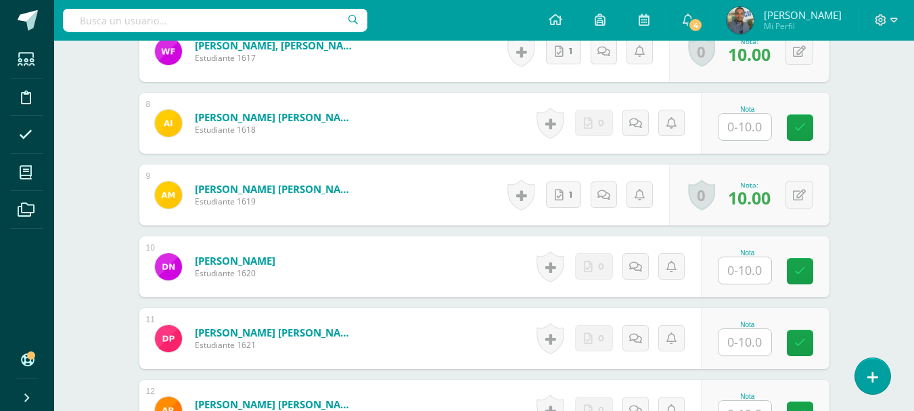
click at [764, 340] on input "text" at bounding box center [744, 342] width 53 height 26
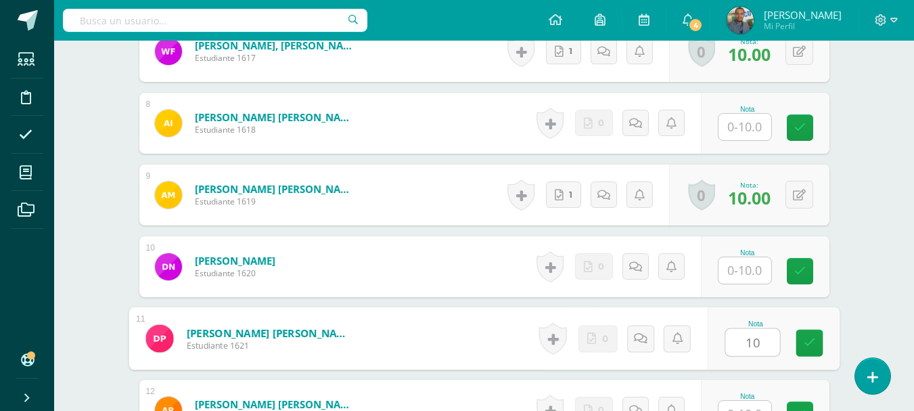
type input "10"
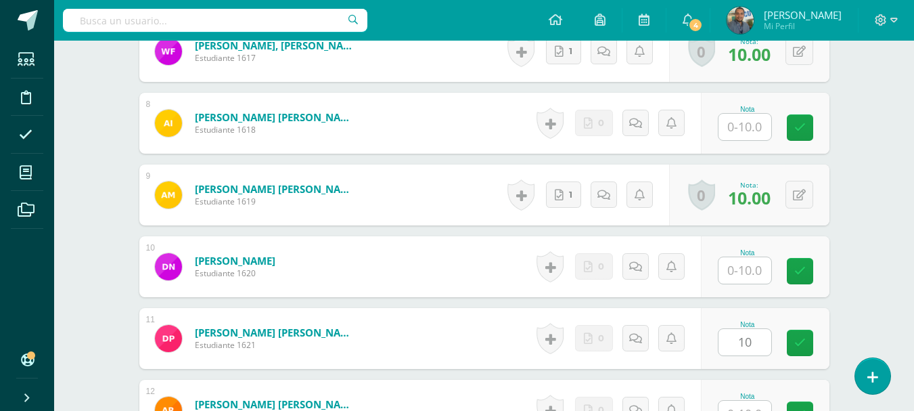
click at [870, 233] on div "Psicología Industrial Cuarto Bach. Dibujo de Construcción Sábado "A" Herramient…" at bounding box center [484, 51] width 860 height 1806
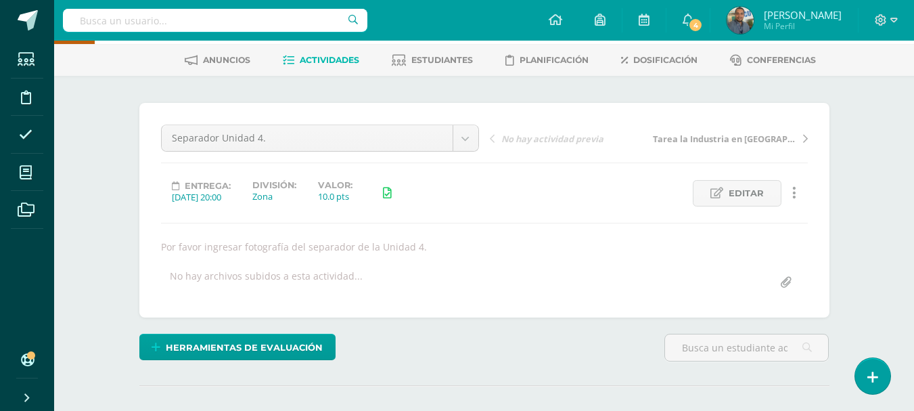
scroll to position [55, 0]
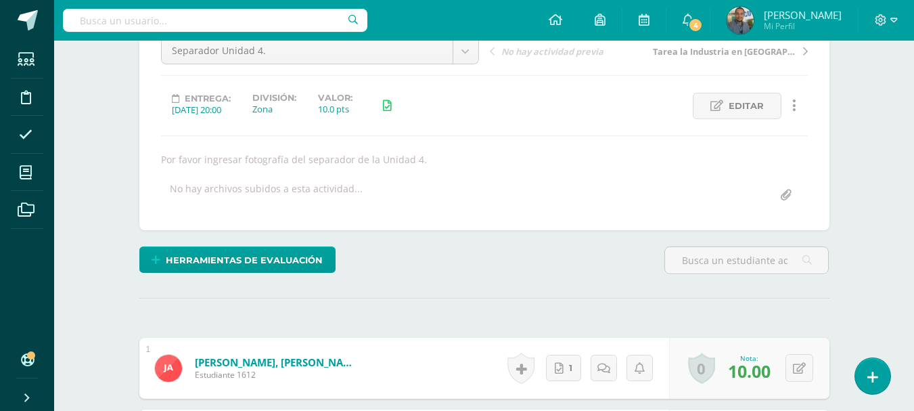
scroll to position [91, 0]
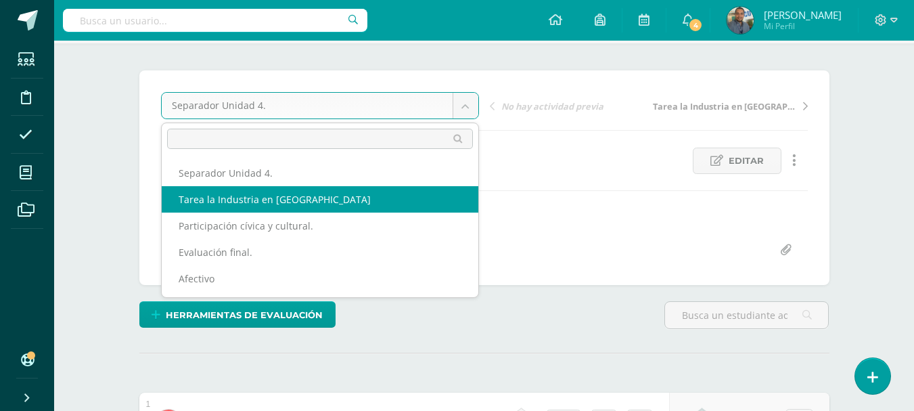
select select "/dashboard/teacher/grade-activity/84887/"
